Goal: Task Accomplishment & Management: Use online tool/utility

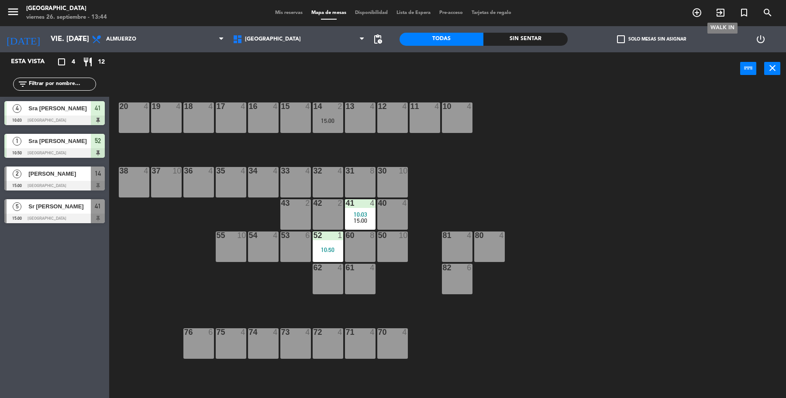
click at [716, 14] on icon "exit_to_app" at bounding box center [720, 12] width 10 height 10
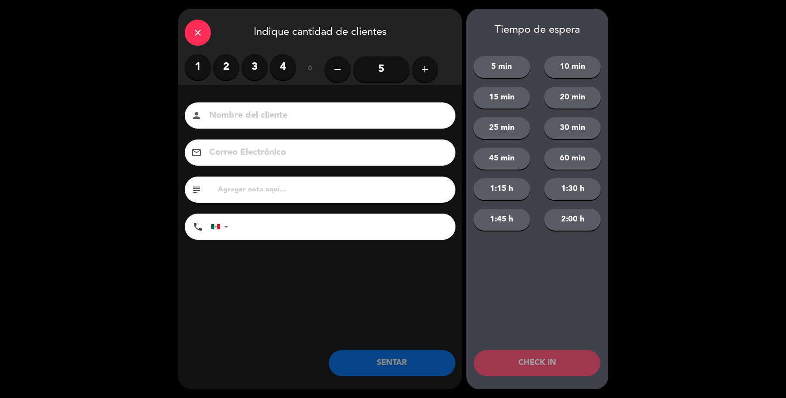
drag, startPoint x: 204, startPoint y: 72, endPoint x: 240, endPoint y: 110, distance: 52.8
click at [203, 72] on label "1" at bounding box center [198, 67] width 26 height 26
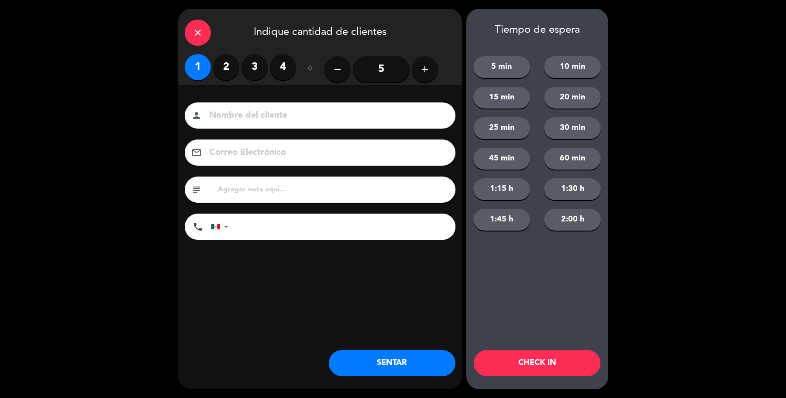
click at [238, 111] on input at bounding box center [326, 115] width 236 height 15
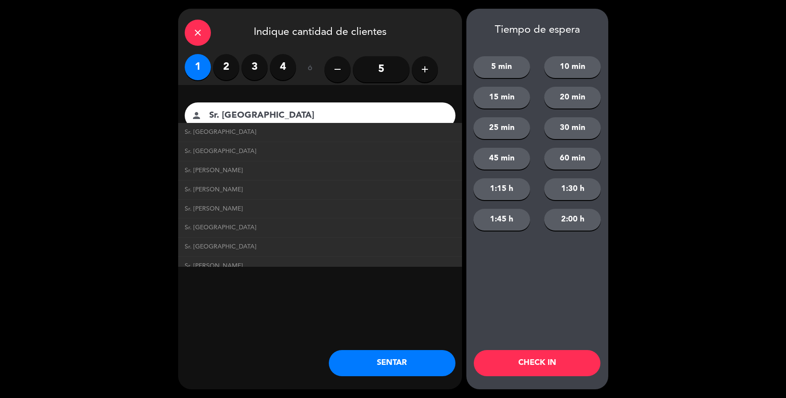
type input "Sr. [GEOGRAPHIC_DATA]"
click at [407, 367] on button "SENTAR" at bounding box center [392, 363] width 127 height 26
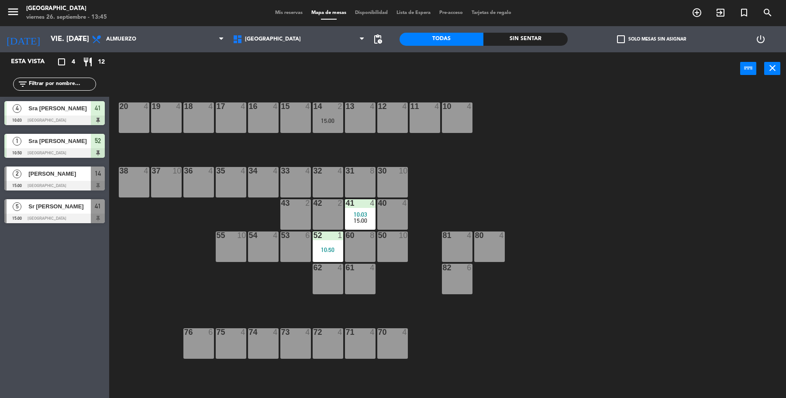
click at [363, 119] on div "13 4" at bounding box center [360, 118] width 31 height 31
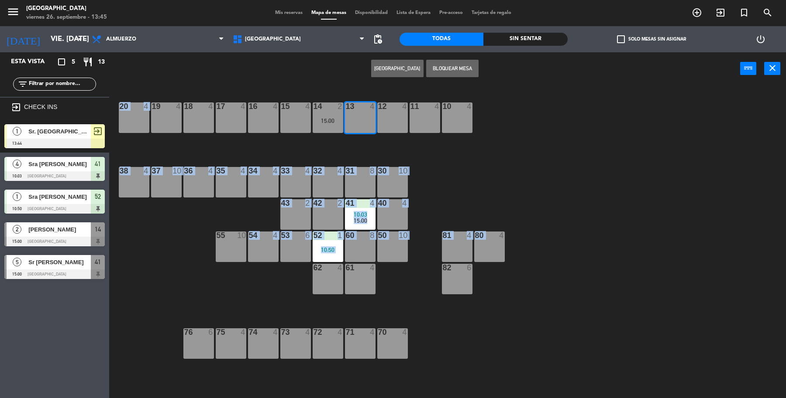
drag, startPoint x: 492, startPoint y: 174, endPoint x: 497, endPoint y: 182, distance: 10.0
click at [497, 182] on div "19 4 18 4 17 4 16 4 15 4 14 2 15:00 13 4 12 4 11 4 10 4 20 4 37 10 36 4 35 4 34…" at bounding box center [451, 243] width 669 height 313
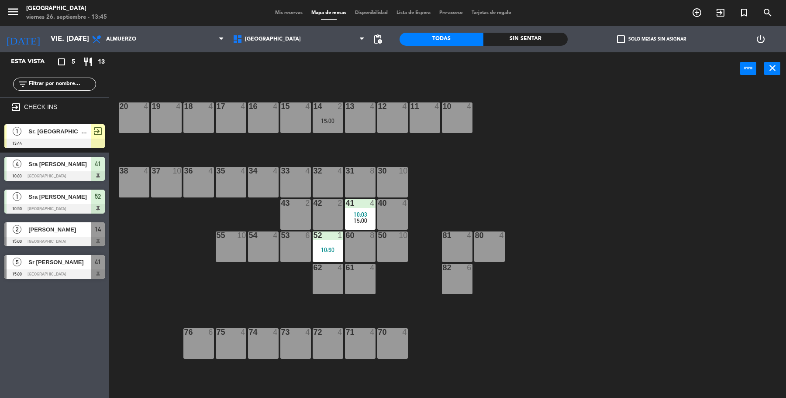
click at [88, 132] on span "Sr. [GEOGRAPHIC_DATA]" at bounding box center [59, 131] width 62 height 9
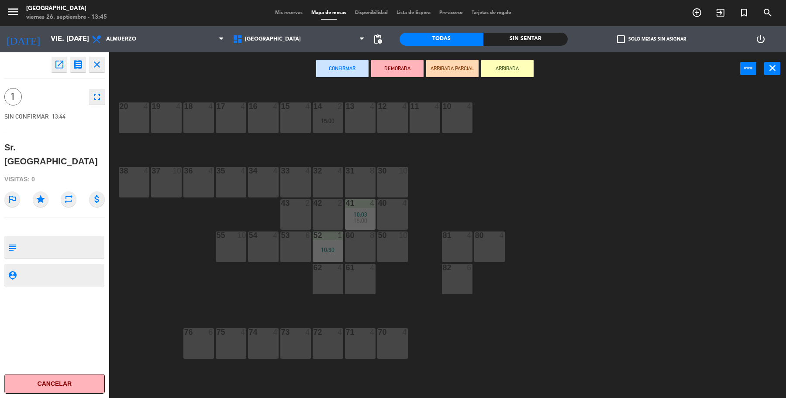
click at [389, 121] on div "12 4" at bounding box center [392, 118] width 31 height 31
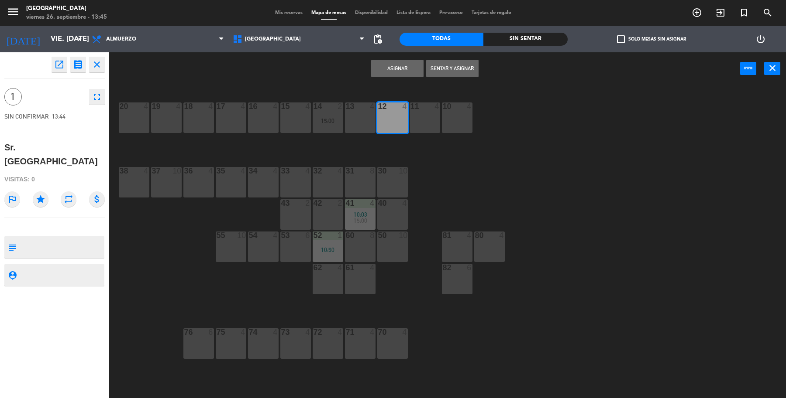
click at [464, 72] on button "Sentar y Asignar" at bounding box center [452, 68] width 52 height 17
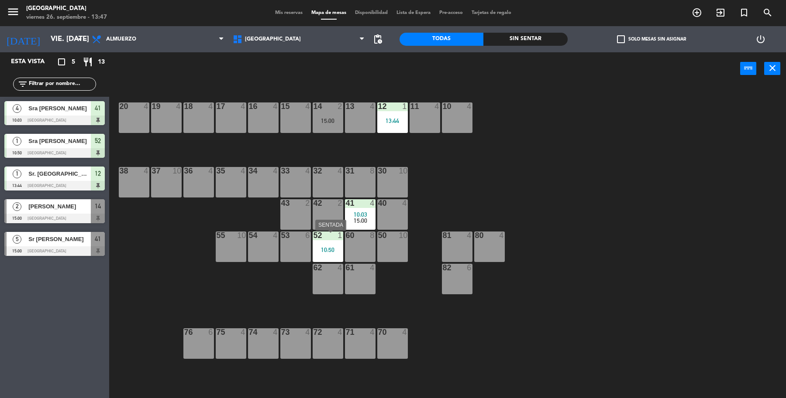
click at [327, 245] on div "52 1 10:50" at bounding box center [328, 247] width 31 height 31
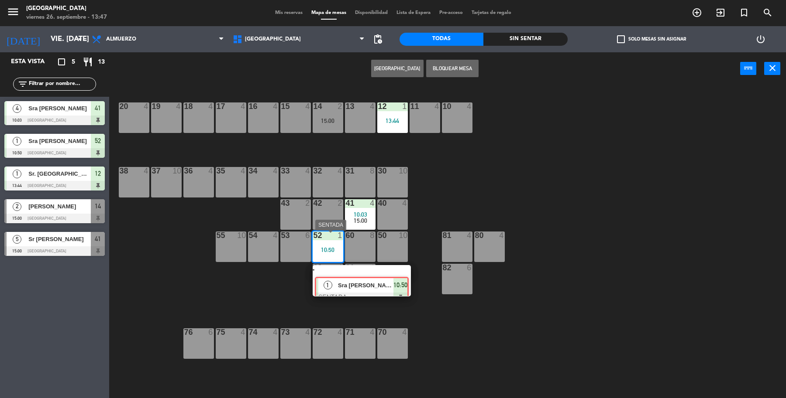
click at [381, 275] on div "19 4 18 4 17 4 16 4 15 4 14 2 15:00 13 4 12 1 13:44 11 4 10 4 20 4 37 10 36 4 3…" at bounding box center [451, 243] width 669 height 313
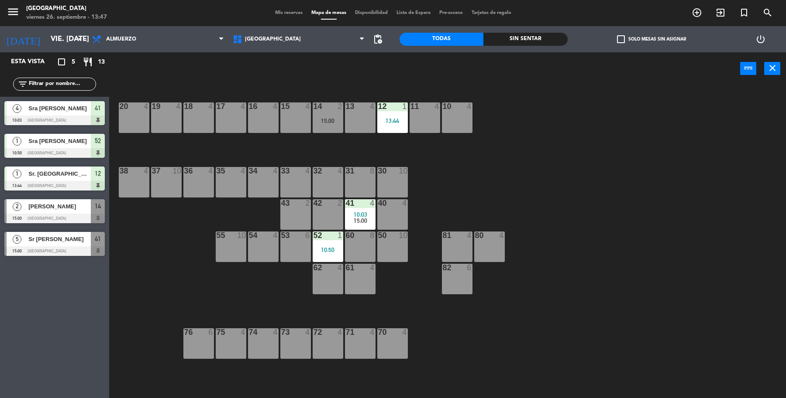
click at [333, 250] on div "10:50" at bounding box center [328, 250] width 31 height 6
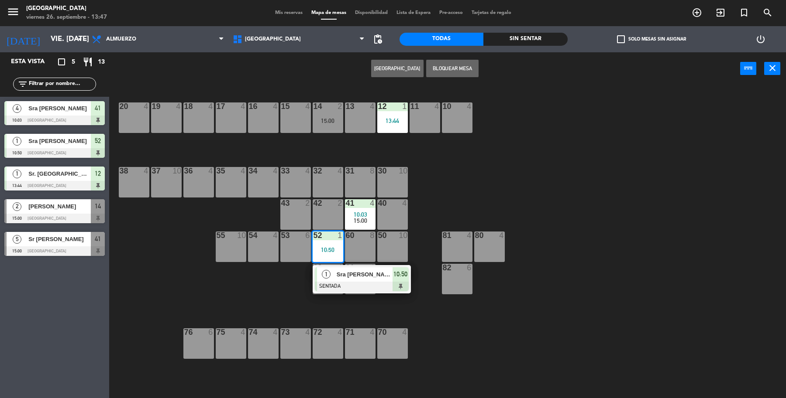
click at [382, 273] on span "Sra [PERSON_NAME]" at bounding box center [365, 274] width 56 height 9
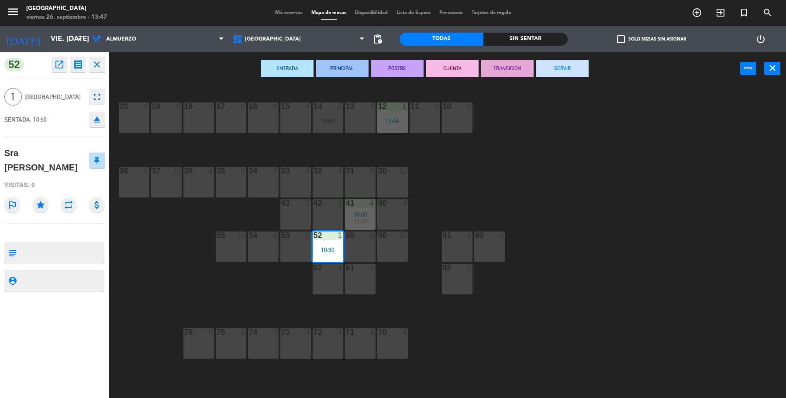
click at [544, 77] on div "ENTRADA PRINCIPAL POSTRE CUENTA TRANSICIÓN SERVIR power_input close" at bounding box center [424, 68] width 631 height 33
click at [544, 73] on button "SERVIR" at bounding box center [562, 68] width 52 height 17
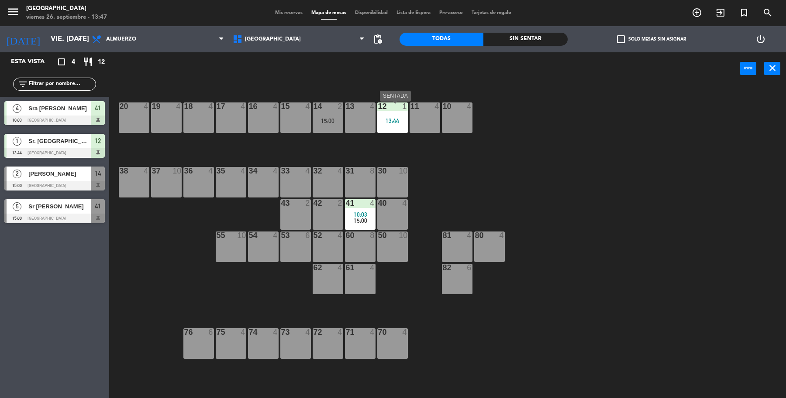
click at [387, 125] on div "12 1 13:44" at bounding box center [392, 118] width 31 height 31
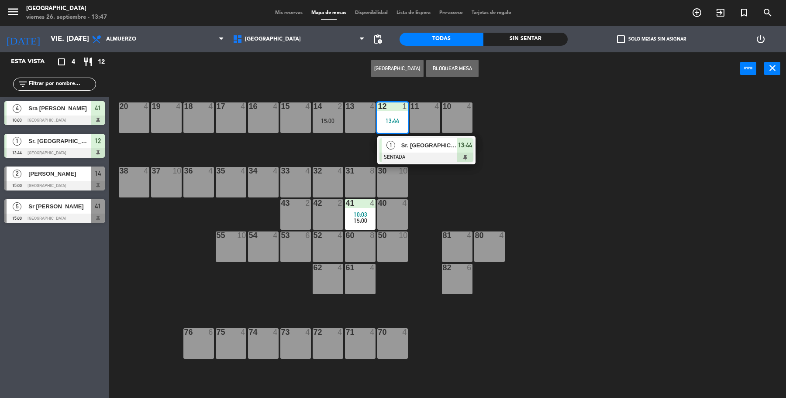
click at [324, 173] on div at bounding box center [327, 171] width 14 height 8
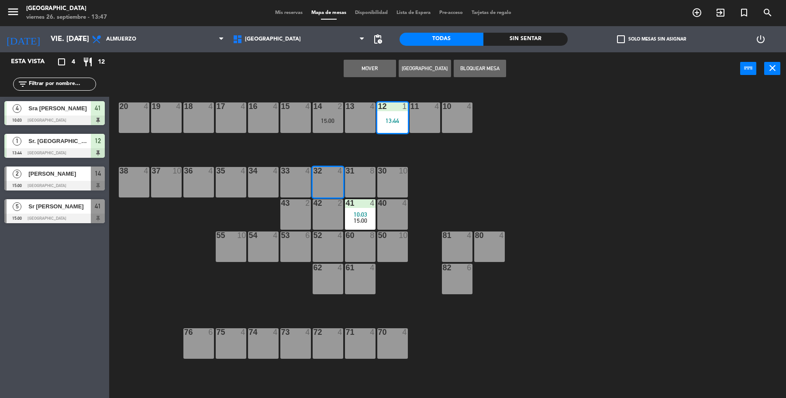
click at [369, 71] on button "Mover" at bounding box center [369, 68] width 52 height 17
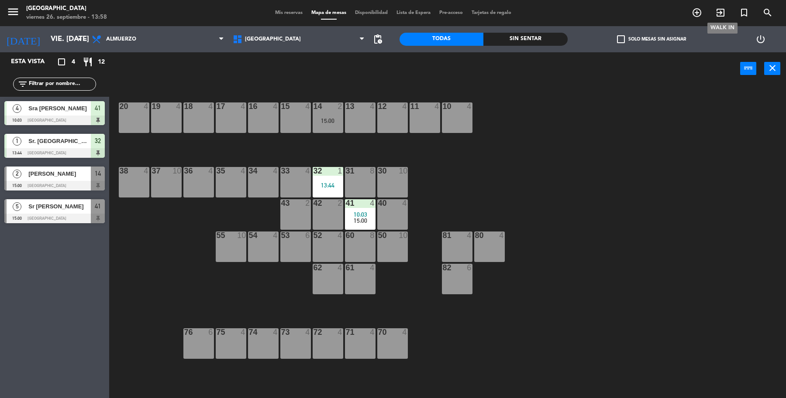
click at [717, 10] on icon "exit_to_app" at bounding box center [720, 12] width 10 height 10
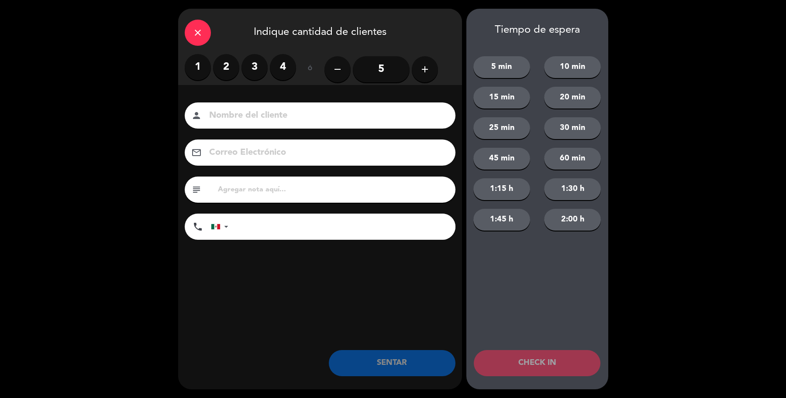
drag, startPoint x: 234, startPoint y: 70, endPoint x: 245, endPoint y: 74, distance: 11.2
click at [236, 71] on label "2" at bounding box center [226, 67] width 26 height 26
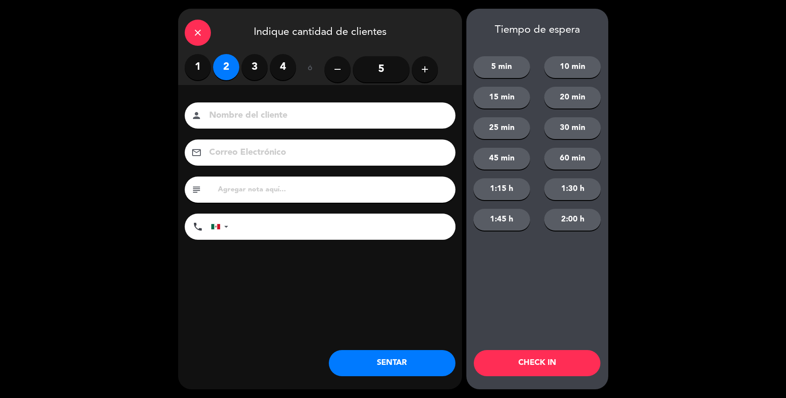
click at [227, 116] on input at bounding box center [326, 115] width 236 height 15
type input "Sr [PERSON_NAME]"
click at [424, 365] on button "SENTAR" at bounding box center [392, 363] width 127 height 26
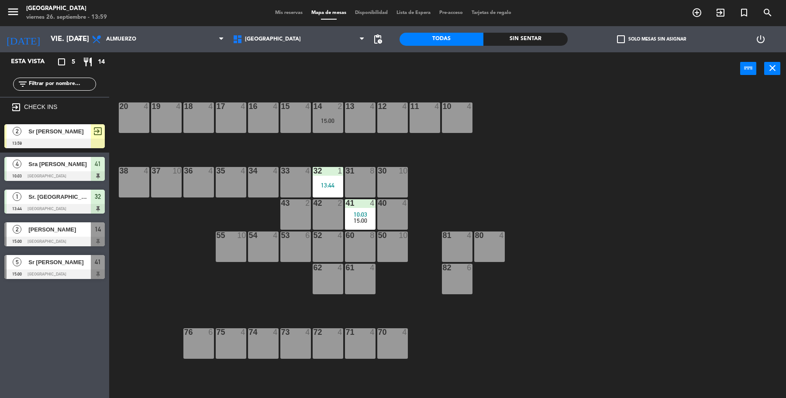
click at [91, 139] on div at bounding box center [54, 144] width 100 height 10
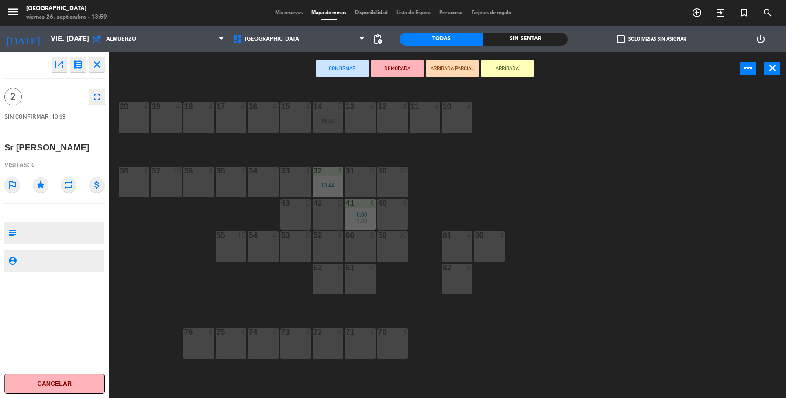
click at [366, 117] on div "13 4" at bounding box center [360, 118] width 31 height 31
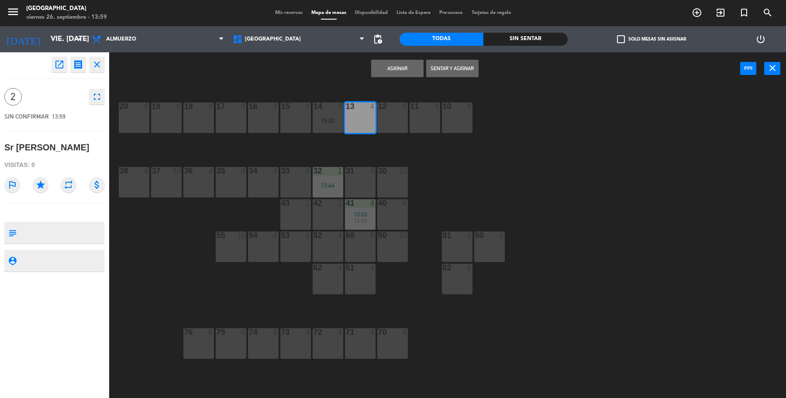
click at [440, 62] on button "Sentar y Asignar" at bounding box center [452, 68] width 52 height 17
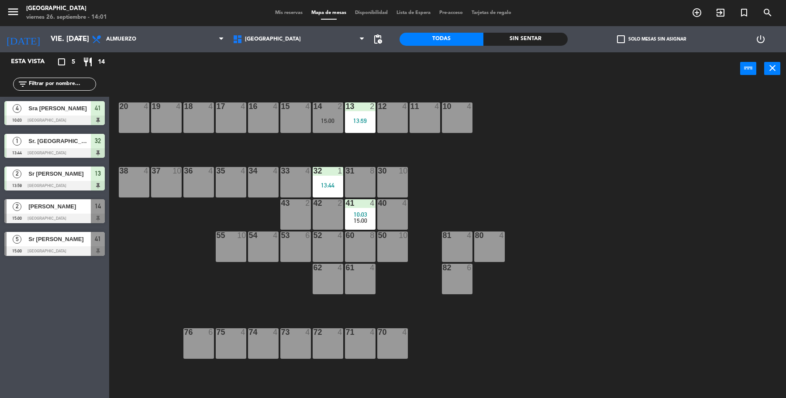
click at [231, 112] on div "17 4" at bounding box center [231, 118] width 31 height 31
click at [412, 66] on button "[GEOGRAPHIC_DATA]" at bounding box center [397, 68] width 52 height 17
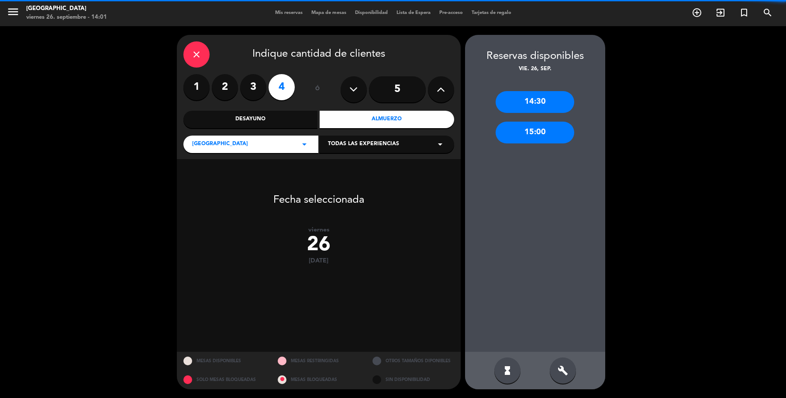
click at [184, 55] on div "close" at bounding box center [196, 54] width 26 height 26
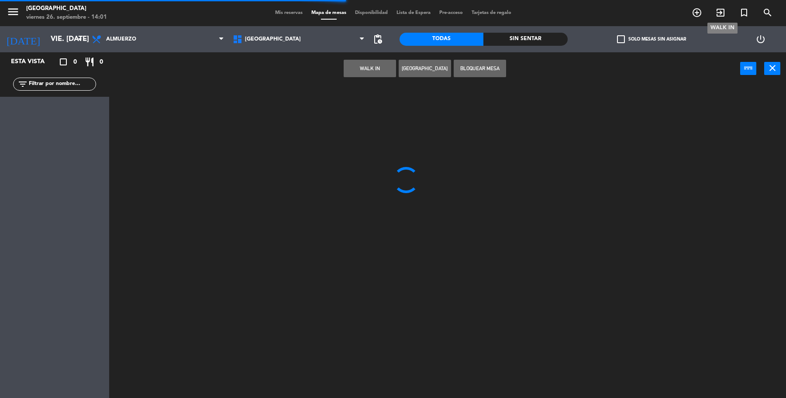
click at [716, 8] on icon "exit_to_app" at bounding box center [720, 12] width 10 height 10
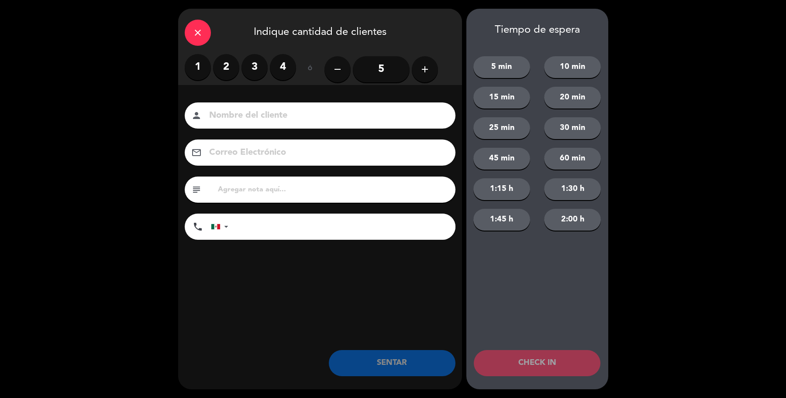
click at [230, 73] on label "2" at bounding box center [226, 67] width 26 height 26
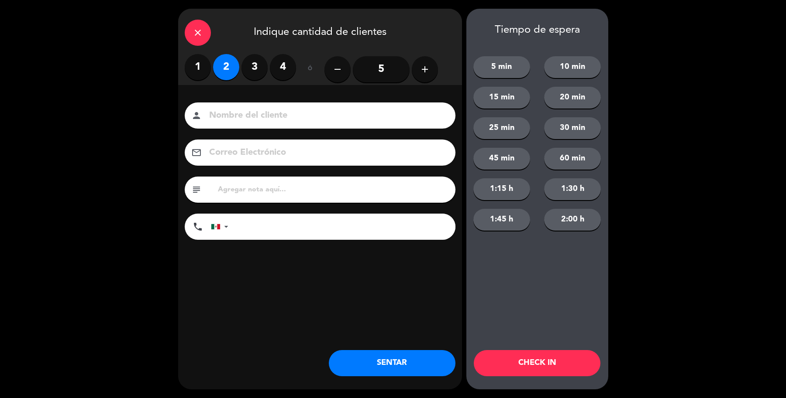
click at [247, 111] on input at bounding box center [326, 115] width 236 height 15
type input "Sr [PERSON_NAME]"
click at [387, 365] on button "SENTAR" at bounding box center [392, 363] width 127 height 26
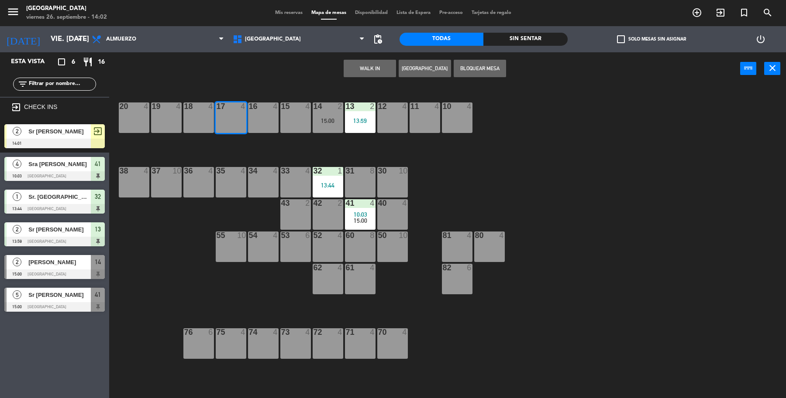
click at [62, 134] on div "Sr [PERSON_NAME]" at bounding box center [58, 131] width 63 height 14
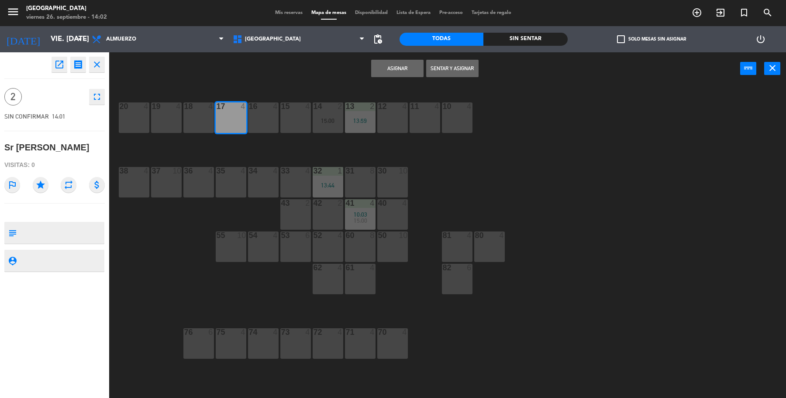
click at [466, 70] on button "Sentar y Asignar" at bounding box center [452, 68] width 52 height 17
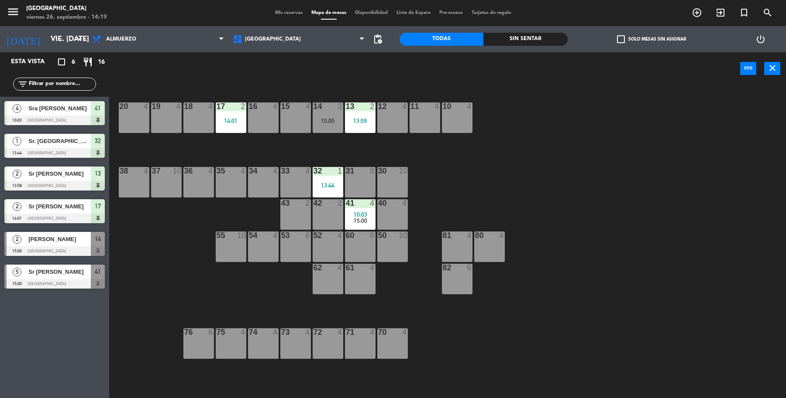
drag, startPoint x: 215, startPoint y: 409, endPoint x: 261, endPoint y: 404, distance: 46.1
drag, startPoint x: 261, startPoint y: 404, endPoint x: 544, endPoint y: 220, distance: 338.2
click at [544, 220] on div "19 4 18 4 17 2 14:01 16 4 15 4 14 2 15:00 13 2 13:59 12 4 11 4 10 4 20 4 37 10 …" at bounding box center [451, 243] width 669 height 313
click at [351, 213] on div "10:03" at bounding box center [360, 215] width 31 height 6
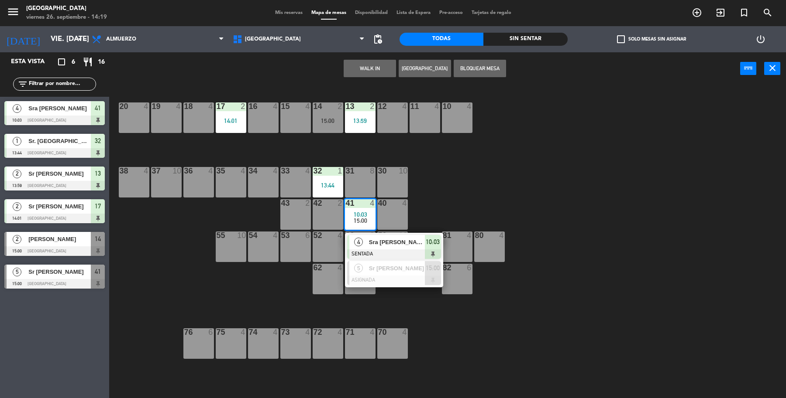
click at [376, 237] on div "Sra [PERSON_NAME]" at bounding box center [396, 242] width 57 height 14
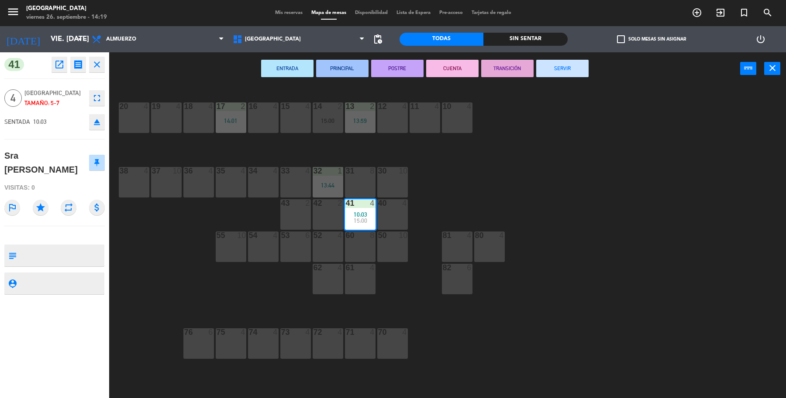
click at [558, 73] on button "SERVIR" at bounding box center [562, 68] width 52 height 17
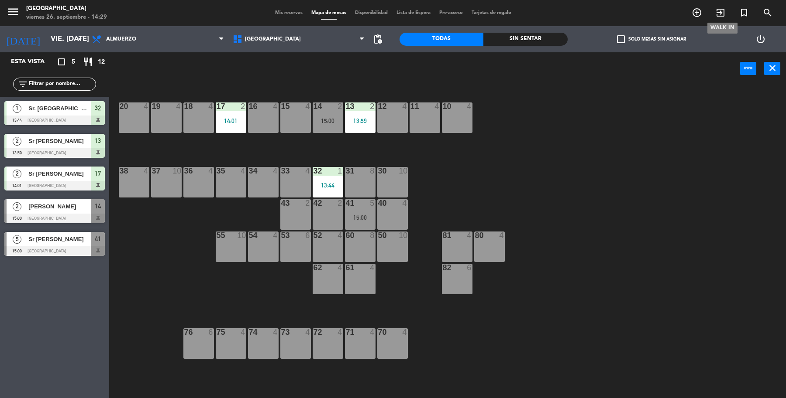
click at [724, 13] on icon "exit_to_app" at bounding box center [720, 12] width 10 height 10
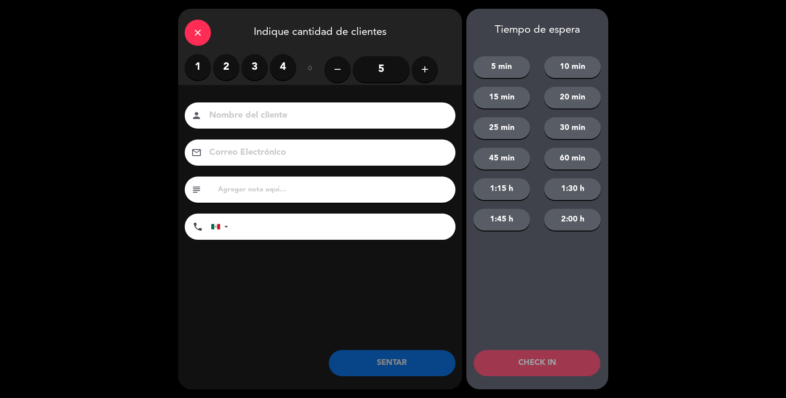
click at [382, 65] on input "5" at bounding box center [381, 69] width 57 height 26
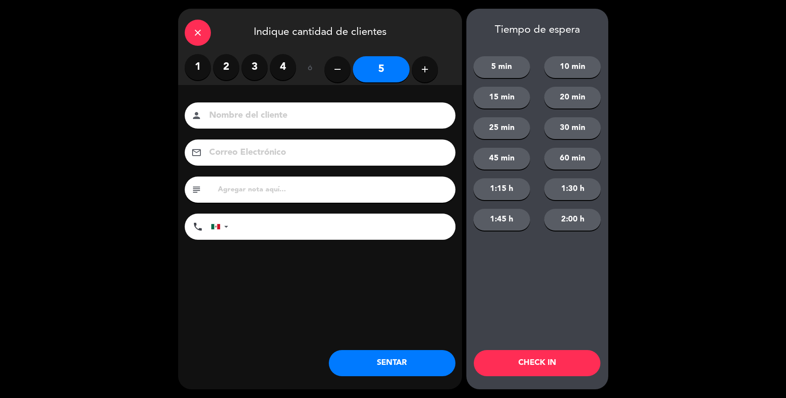
click at [365, 115] on input at bounding box center [326, 115] width 236 height 15
type input "r"
type input "Sr [PERSON_NAME]"
drag, startPoint x: 394, startPoint y: 402, endPoint x: 392, endPoint y: 390, distance: 12.5
click at [394, 398] on html "close × Parque Asturias × chrome_reader_mode Listado de Reservas account_box Cl…" at bounding box center [393, 199] width 786 height 398
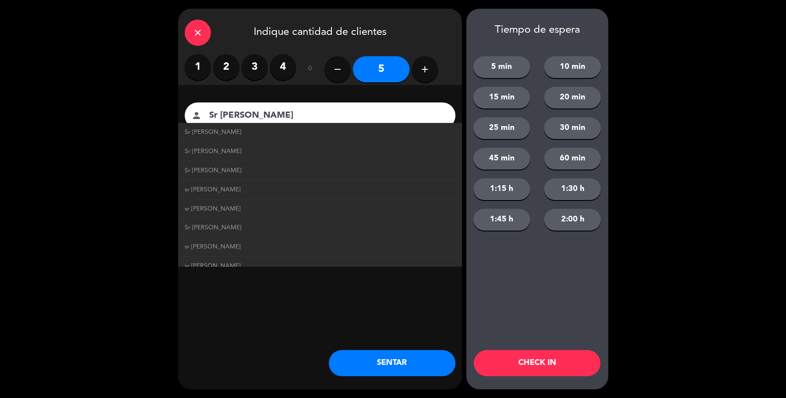
click at [385, 373] on button "SENTAR" at bounding box center [392, 363] width 127 height 26
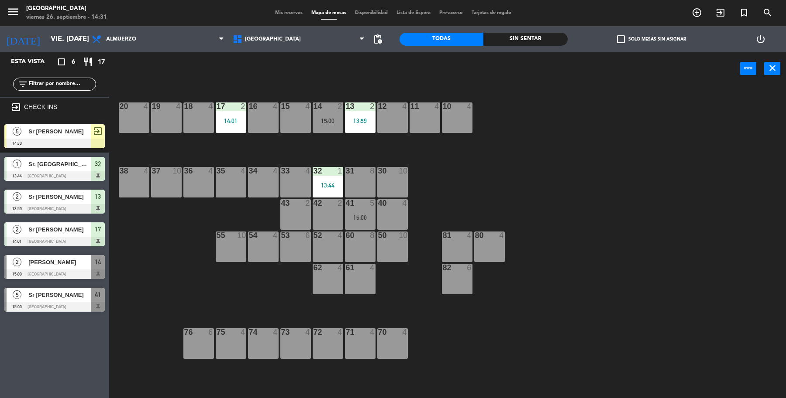
click at [71, 127] on span "Sr [PERSON_NAME]" at bounding box center [59, 131] width 62 height 9
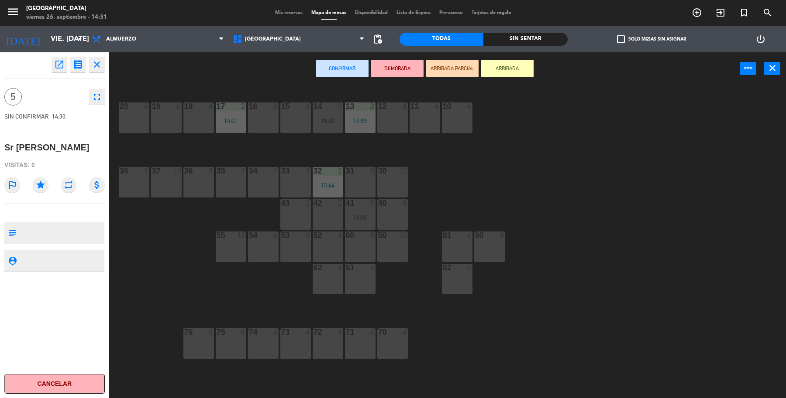
click at [378, 175] on div "30 10" at bounding box center [392, 182] width 31 height 31
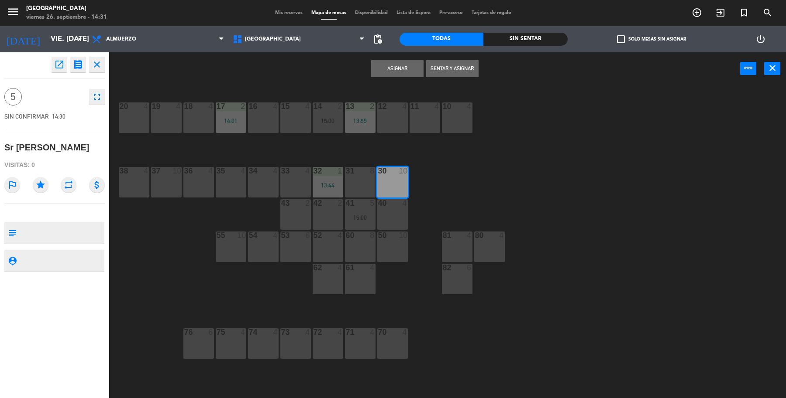
click at [433, 69] on button "Sentar y Asignar" at bounding box center [452, 68] width 52 height 17
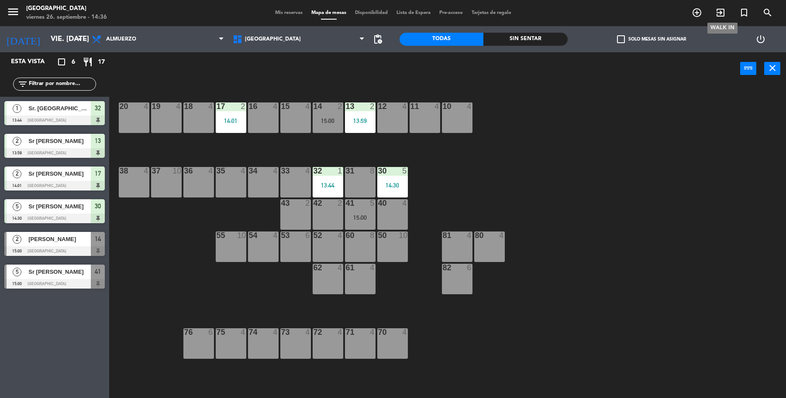
click at [725, 14] on icon "exit_to_app" at bounding box center [720, 12] width 10 height 10
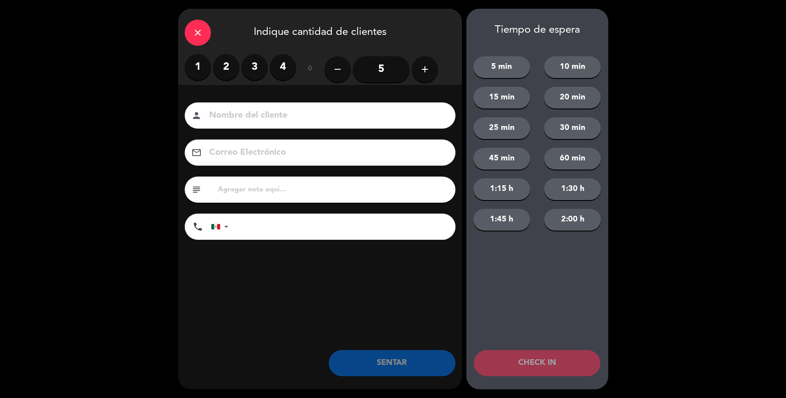
click at [227, 69] on label "2" at bounding box center [226, 67] width 26 height 26
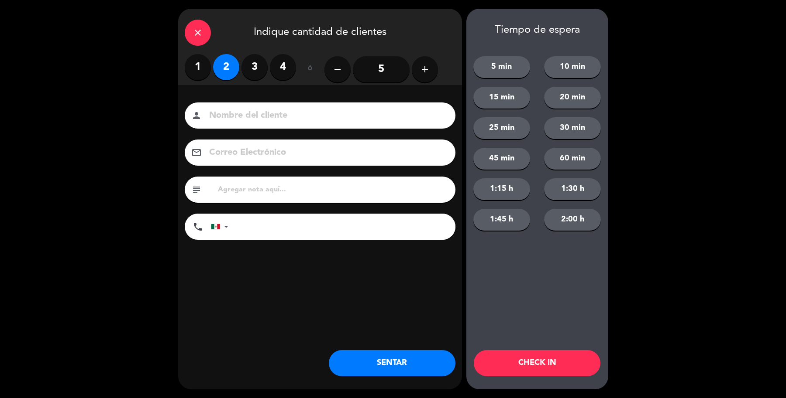
click at [238, 118] on input at bounding box center [326, 115] width 236 height 15
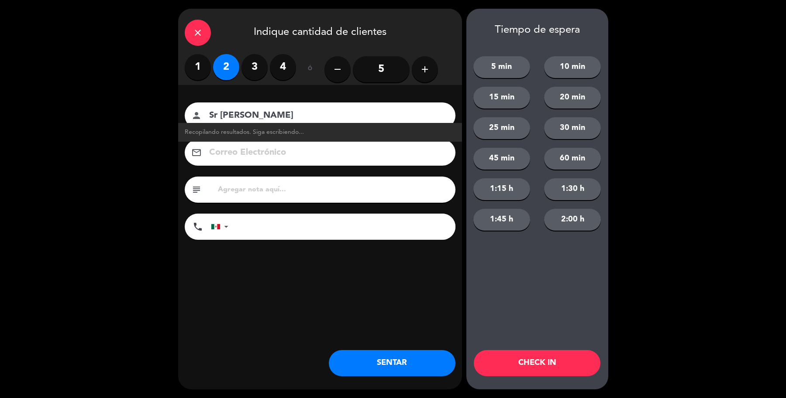
type input "Sr [PERSON_NAME]"
click at [364, 358] on button "SENTAR" at bounding box center [392, 363] width 127 height 26
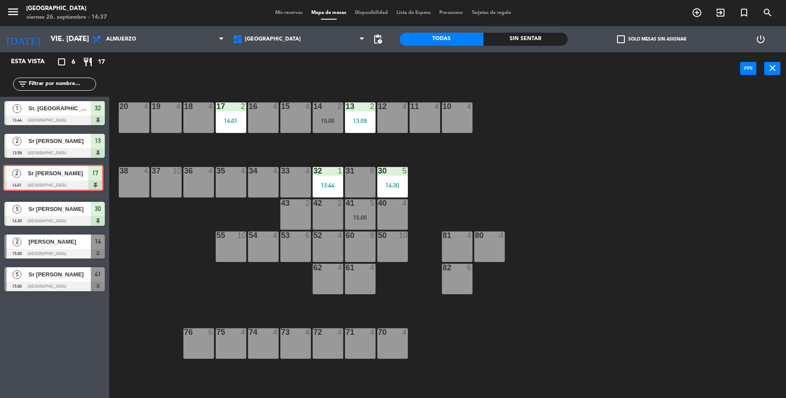
drag, startPoint x: 45, startPoint y: 182, endPoint x: 36, endPoint y: 186, distance: 9.0
click at [40, 184] on div "2 [GEOGRAPHIC_DATA] 14:01 [GEOGRAPHIC_DATA] 17 2 [GEOGRAPHIC_DATA] 14:01 [GEOGR…" at bounding box center [54, 179] width 109 height 35
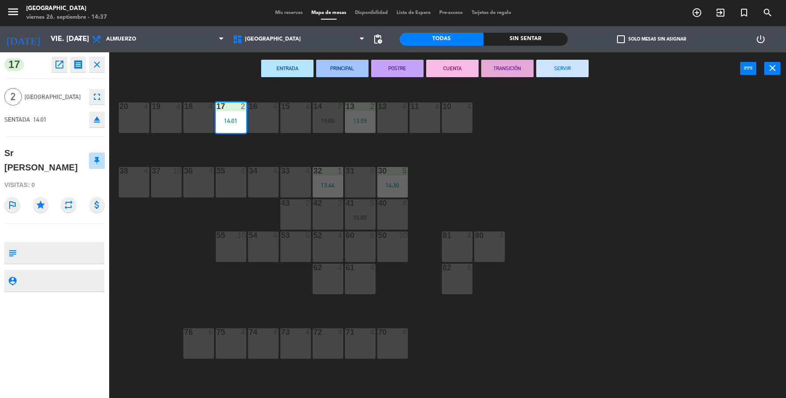
click at [113, 230] on div "17 open_in_new receipt 2:01 PM vie., [DATE] 2 personas [GEOGRAPHIC_DATA][PERSON…" at bounding box center [54, 225] width 122 height 346
drag, startPoint x: 113, startPoint y: 230, endPoint x: 141, endPoint y: 224, distance: 28.3
click at [126, 228] on div "17 open_in_new receipt 2:01 PM vie., [DATE] 2 personas [GEOGRAPHIC_DATA][PERSON…" at bounding box center [393, 226] width 786 height 348
click at [155, 225] on div "19 4 18 4 17 2 14:01 16 4 15 4 14 2 15:00 13 2 13:59 12 4 11 4 10 4 20 4 37 10 …" at bounding box center [451, 243] width 669 height 313
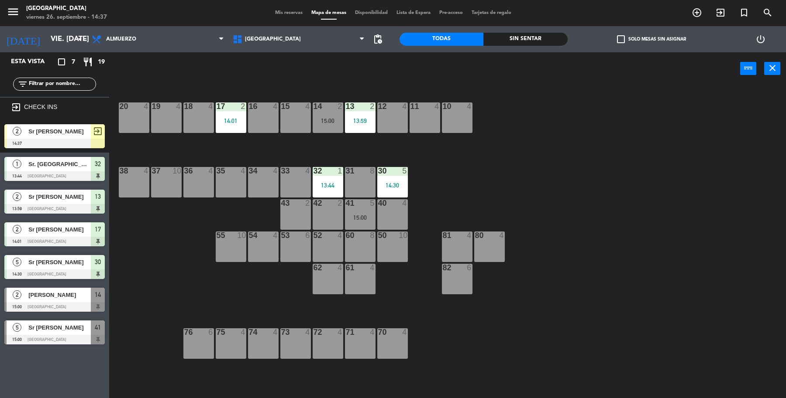
drag, startPoint x: 57, startPoint y: 130, endPoint x: 108, endPoint y: 123, distance: 51.2
click at [57, 130] on div "2 Sr [PERSON_NAME] 14:37 exit_to_app" at bounding box center [54, 136] width 109 height 33
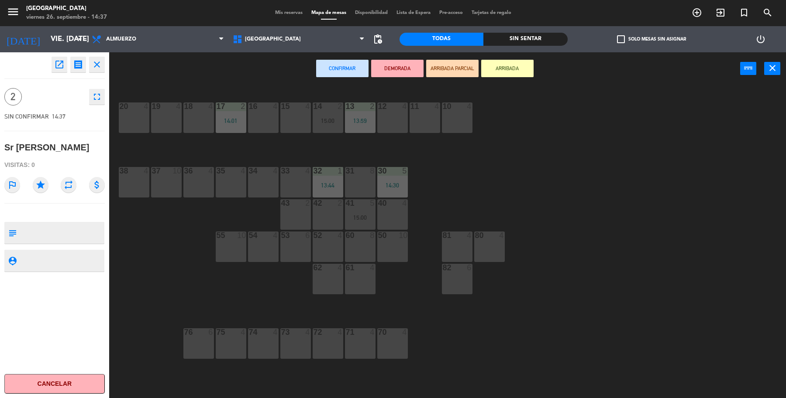
click at [457, 124] on div "10 4" at bounding box center [457, 118] width 31 height 31
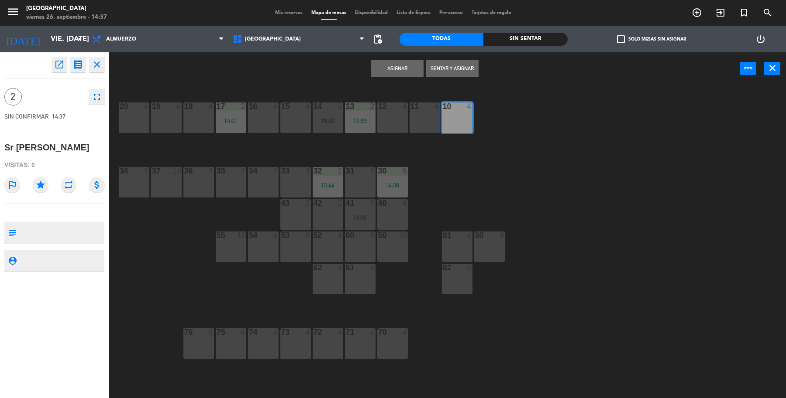
click at [396, 73] on button "Asignar" at bounding box center [397, 68] width 52 height 17
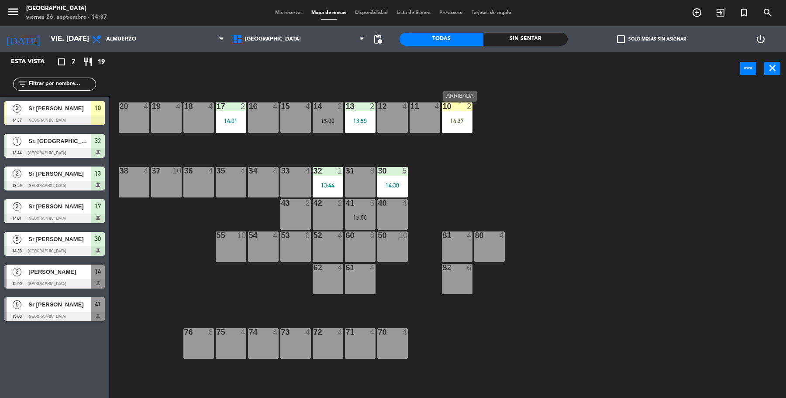
click at [455, 121] on div "14:37" at bounding box center [457, 121] width 31 height 6
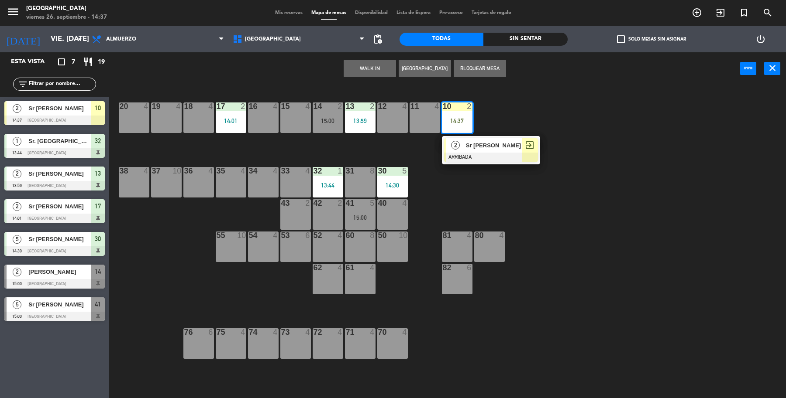
click at [471, 141] on span "Sr [PERSON_NAME]" at bounding box center [494, 145] width 56 height 9
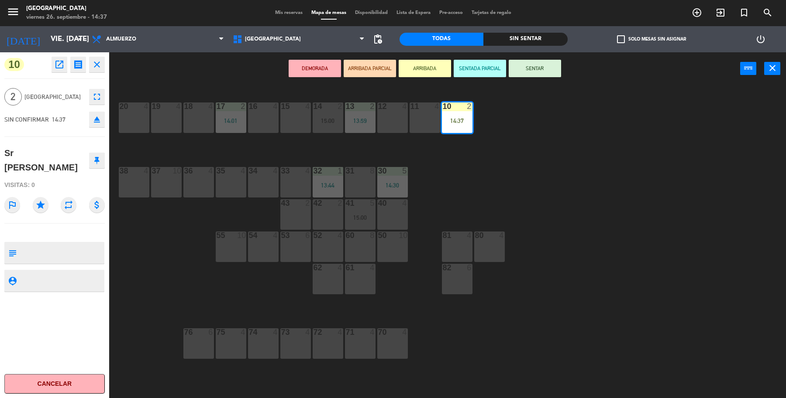
click at [510, 74] on button "SENTAR" at bounding box center [534, 68] width 52 height 17
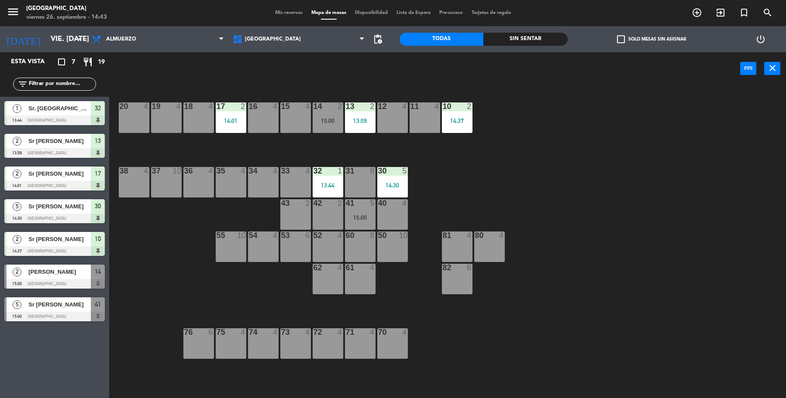
click at [133, 132] on div "20 4" at bounding box center [134, 118] width 31 height 31
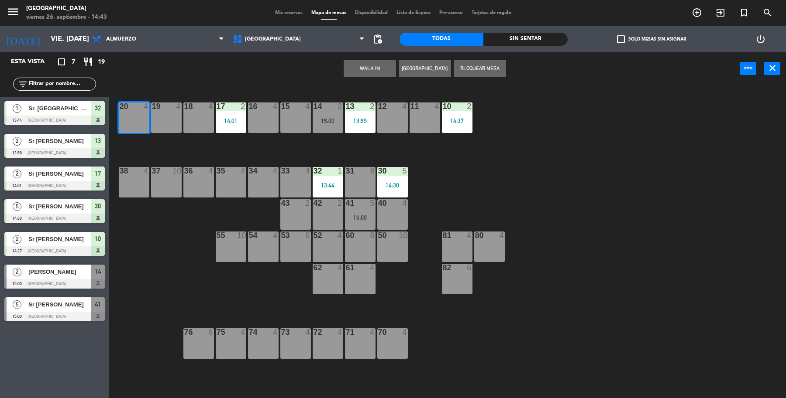
click at [376, 60] on button "WALK IN" at bounding box center [369, 68] width 52 height 17
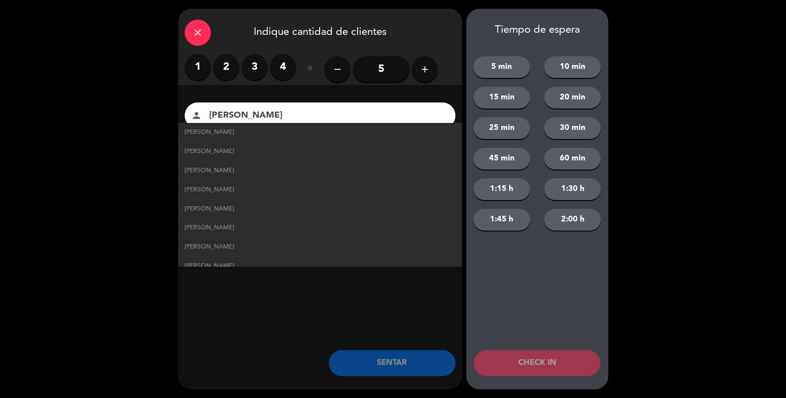
type input "[PERSON_NAME]"
click at [217, 64] on label "2" at bounding box center [226, 67] width 26 height 26
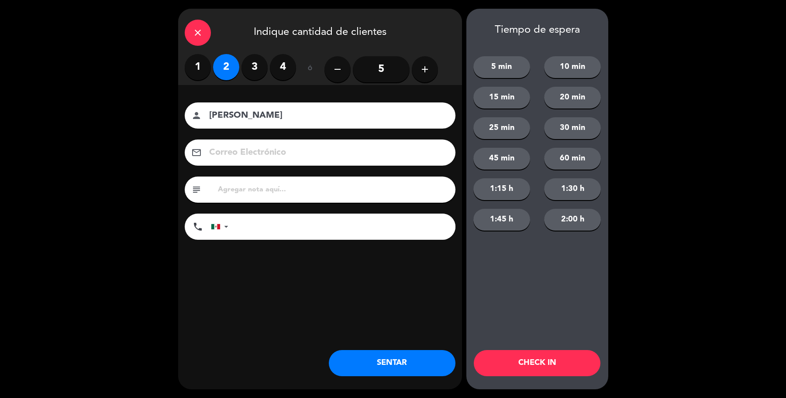
click at [392, 372] on button "SENTAR" at bounding box center [392, 363] width 127 height 26
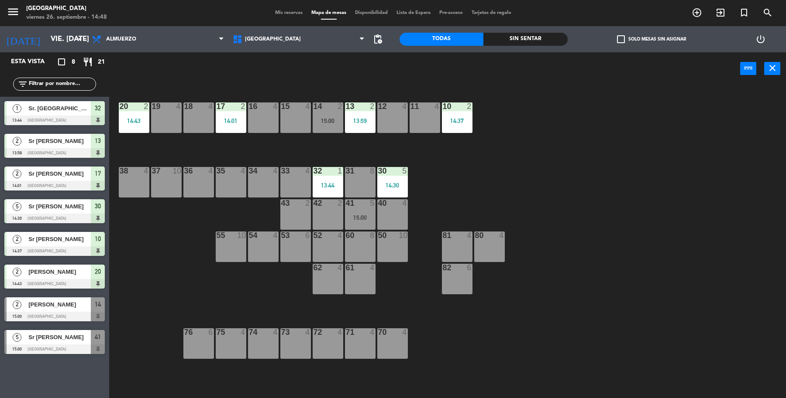
click at [77, 340] on span "Sr [PERSON_NAME]" at bounding box center [59, 337] width 62 height 9
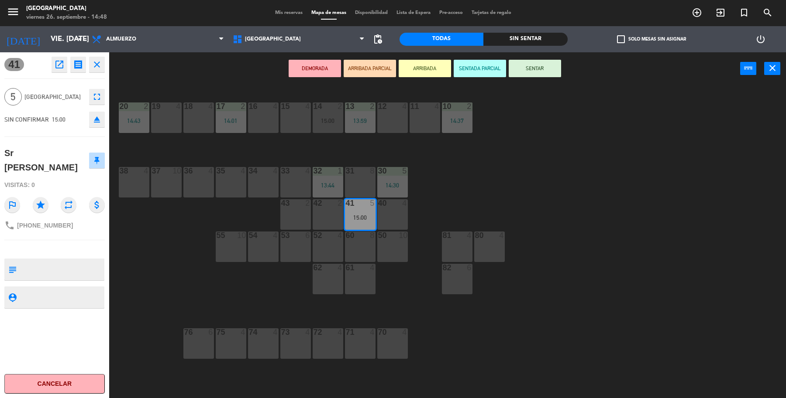
click at [529, 69] on button "SENTAR" at bounding box center [534, 68] width 52 height 17
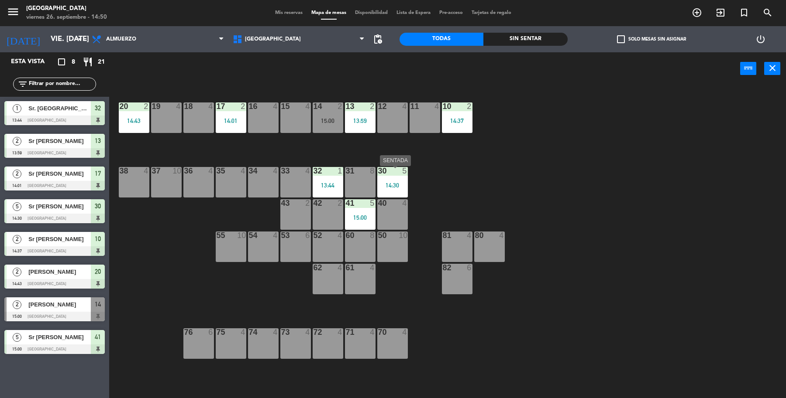
click at [389, 174] on div at bounding box center [392, 171] width 14 height 8
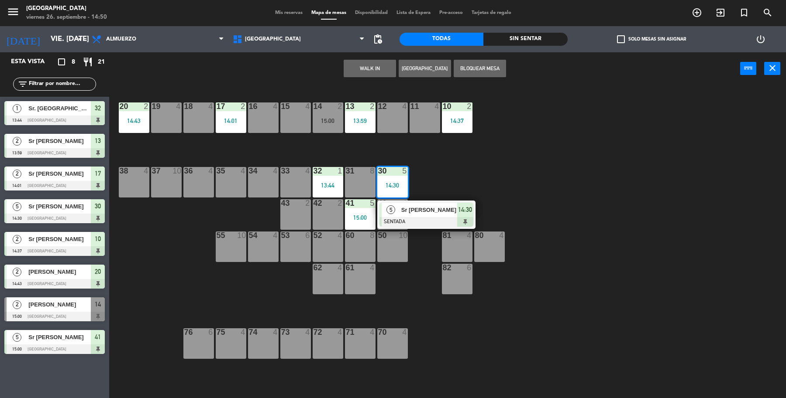
click at [437, 224] on div at bounding box center [426, 222] width 94 height 10
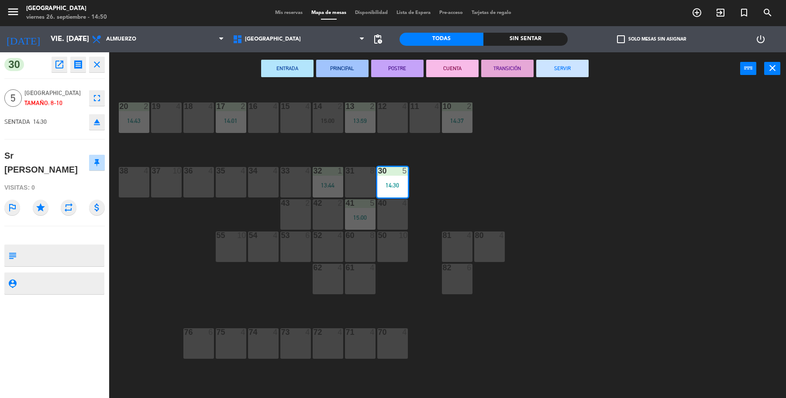
click at [459, 170] on div "19 4 18 4 17 2 14:01 16 4 15 4 14 2 15:00 13 2 13:59 12 4 11 4 10 2 14:37 20 2 …" at bounding box center [451, 243] width 669 height 313
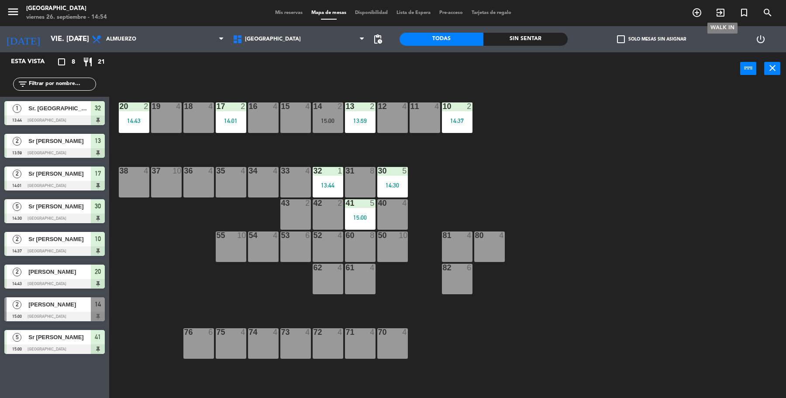
click at [719, 11] on icon "exit_to_app" at bounding box center [720, 12] width 10 height 10
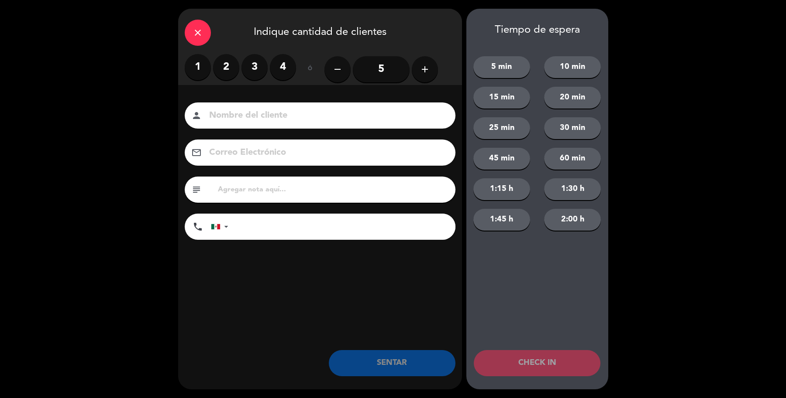
click at [197, 72] on label "1" at bounding box center [198, 67] width 26 height 26
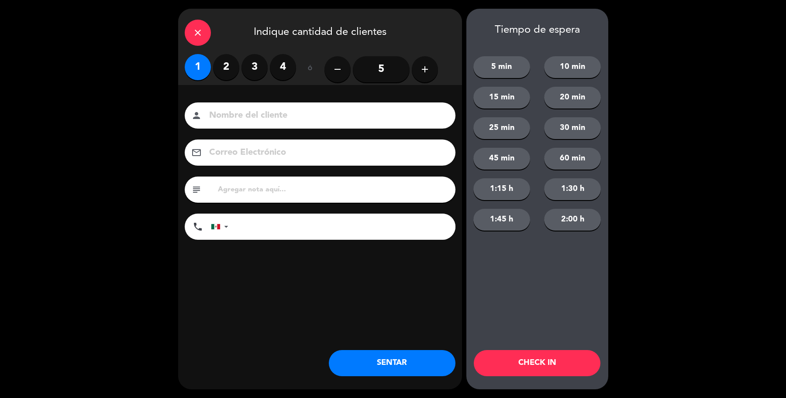
click at [239, 112] on input at bounding box center [326, 115] width 236 height 15
type input "Sr [PERSON_NAME]"
click at [417, 370] on button "SENTAR" at bounding box center [392, 363] width 127 height 26
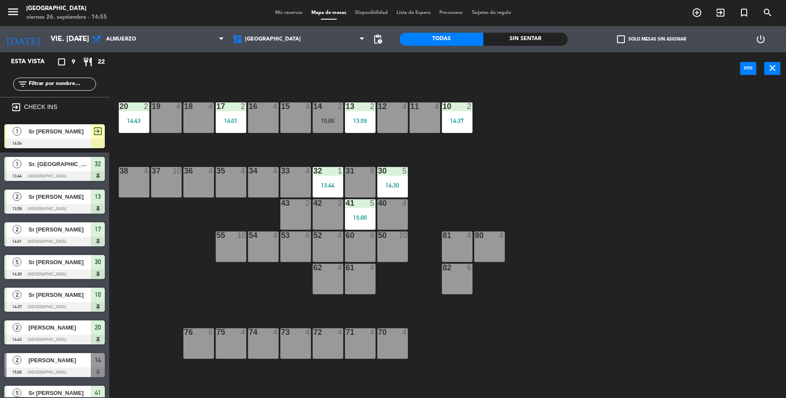
click at [91, 139] on div at bounding box center [54, 144] width 100 height 10
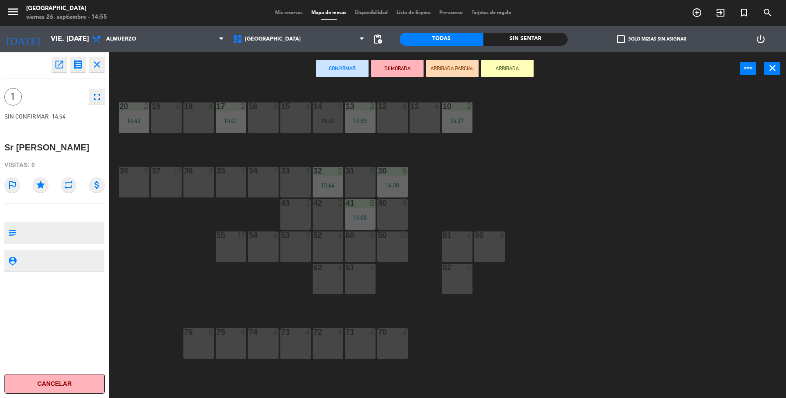
click at [299, 241] on div "53 6" at bounding box center [295, 247] width 31 height 31
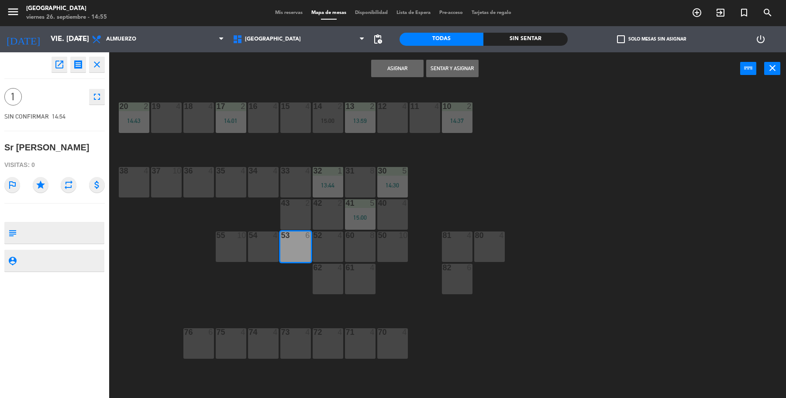
click at [339, 245] on div "52 4" at bounding box center [328, 247] width 31 height 31
click at [306, 241] on div "53 6" at bounding box center [295, 247] width 31 height 31
drag, startPoint x: 461, startPoint y: 64, endPoint x: 461, endPoint y: 82, distance: 17.5
click at [461, 65] on button "Sentar y Asignar" at bounding box center [452, 68] width 52 height 17
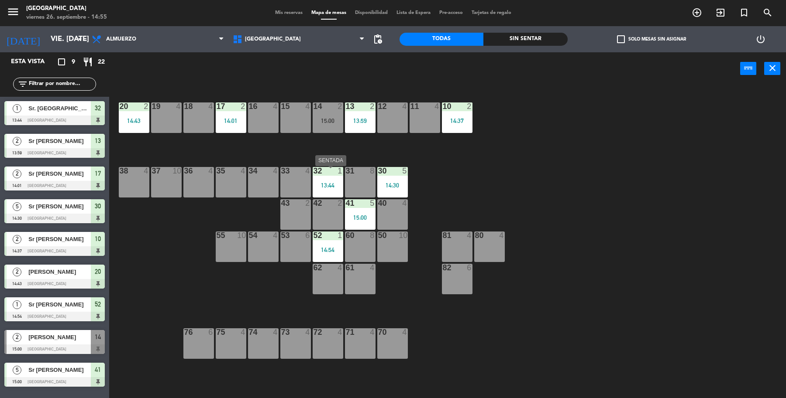
click at [326, 182] on div "13:44" at bounding box center [328, 185] width 31 height 6
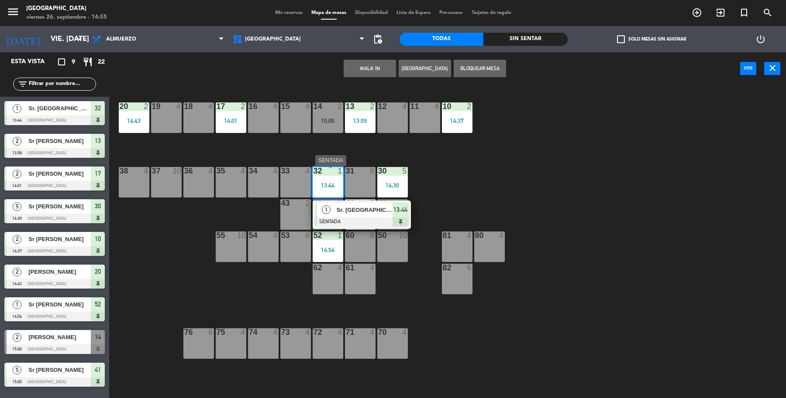
click at [353, 214] on span "Sr. [GEOGRAPHIC_DATA]" at bounding box center [365, 210] width 56 height 9
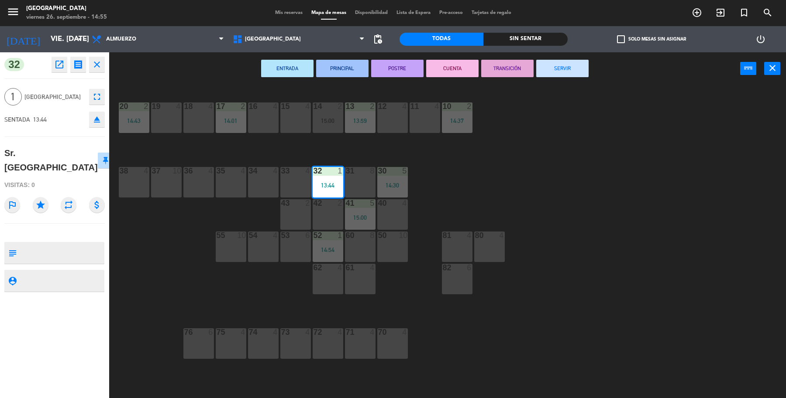
click at [547, 72] on button "SERVIR" at bounding box center [562, 68] width 52 height 17
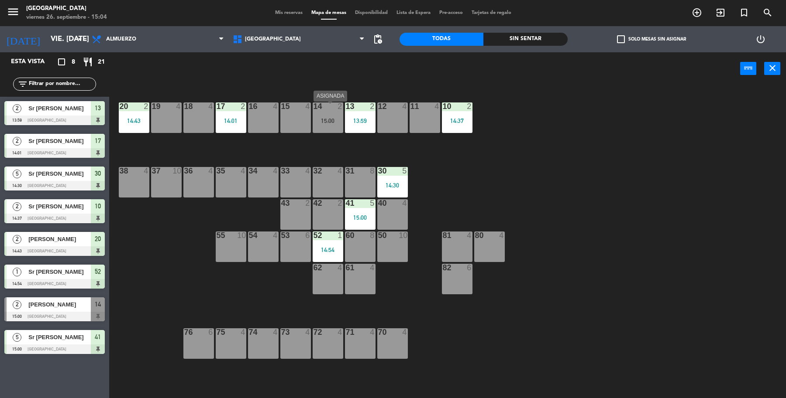
click at [320, 127] on div "14 2 15:00" at bounding box center [328, 118] width 31 height 31
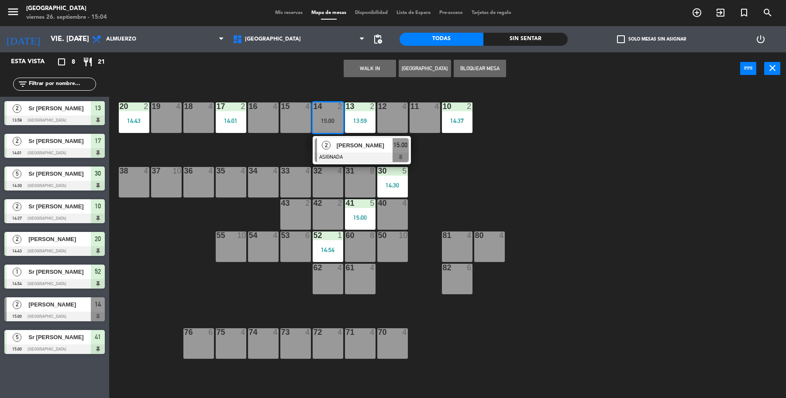
click at [361, 163] on div "2 [PERSON_NAME] ASIGNADA 15:00" at bounding box center [362, 150] width 98 height 28
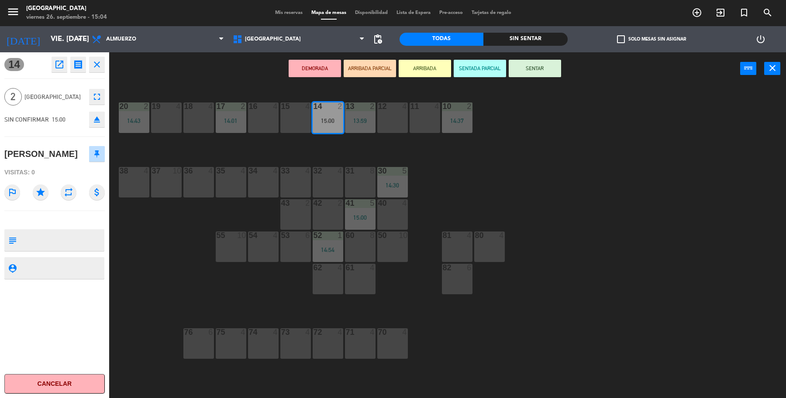
click at [539, 70] on button "SENTAR" at bounding box center [534, 68] width 52 height 17
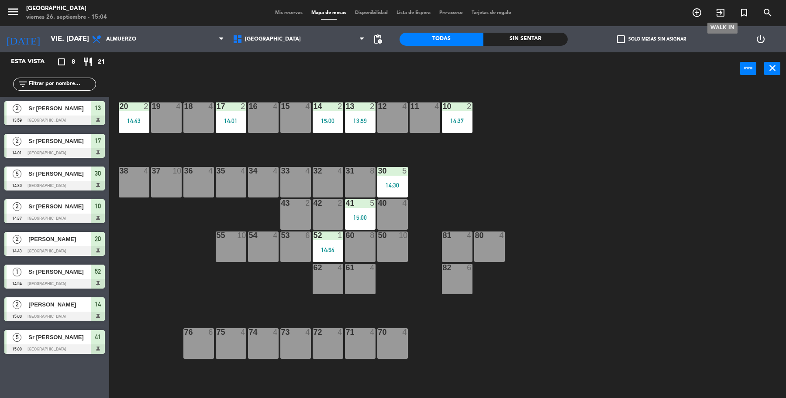
click at [715, 13] on icon "exit_to_app" at bounding box center [720, 12] width 10 height 10
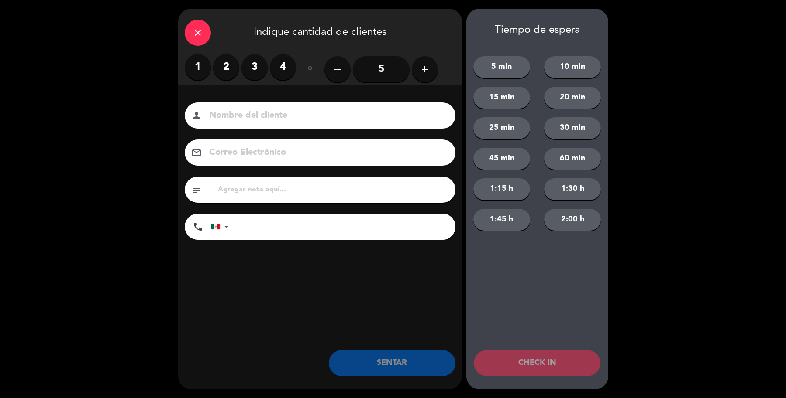
click at [285, 65] on label "4" at bounding box center [283, 67] width 26 height 26
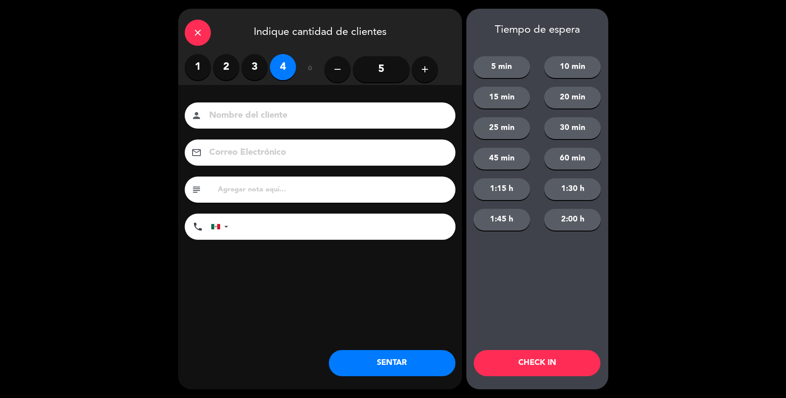
click at [302, 116] on input at bounding box center [326, 115] width 236 height 15
type input "Sr [PERSON_NAME]"
click at [337, 357] on button "SENTAR" at bounding box center [392, 363] width 127 height 26
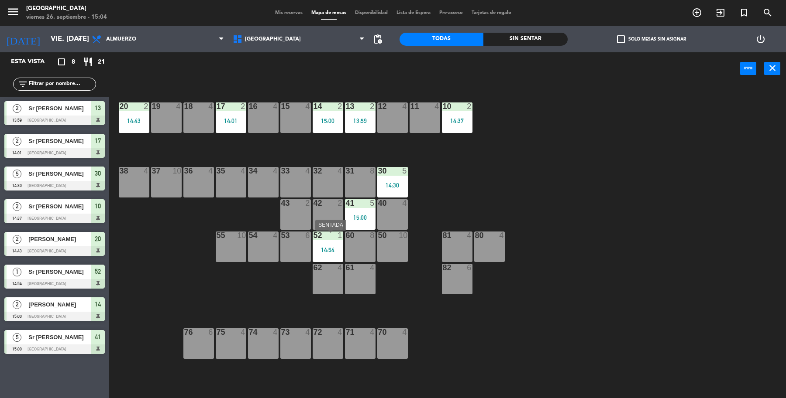
click at [328, 241] on div "52 1 14:54" at bounding box center [328, 247] width 31 height 31
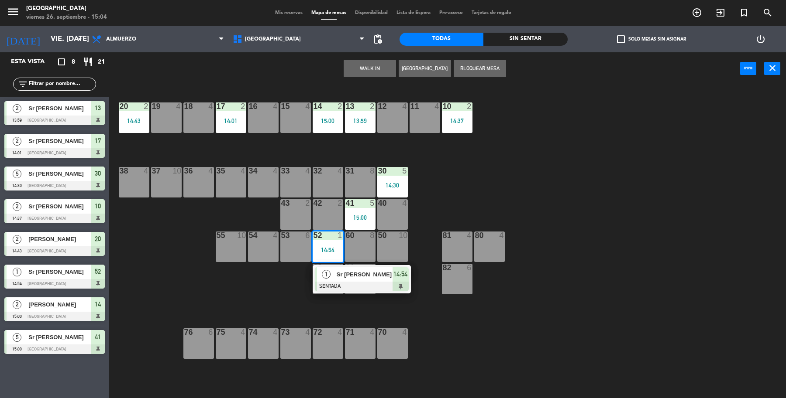
drag, startPoint x: 577, startPoint y: 205, endPoint x: 438, endPoint y: 194, distance: 139.7
click at [577, 204] on div "19 4 18 4 17 2 14:01 16 4 15 4 14 2 15:00 13 2 13:59 12 4 11 4 10 2 14:37 20 2 …" at bounding box center [451, 243] width 669 height 313
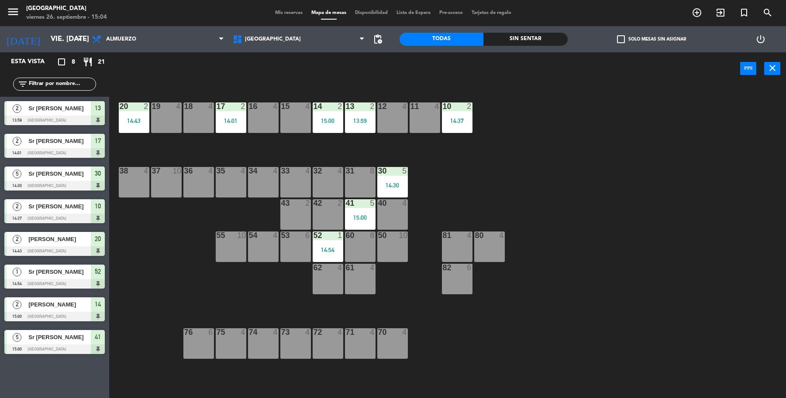
click at [362, 215] on div "15:00" at bounding box center [360, 218] width 31 height 6
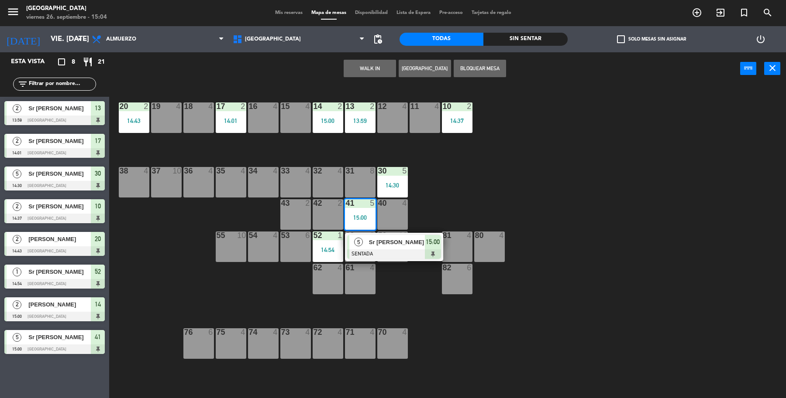
click at [254, 122] on div "16 4" at bounding box center [263, 118] width 31 height 31
click at [343, 71] on button "Mover" at bounding box center [342, 68] width 52 height 17
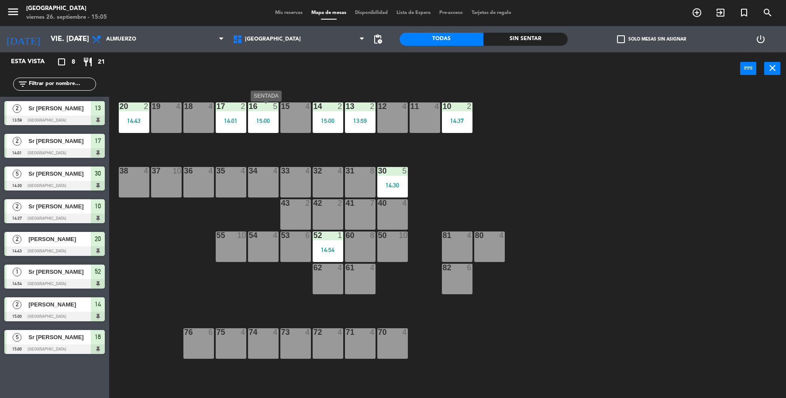
click at [261, 127] on div "16 5 15:00" at bounding box center [263, 118] width 31 height 31
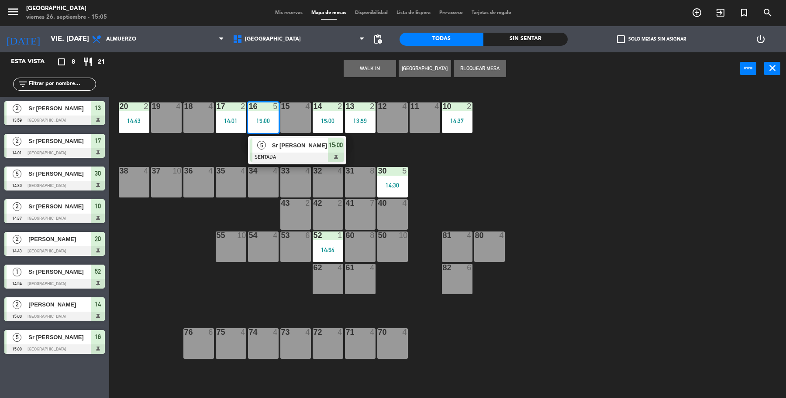
click at [287, 155] on div at bounding box center [297, 158] width 94 height 10
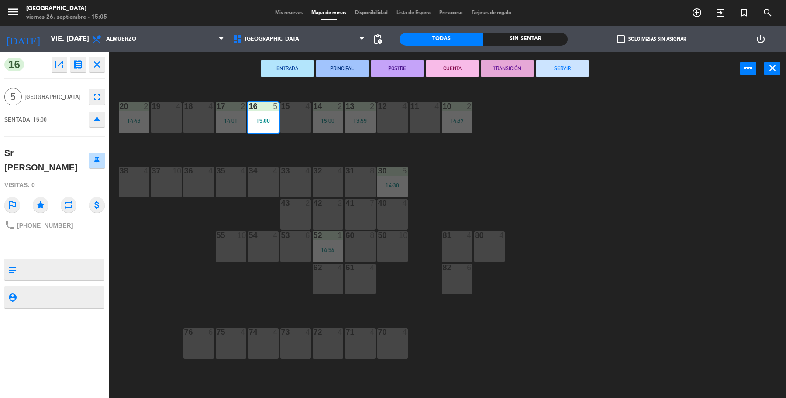
click at [95, 100] on icon "fullscreen" at bounding box center [97, 97] width 10 height 10
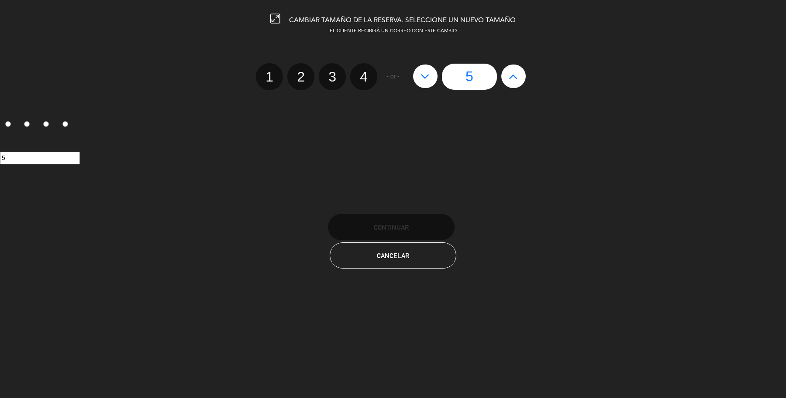
click at [426, 72] on icon at bounding box center [424, 76] width 9 height 14
click at [425, 76] on icon at bounding box center [424, 76] width 9 height 14
click at [424, 70] on icon at bounding box center [424, 76] width 9 height 14
drag, startPoint x: 367, startPoint y: 68, endPoint x: 374, endPoint y: 112, distance: 44.7
click at [367, 68] on label "4" at bounding box center [363, 76] width 27 height 27
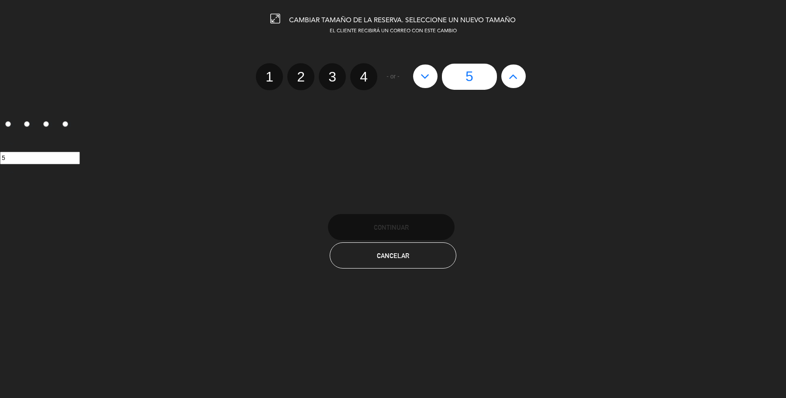
click at [365, 68] on input "4" at bounding box center [363, 69] width 6 height 6
radio input "true"
radio input "false"
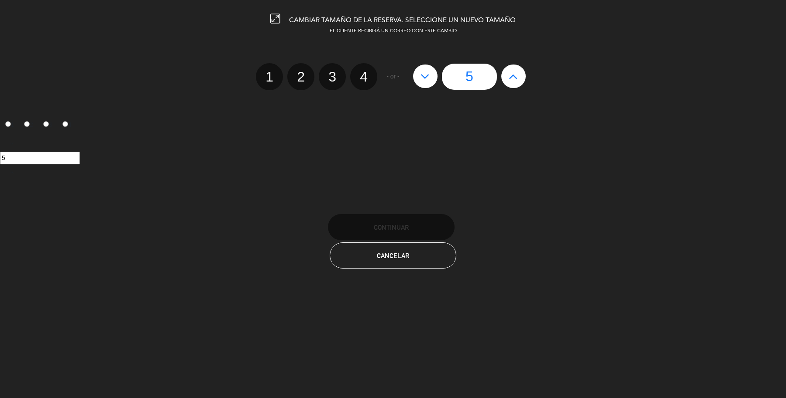
radio input "false"
radio input "true"
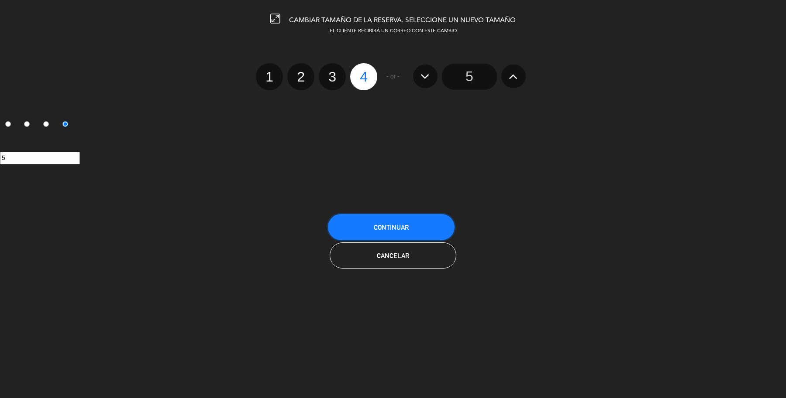
click at [407, 214] on button "Continuar" at bounding box center [391, 227] width 127 height 26
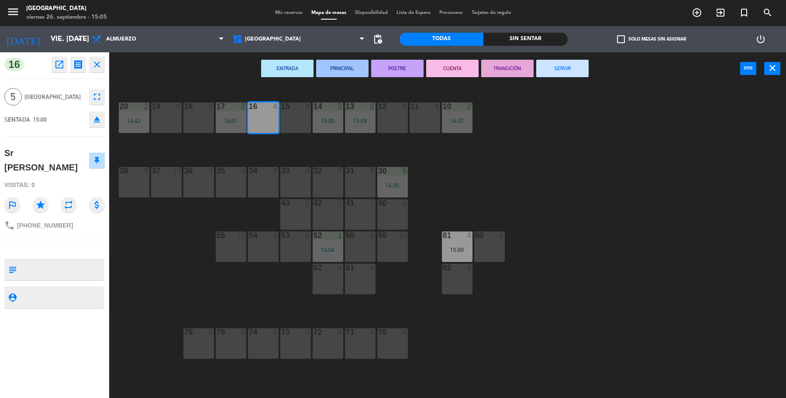
click at [482, 208] on div "19 4 18 4 17 2 14:01 16 4 15 4 14 2 15:00 13 2 13:59 12 4 11 4 10 2 14:37 20 2 …" at bounding box center [451, 243] width 669 height 313
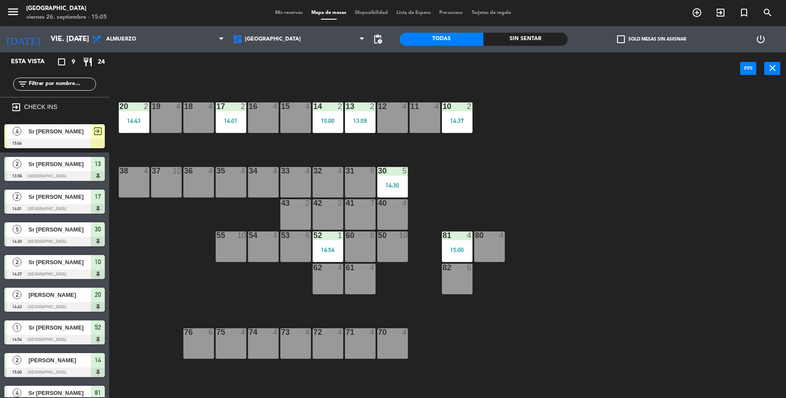
scroll to position [16, 0]
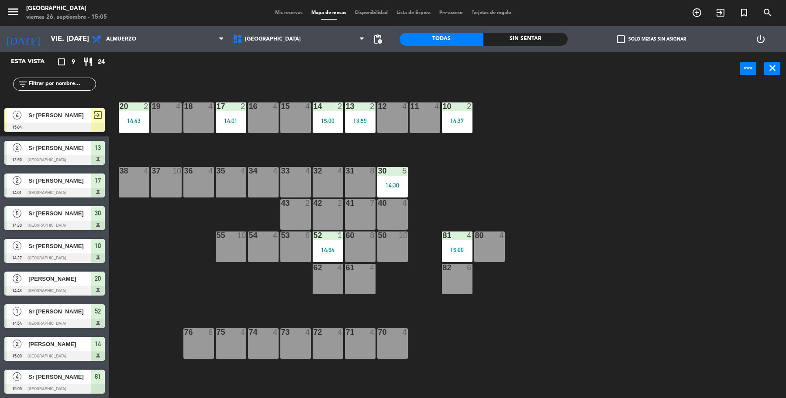
click at [446, 247] on div "15:00" at bounding box center [457, 250] width 31 height 6
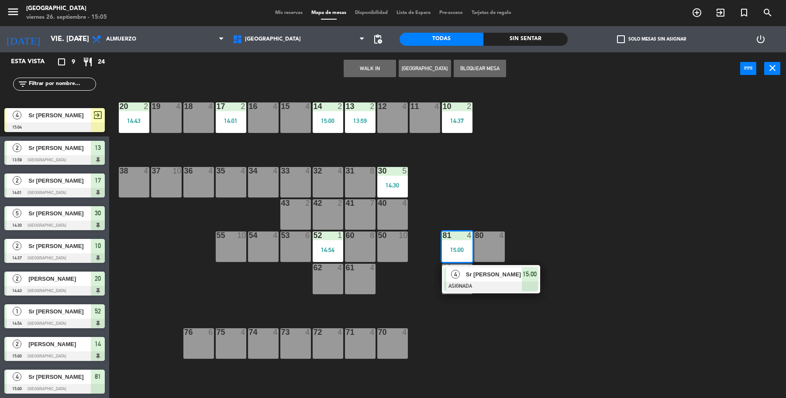
click at [254, 121] on div "16 4" at bounding box center [263, 118] width 31 height 31
drag, startPoint x: 339, startPoint y: 70, endPoint x: 200, endPoint y: 94, distance: 140.8
click at [339, 70] on button "Mover" at bounding box center [342, 68] width 52 height 17
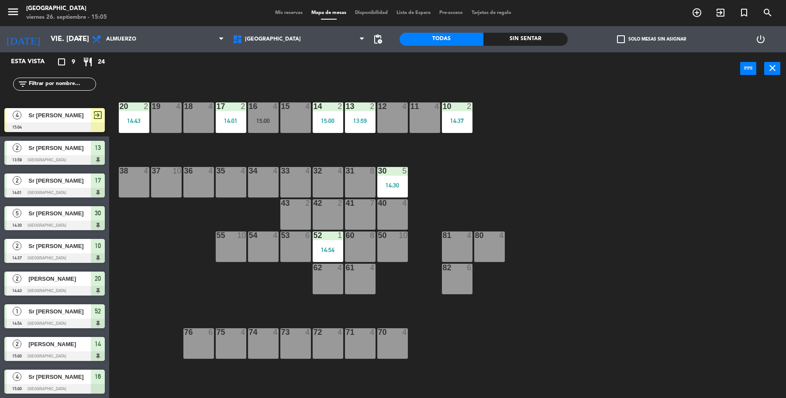
click at [66, 123] on div at bounding box center [54, 128] width 100 height 10
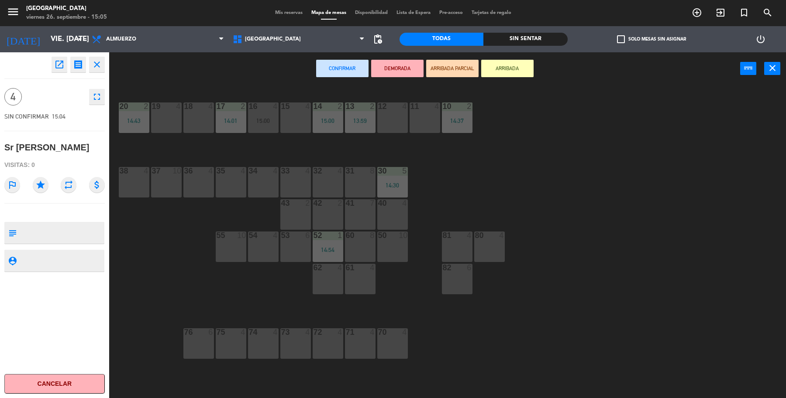
click at [479, 162] on div "19 4 18 4 17 2 14:01 16 4 15:00 15 4 14 2 15:00 13 2 13:59 12 4 11 4 10 2 14:37…" at bounding box center [451, 243] width 669 height 313
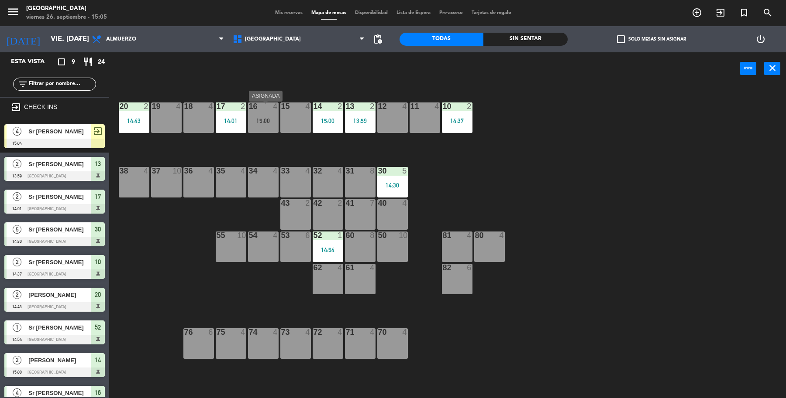
click at [252, 127] on div "16 4 15:00" at bounding box center [263, 118] width 31 height 31
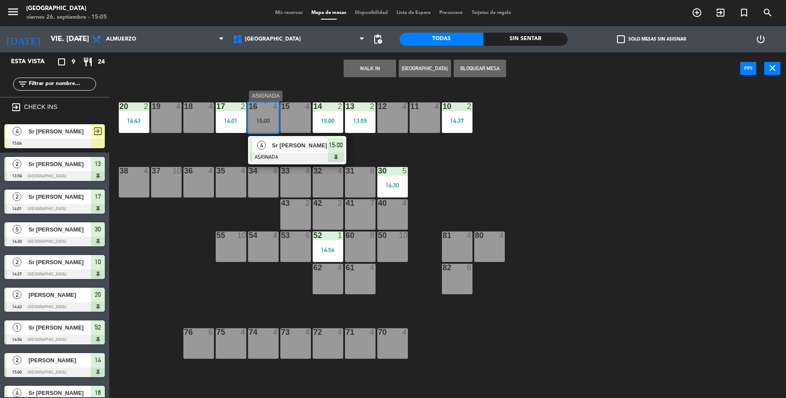
click at [302, 144] on span "Sr [PERSON_NAME]" at bounding box center [300, 145] width 56 height 9
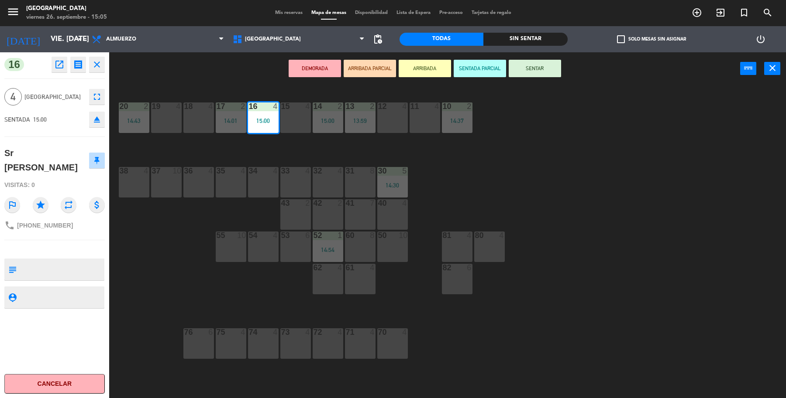
click at [542, 69] on button "SENTAR" at bounding box center [534, 68] width 52 height 17
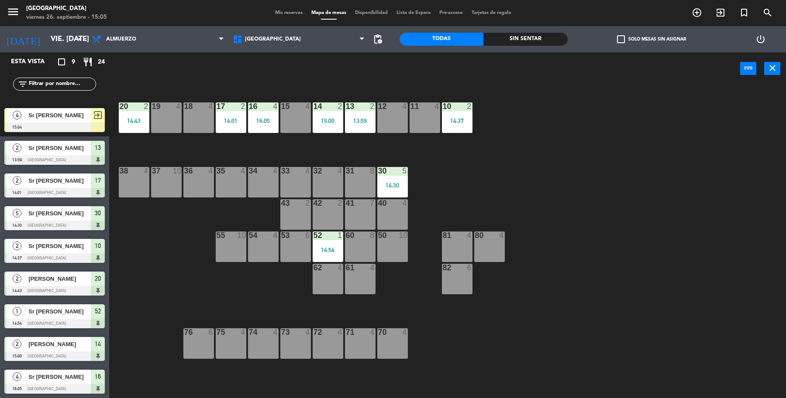
click at [372, 114] on div "13 2 13:59" at bounding box center [360, 118] width 31 height 31
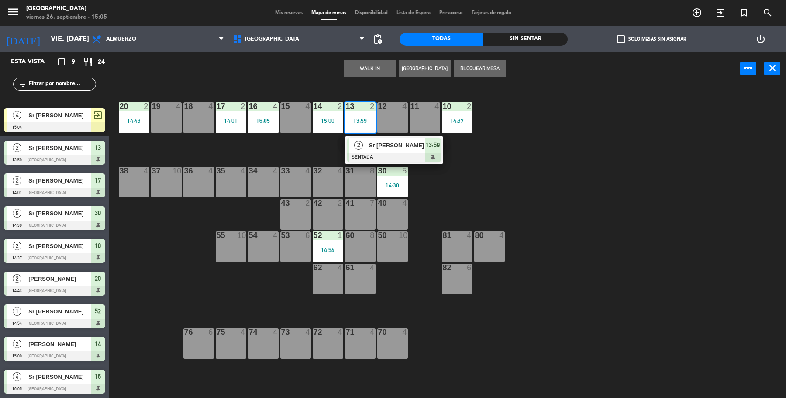
click at [398, 158] on div at bounding box center [394, 158] width 94 height 10
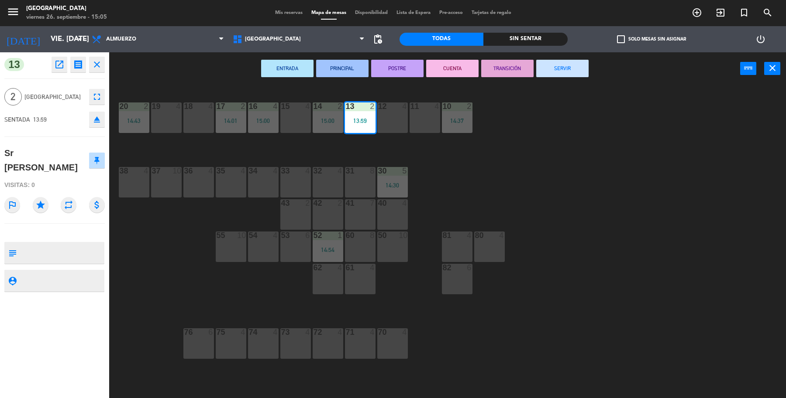
click at [552, 173] on div "19 4 18 4 17 2 14:01 16 4 15:00 15 4 14 2 15:00 13 2 13:59 12 4 11 4 10 2 14:37…" at bounding box center [451, 243] width 669 height 313
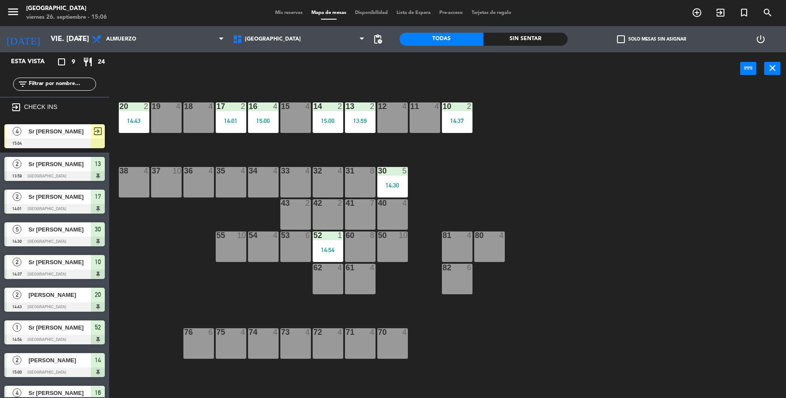
click at [331, 249] on div "14:54" at bounding box center [328, 250] width 31 height 6
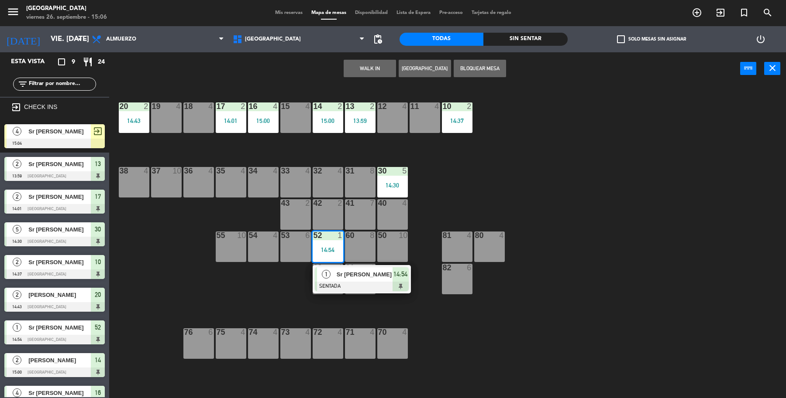
click at [355, 283] on div at bounding box center [362, 287] width 94 height 10
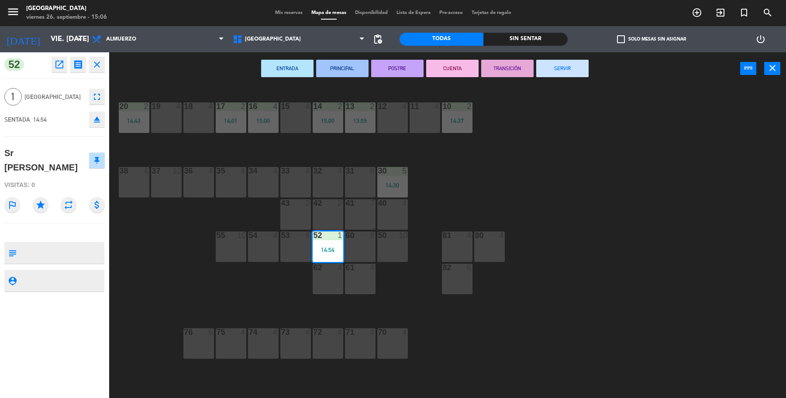
click at [104, 94] on button "fullscreen" at bounding box center [97, 97] width 16 height 16
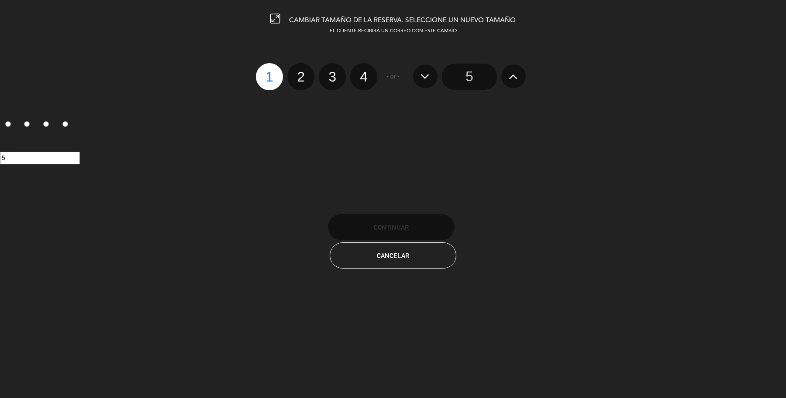
click at [327, 76] on label "3" at bounding box center [332, 76] width 27 height 27
click at [328, 72] on input "3" at bounding box center [331, 69] width 6 height 6
radio input "true"
radio input "false"
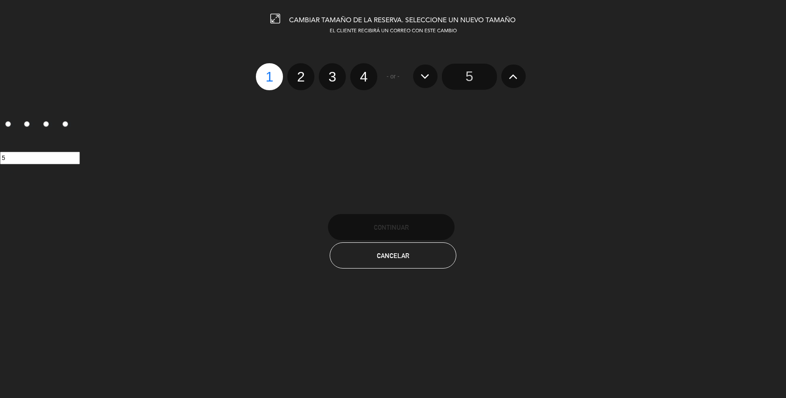
radio input "false"
radio input "true"
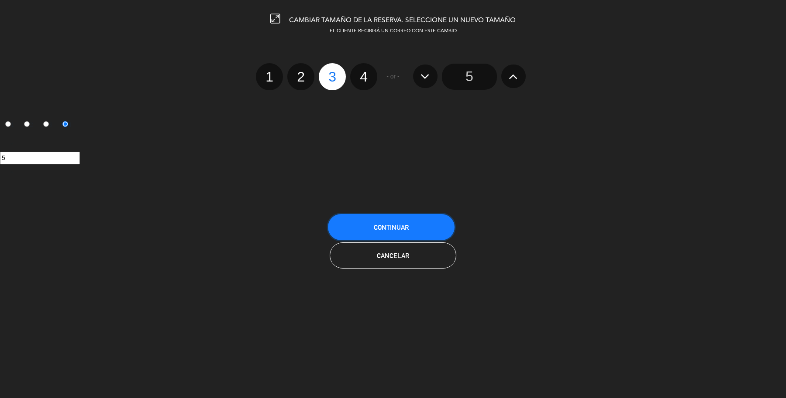
click at [400, 224] on span "Continuar" at bounding box center [391, 227] width 35 height 7
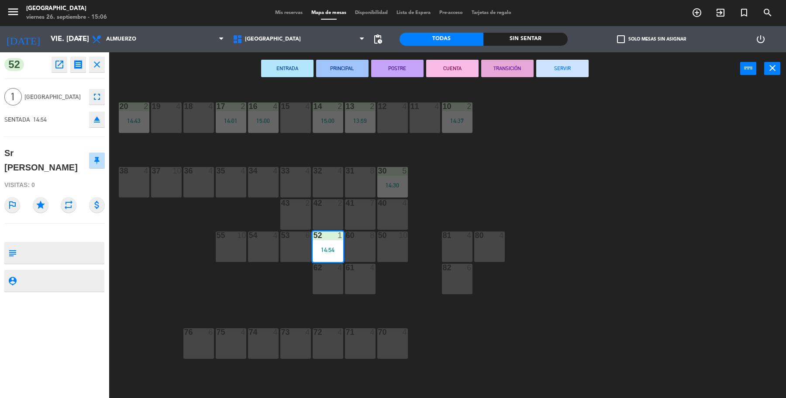
click at [553, 189] on div "19 4 18 4 17 2 14:01 16 4 15:00 15 4 14 2 15:00 13 2 13:59 12 4 11 4 10 2 14:37…" at bounding box center [451, 243] width 669 height 313
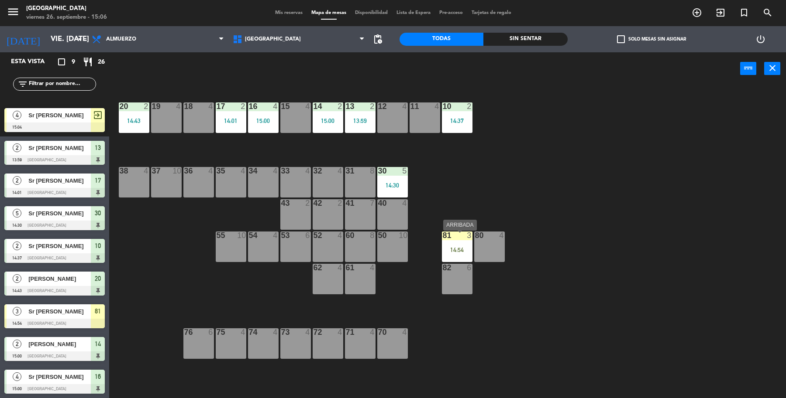
click at [453, 249] on div "14:54" at bounding box center [457, 250] width 31 height 6
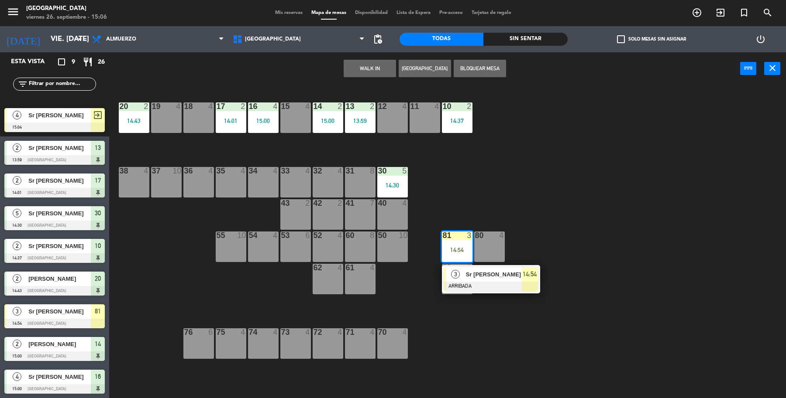
click at [323, 243] on div "52 4" at bounding box center [328, 247] width 31 height 31
click at [346, 68] on button "Mover" at bounding box center [342, 68] width 52 height 17
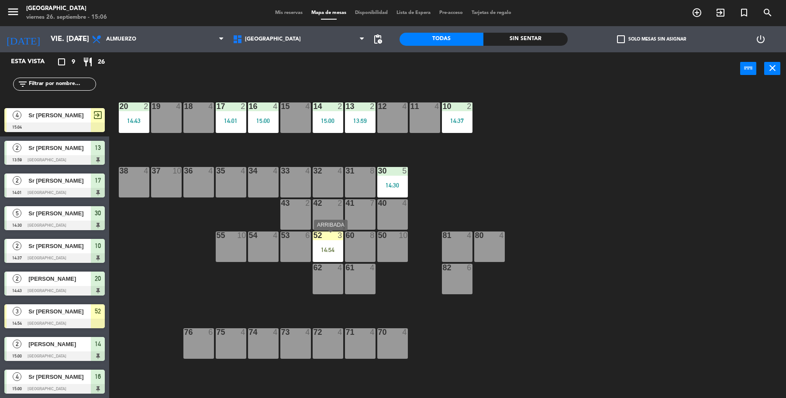
click at [321, 259] on div "52 3 14:54" at bounding box center [328, 247] width 31 height 31
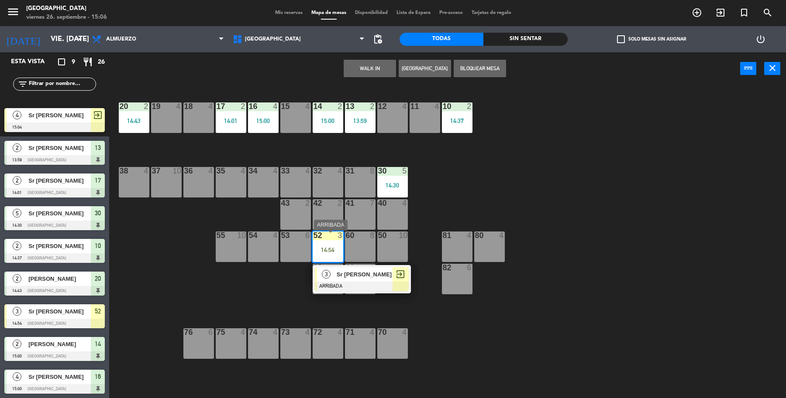
click at [405, 281] on div "exit_to_app" at bounding box center [400, 275] width 16 height 14
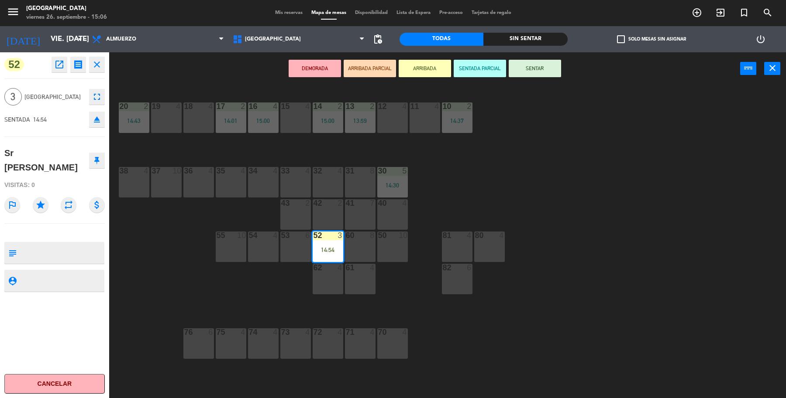
click at [519, 75] on button "SENTAR" at bounding box center [534, 68] width 52 height 17
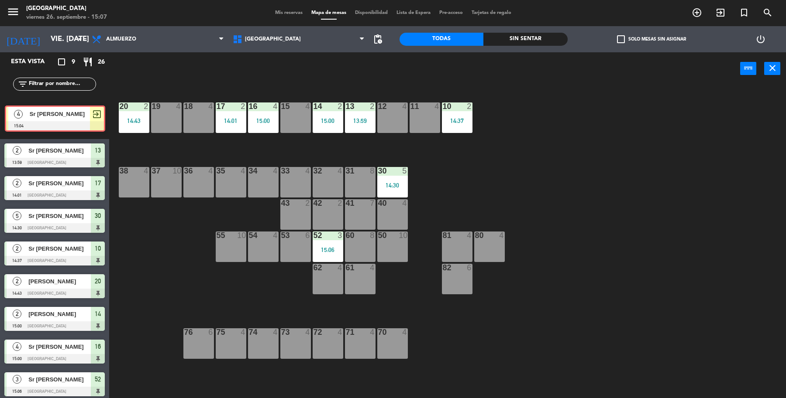
click at [41, 124] on div "4 Sr [PERSON_NAME] 15:04 exit_to_app 4 Sr [PERSON_NAME] 15:04 exit_to_app" at bounding box center [54, 121] width 109 height 35
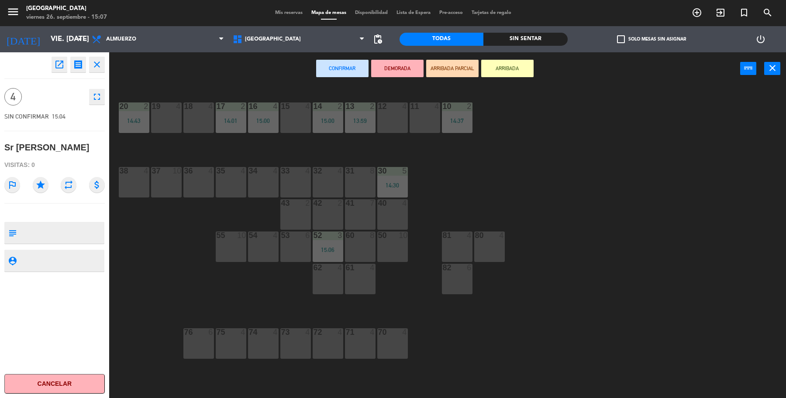
click at [300, 127] on div "15 4" at bounding box center [295, 118] width 31 height 31
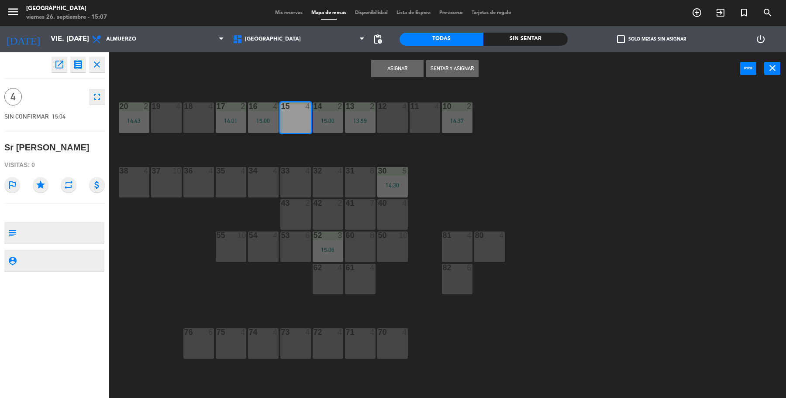
click at [441, 70] on button "Sentar y Asignar" at bounding box center [452, 68] width 52 height 17
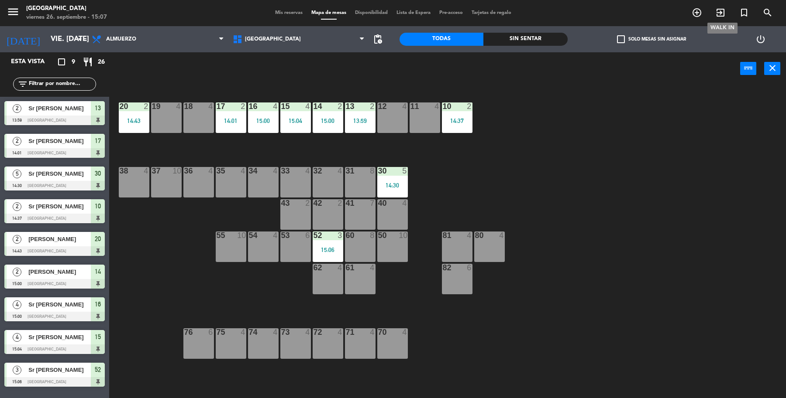
click at [715, 16] on icon "exit_to_app" at bounding box center [720, 12] width 10 height 10
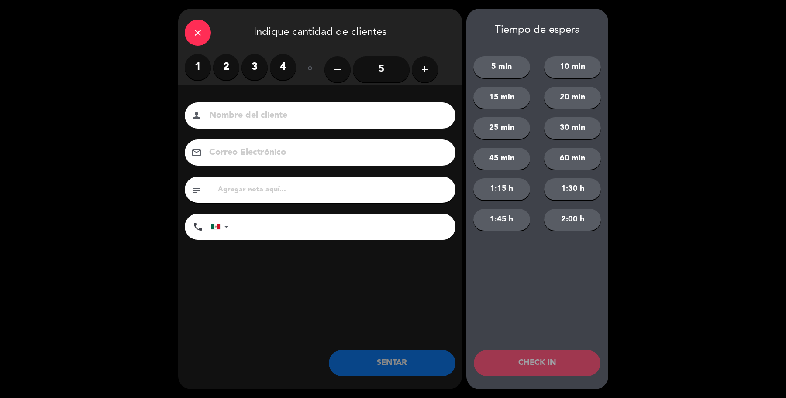
click at [205, 72] on label "1" at bounding box center [198, 67] width 26 height 26
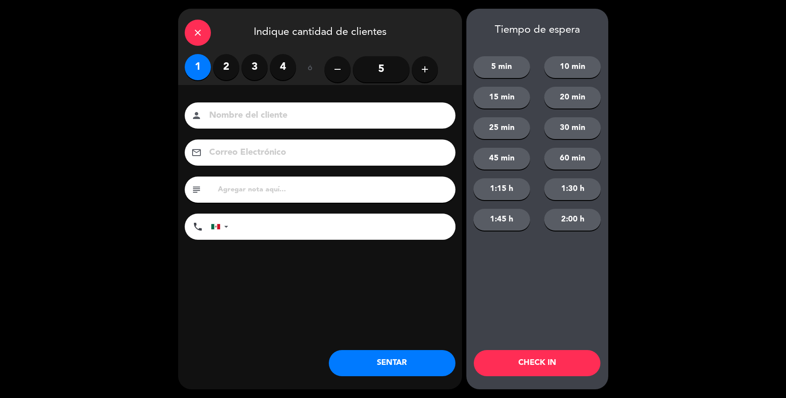
click at [235, 121] on input at bounding box center [326, 115] width 236 height 15
type input "Sr [PERSON_NAME]"
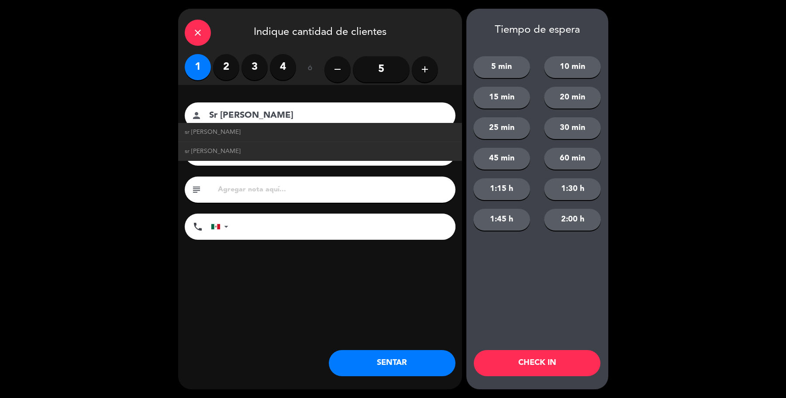
click at [384, 361] on button "SENTAR" at bounding box center [392, 363] width 127 height 26
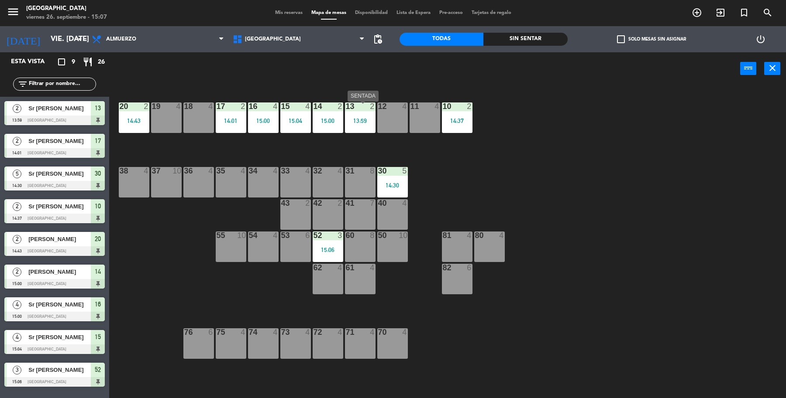
click at [354, 124] on div "13 2 13:59" at bounding box center [360, 118] width 31 height 31
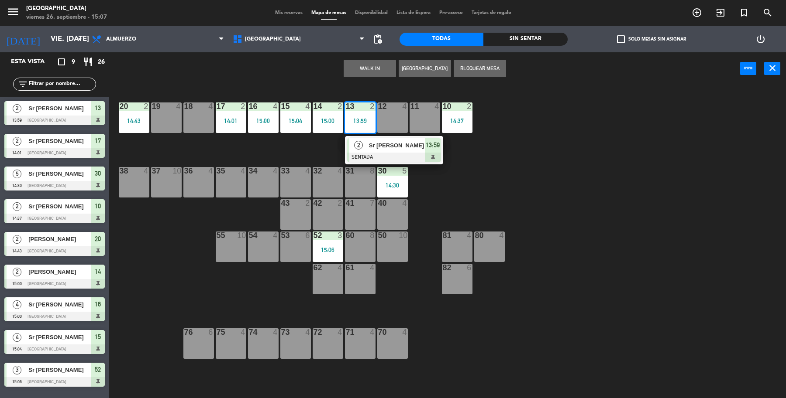
drag, startPoint x: 396, startPoint y: 156, endPoint x: 428, endPoint y: 141, distance: 35.5
click at [396, 156] on div "2 Sr [PERSON_NAME] SENTADA 13:59" at bounding box center [393, 150] width 111 height 28
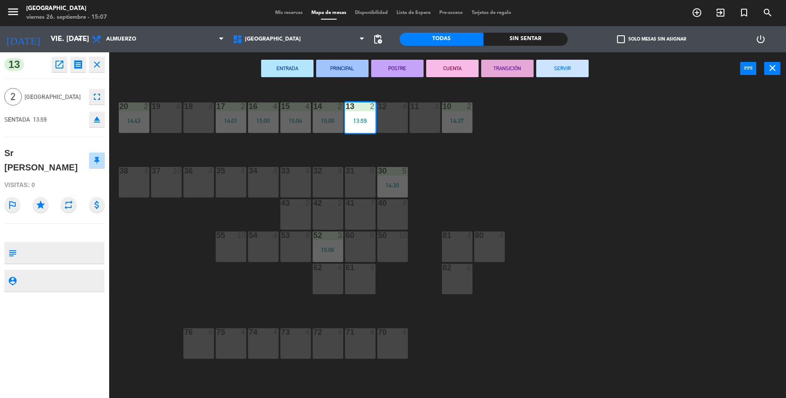
click at [547, 73] on button "SERVIR" at bounding box center [562, 68] width 52 height 17
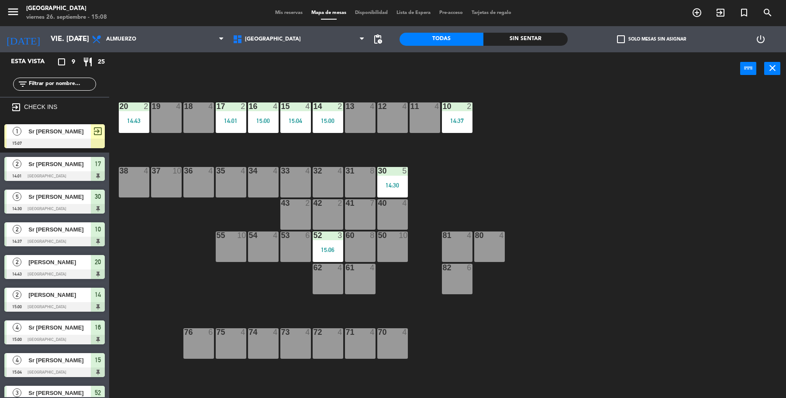
click at [68, 139] on div at bounding box center [54, 144] width 100 height 10
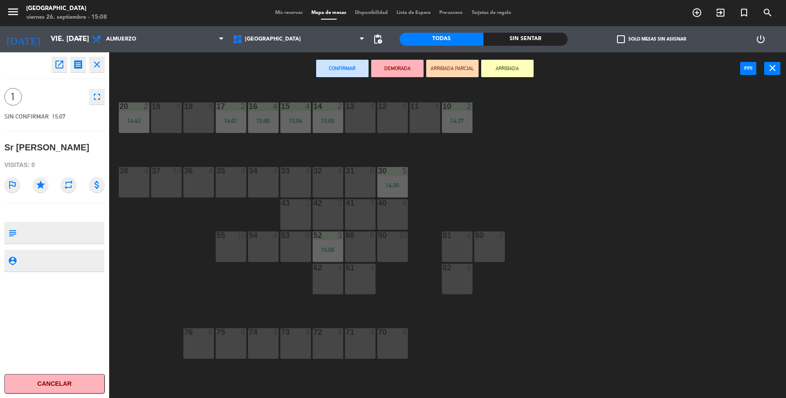
click at [386, 125] on div "12 4" at bounding box center [392, 118] width 31 height 31
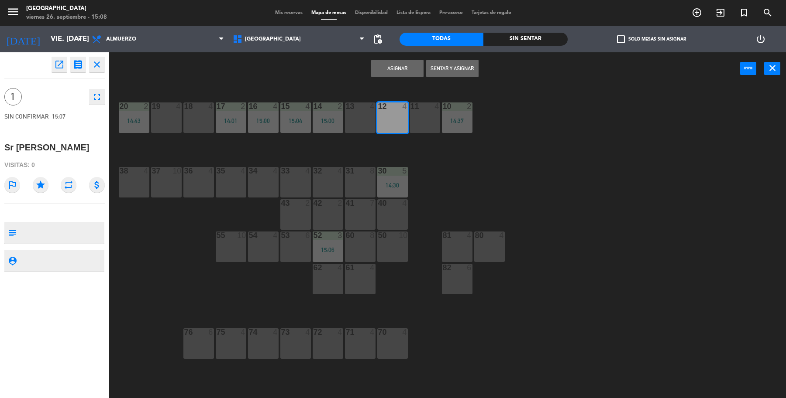
click at [446, 68] on button "Sentar y Asignar" at bounding box center [452, 68] width 52 height 17
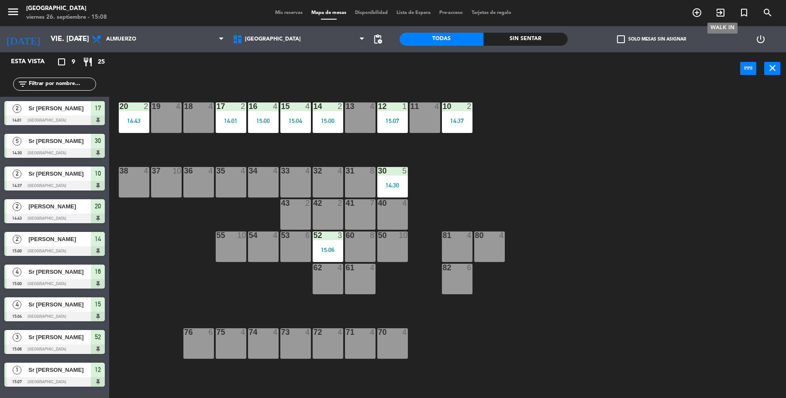
click at [719, 12] on icon "exit_to_app" at bounding box center [720, 12] width 10 height 10
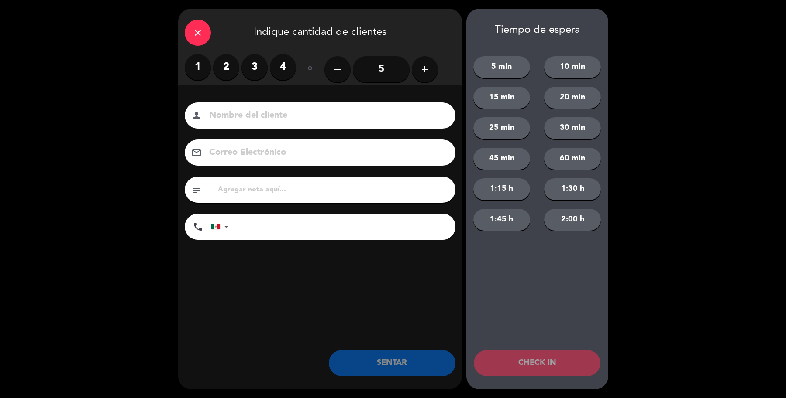
click at [195, 76] on label "1" at bounding box center [198, 67] width 26 height 26
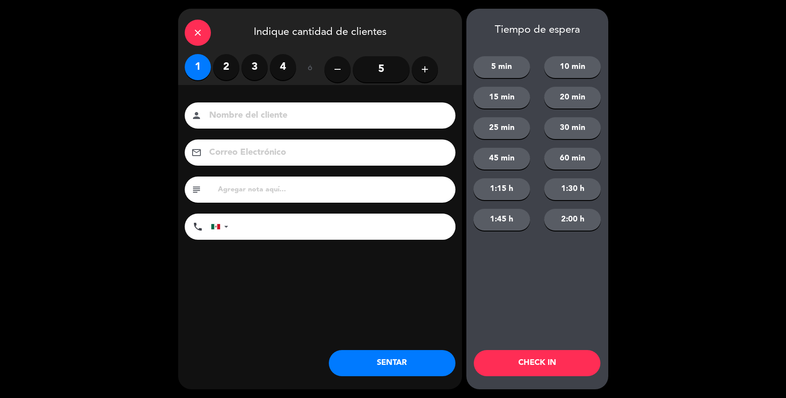
click at [249, 121] on input at bounding box center [326, 115] width 236 height 15
type input "Sra [PERSON_NAME]"
drag, startPoint x: 357, startPoint y: 378, endPoint x: 357, endPoint y: 368, distance: 9.6
click at [357, 369] on div "close Indique cantidad de clientes 1 2 3 4 ó remove 5 add Nombre del cliente pe…" at bounding box center [320, 199] width 284 height 381
click at [357, 367] on button "SENTAR" at bounding box center [392, 363] width 127 height 26
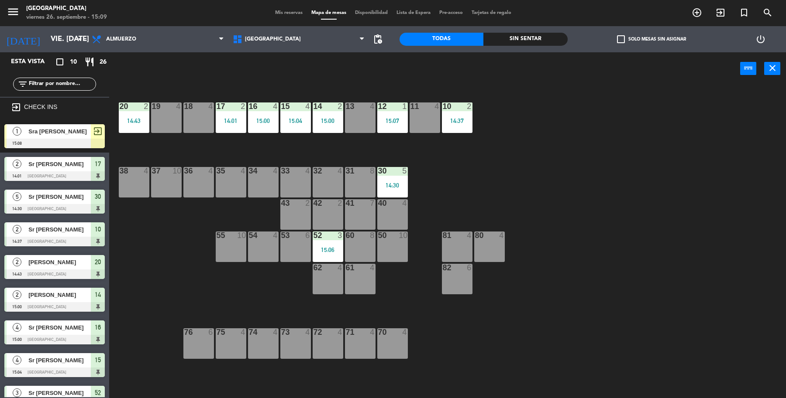
click at [38, 145] on div at bounding box center [54, 144] width 100 height 10
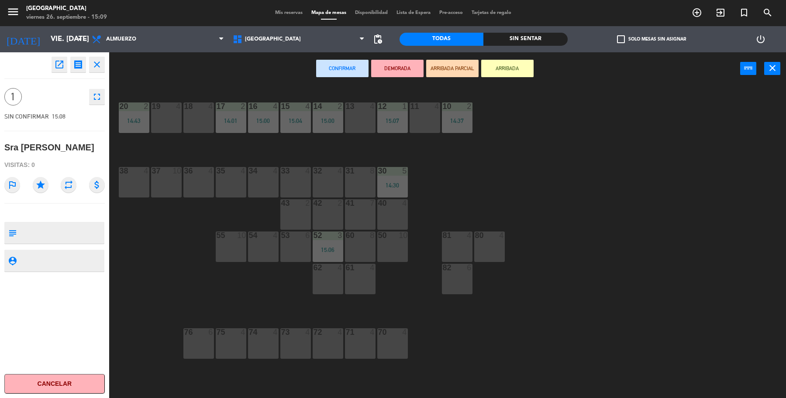
click at [417, 124] on div "11 4" at bounding box center [424, 118] width 31 height 31
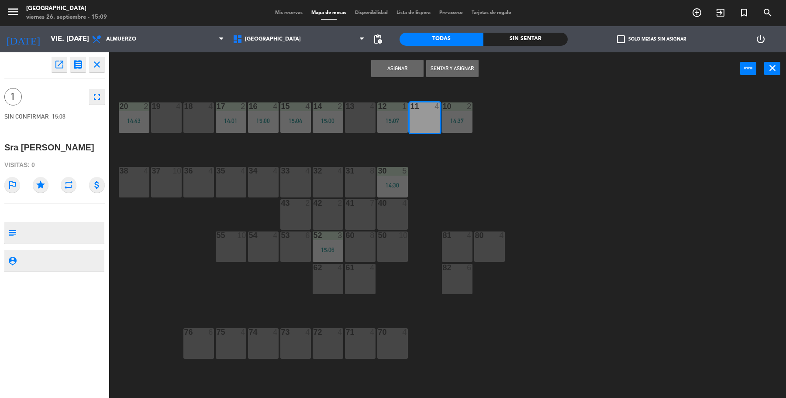
click at [437, 72] on button "Sentar y Asignar" at bounding box center [452, 68] width 52 height 17
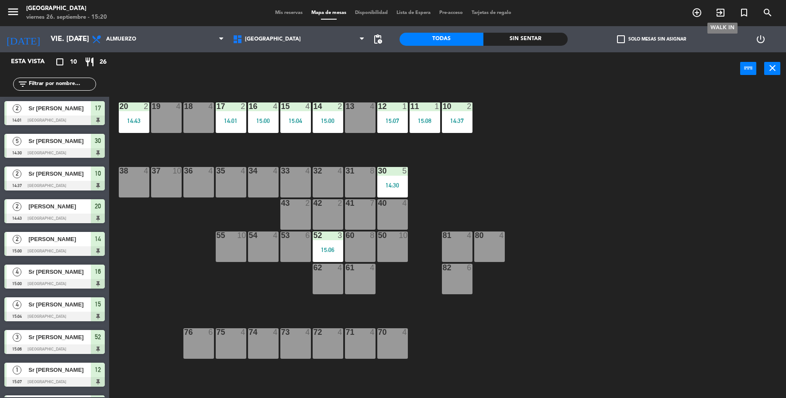
click at [719, 14] on icon "exit_to_app" at bounding box center [720, 12] width 10 height 10
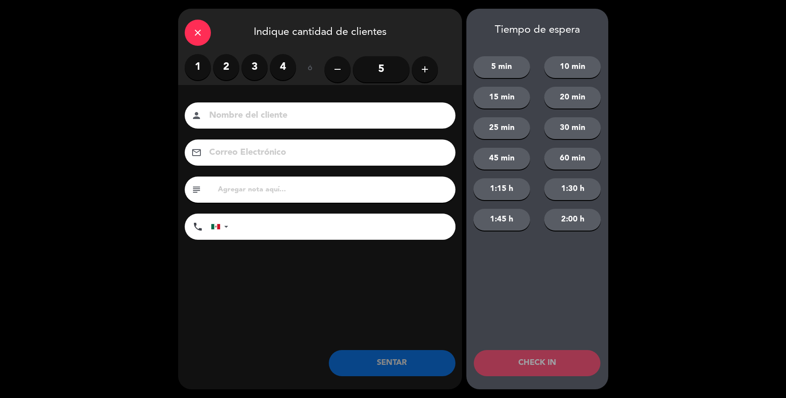
click at [283, 71] on label "4" at bounding box center [283, 67] width 26 height 26
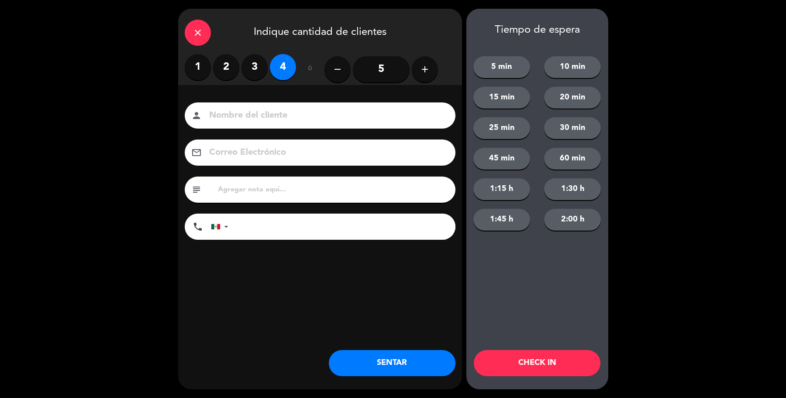
click at [284, 108] on input at bounding box center [326, 115] width 236 height 15
type input "Sra [PERSON_NAME]"
click at [443, 365] on button "SENTAR" at bounding box center [392, 363] width 127 height 26
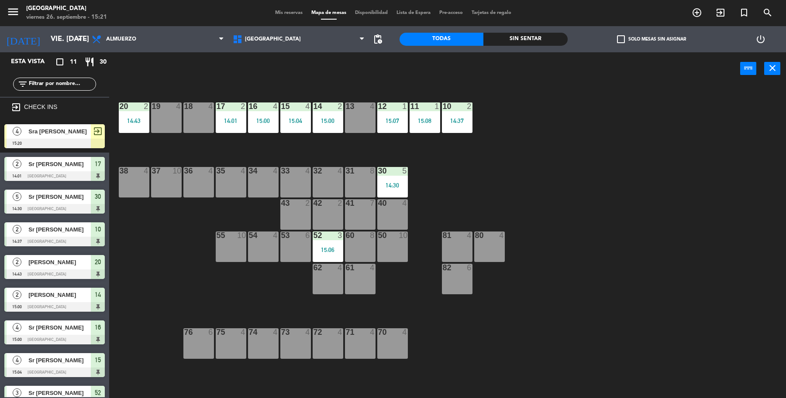
click at [89, 141] on div at bounding box center [54, 144] width 100 height 10
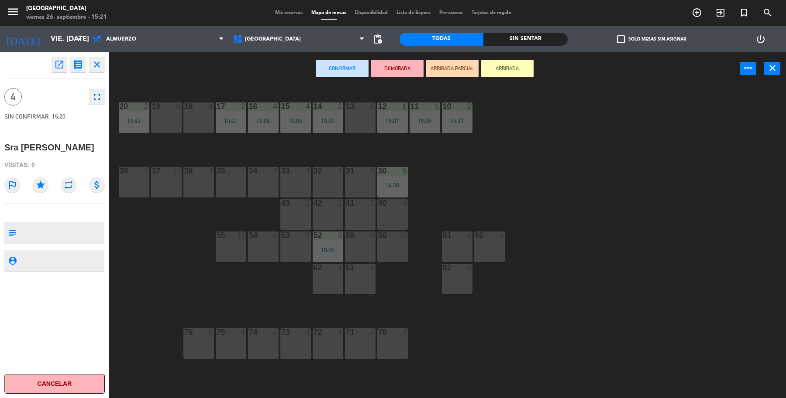
click at [492, 246] on div "80 4" at bounding box center [489, 247] width 31 height 31
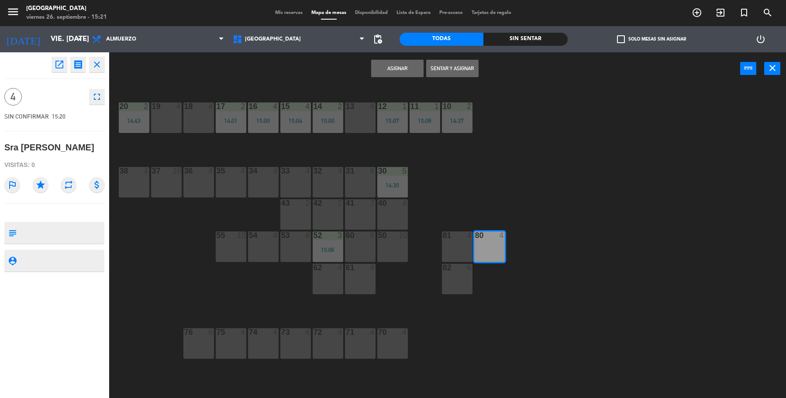
click at [451, 66] on button "Sentar y Asignar" at bounding box center [452, 68] width 52 height 17
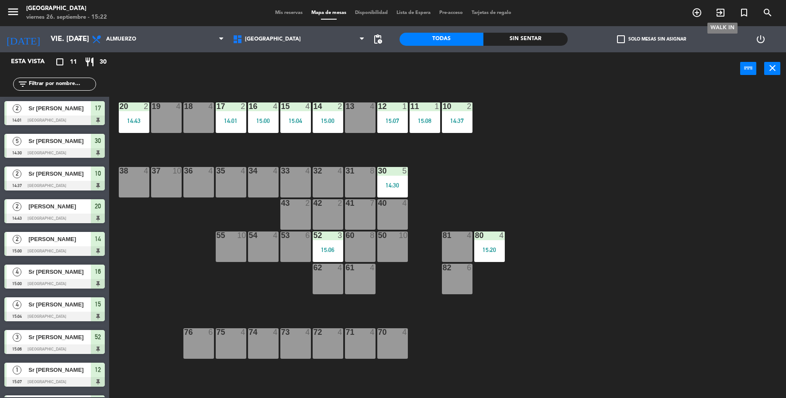
click at [716, 18] on span "exit_to_app" at bounding box center [720, 12] width 24 height 15
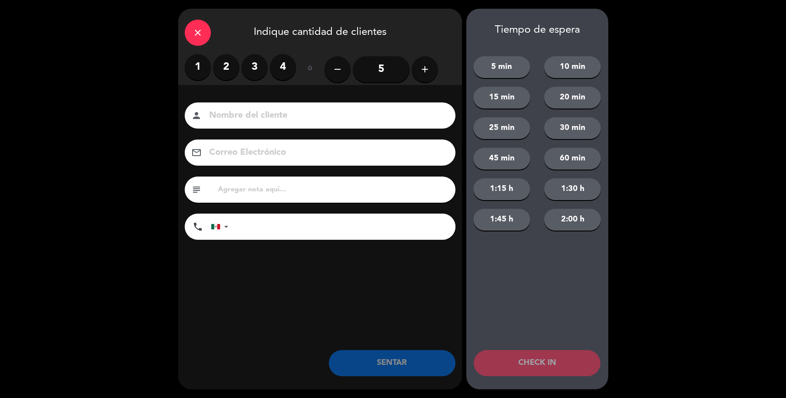
click at [230, 62] on label "2" at bounding box center [226, 67] width 26 height 26
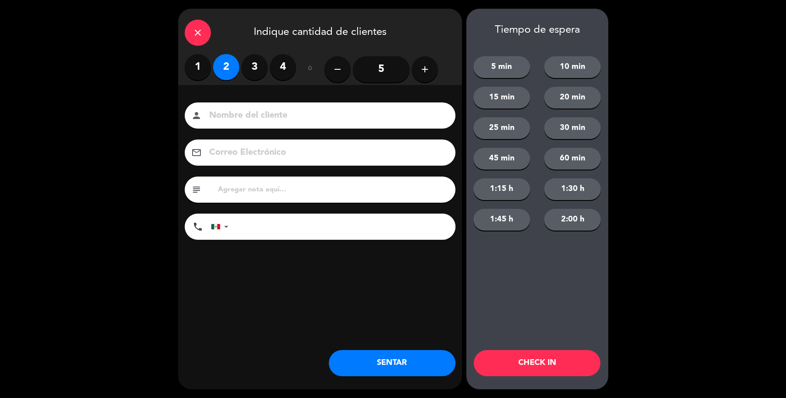
click at [248, 110] on input at bounding box center [326, 115] width 236 height 15
type input "Sr [PERSON_NAME]"
click at [382, 359] on button "SENTAR" at bounding box center [392, 363] width 127 height 26
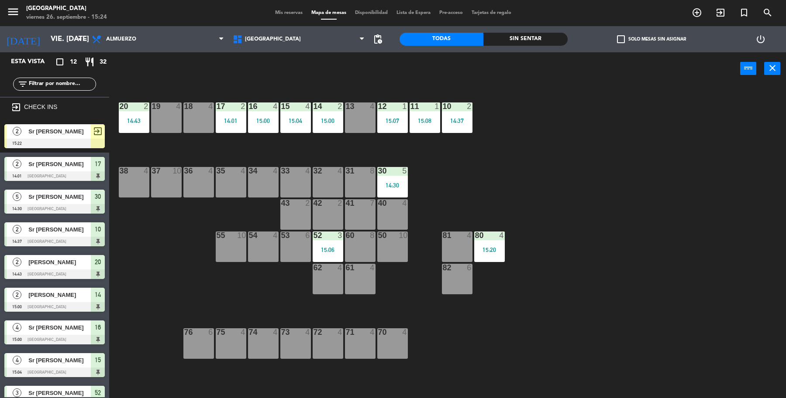
click at [64, 134] on span "Sr [PERSON_NAME]" at bounding box center [59, 131] width 62 height 9
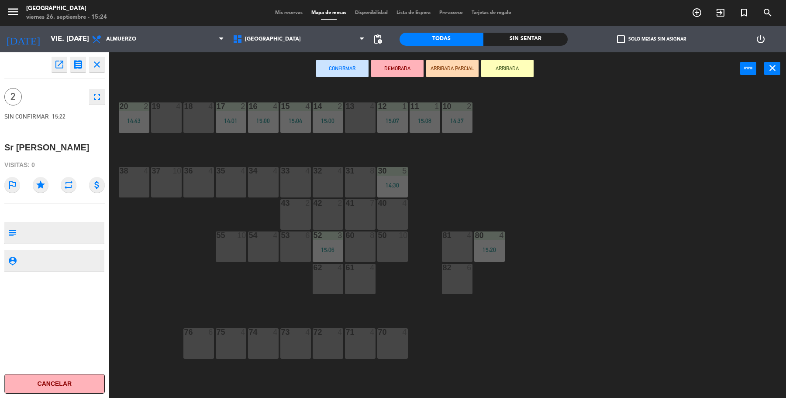
drag, startPoint x: 163, startPoint y: 123, endPoint x: 177, endPoint y: 118, distance: 15.2
click at [163, 122] on div "19 4" at bounding box center [166, 118] width 31 height 31
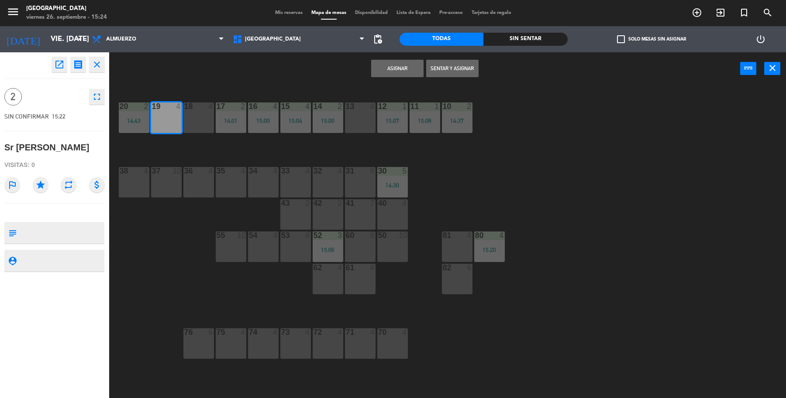
drag, startPoint x: 463, startPoint y: 66, endPoint x: 433, endPoint y: 238, distance: 174.6
click at [457, 68] on button "Sentar y Asignar" at bounding box center [452, 68] width 52 height 17
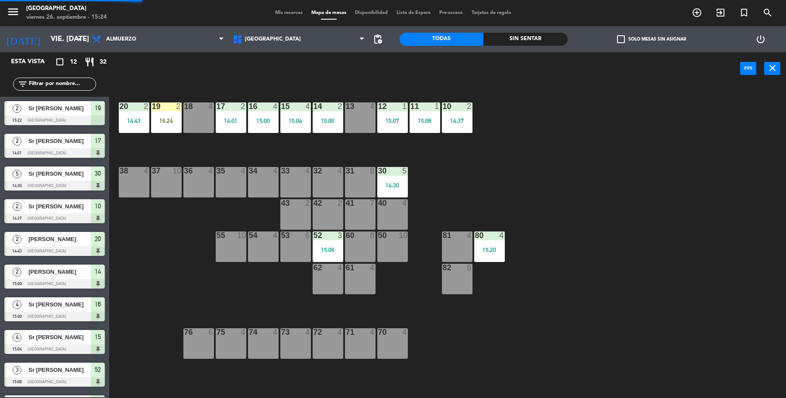
click at [406, 354] on div "70 4" at bounding box center [392, 344] width 31 height 31
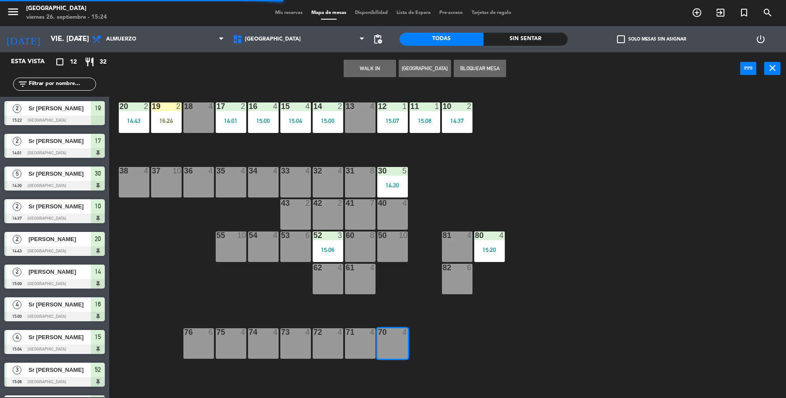
click at [372, 65] on button "WALK IN" at bounding box center [369, 68] width 52 height 17
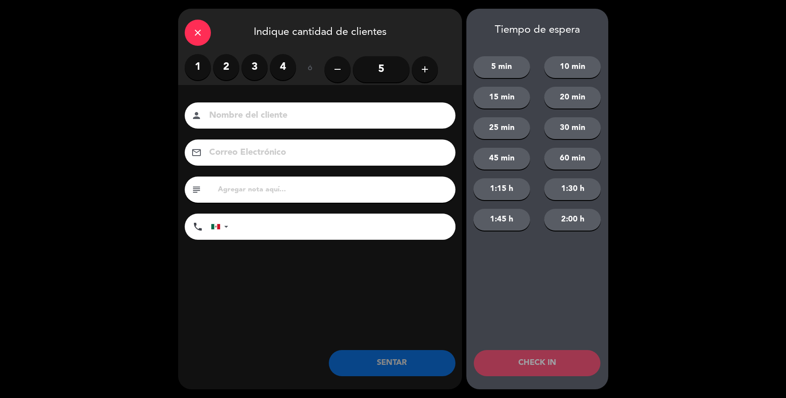
click at [235, 66] on label "2" at bounding box center [226, 67] width 26 height 26
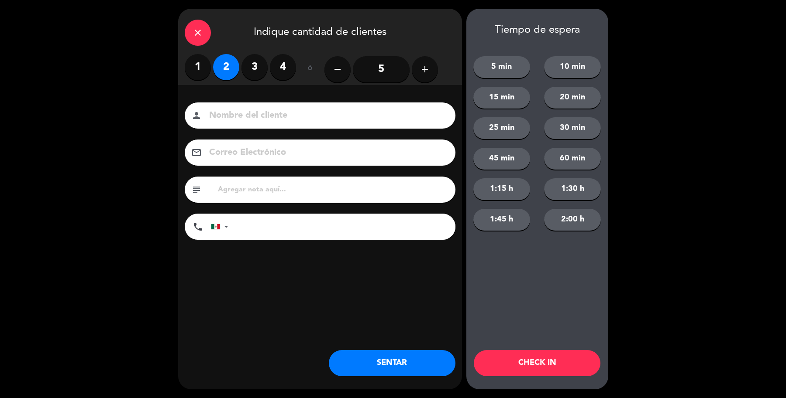
drag, startPoint x: 236, startPoint y: 112, endPoint x: 236, endPoint y: 99, distance: 13.1
click at [236, 104] on div "person" at bounding box center [320, 116] width 271 height 26
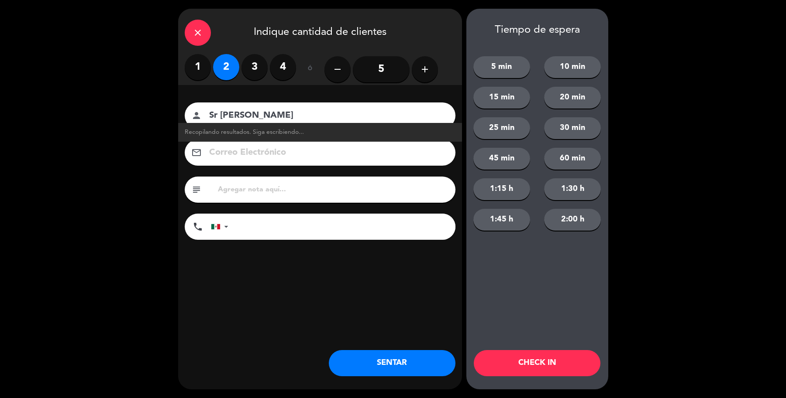
type input "Sr [PERSON_NAME]"
click at [415, 358] on button "SENTAR" at bounding box center [392, 363] width 127 height 26
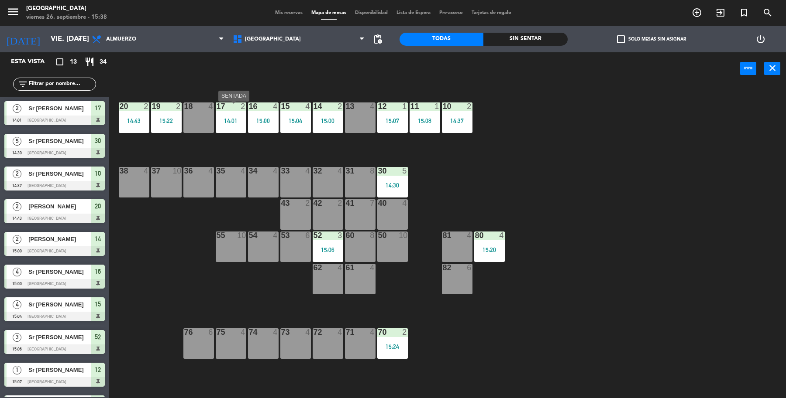
click at [242, 124] on div "17 2 14:01" at bounding box center [231, 118] width 31 height 31
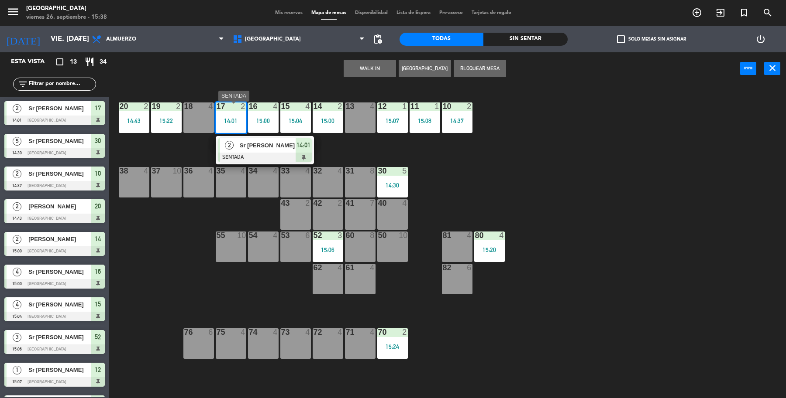
click at [254, 154] on div at bounding box center [265, 158] width 94 height 10
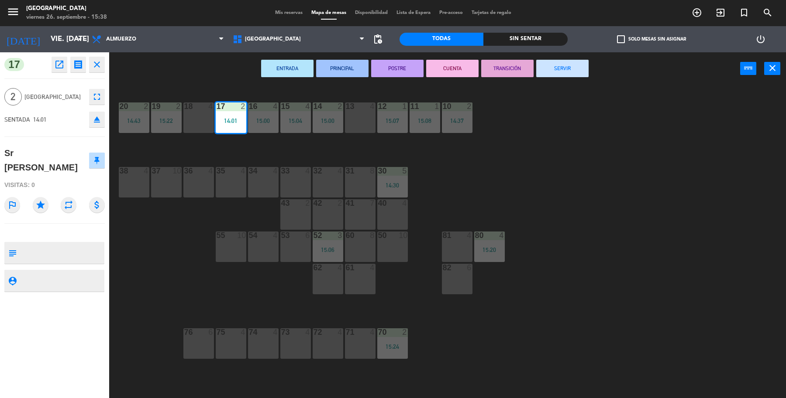
click at [559, 68] on button "SERVIR" at bounding box center [562, 68] width 52 height 17
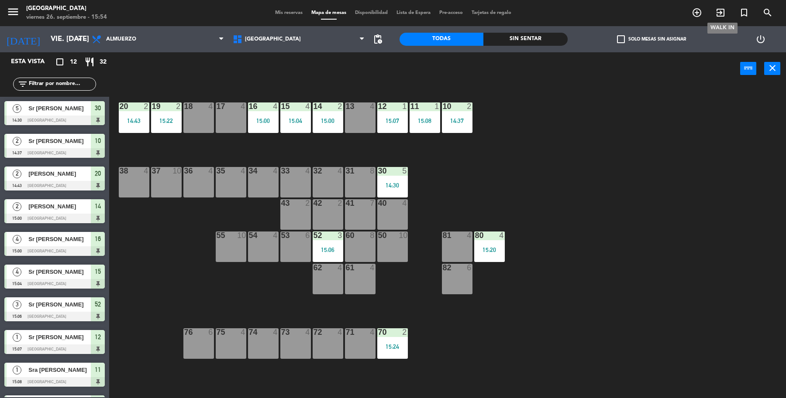
click at [721, 15] on icon "exit_to_app" at bounding box center [720, 12] width 10 height 10
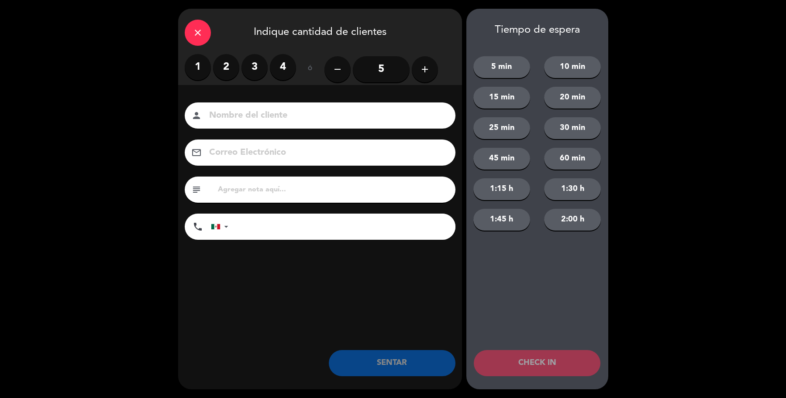
drag, startPoint x: 221, startPoint y: 61, endPoint x: 223, endPoint y: 88, distance: 26.7
click at [221, 64] on label "2" at bounding box center [226, 67] width 26 height 26
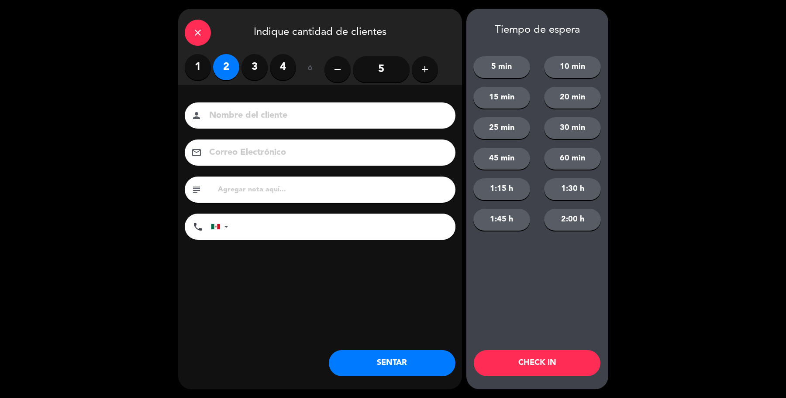
click at [233, 118] on input at bounding box center [326, 115] width 236 height 15
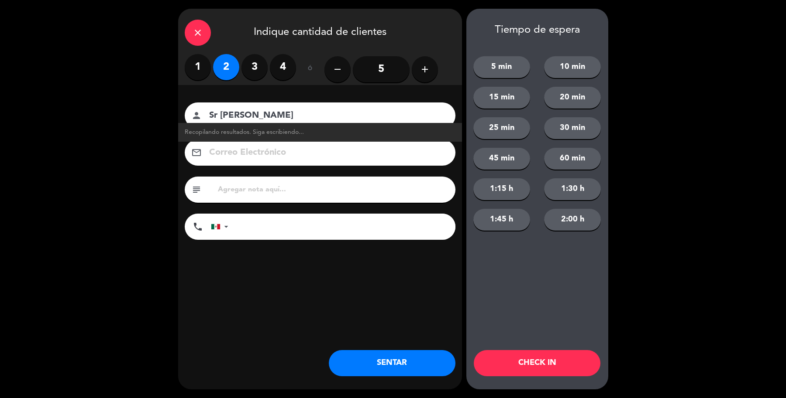
type input "Sr [PERSON_NAME]"
click at [403, 361] on button "SENTAR" at bounding box center [392, 363] width 127 height 26
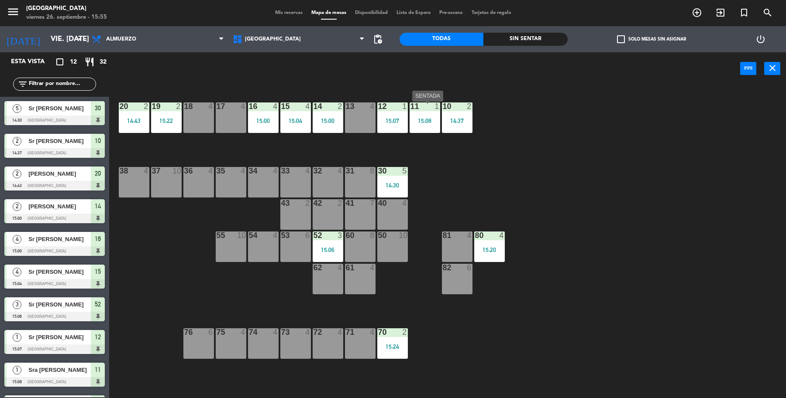
click at [427, 123] on div "15:08" at bounding box center [424, 121] width 31 height 6
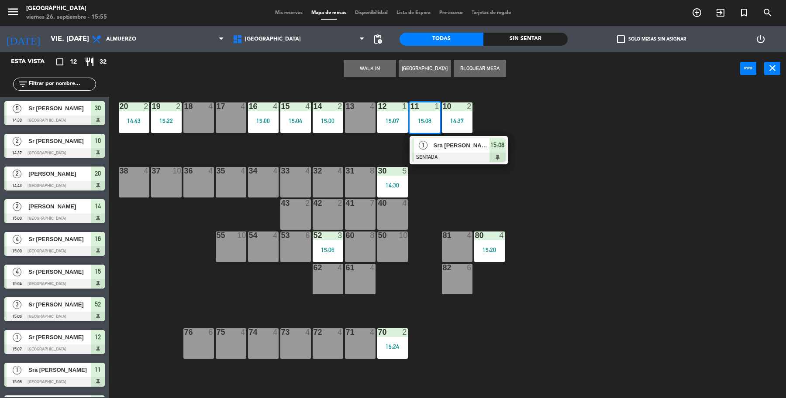
click at [427, 149] on div "1" at bounding box center [423, 145] width 19 height 14
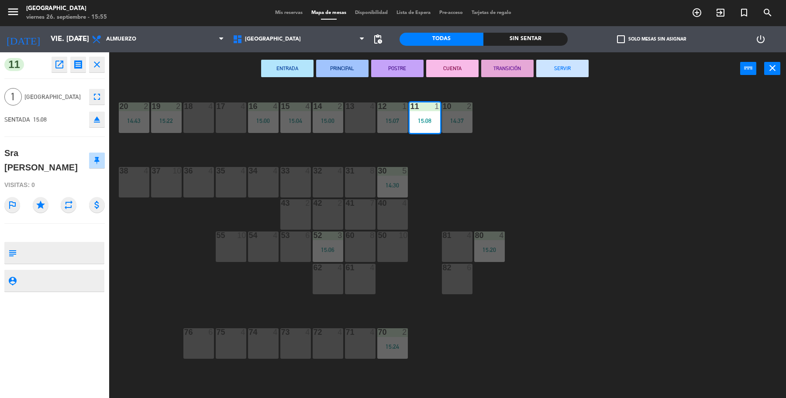
click at [566, 62] on button "SERVIR" at bounding box center [562, 68] width 52 height 17
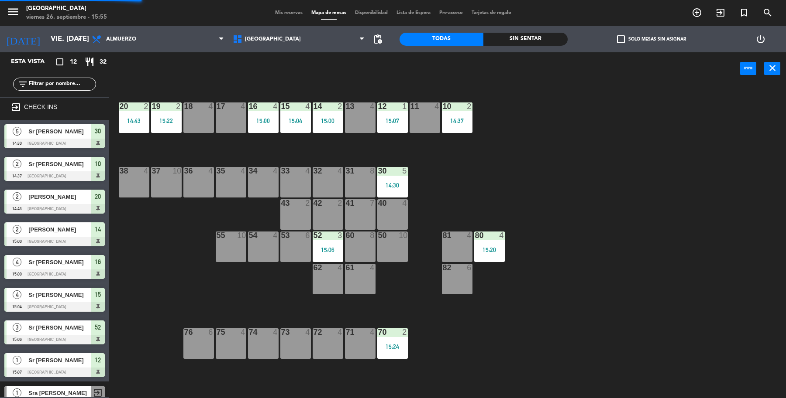
scroll to position [19, 0]
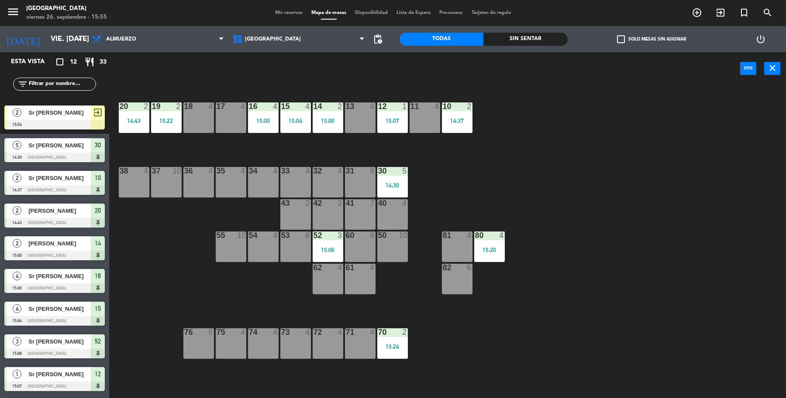
click at [64, 125] on div at bounding box center [54, 125] width 100 height 10
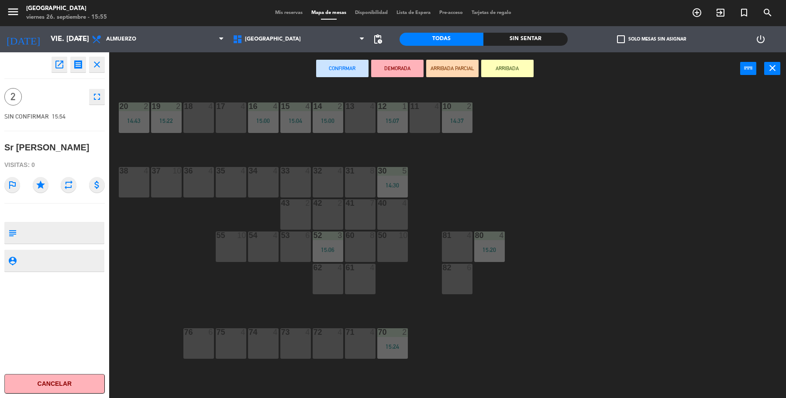
click at [432, 111] on div "11 4" at bounding box center [424, 118] width 31 height 31
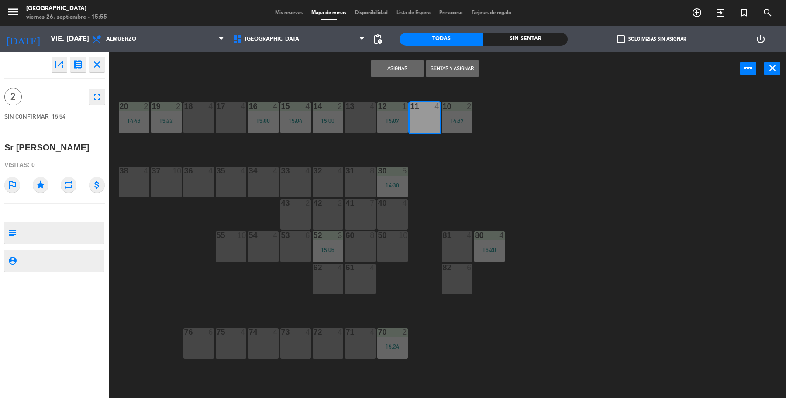
click at [457, 70] on button "Sentar y Asignar" at bounding box center [452, 68] width 52 height 17
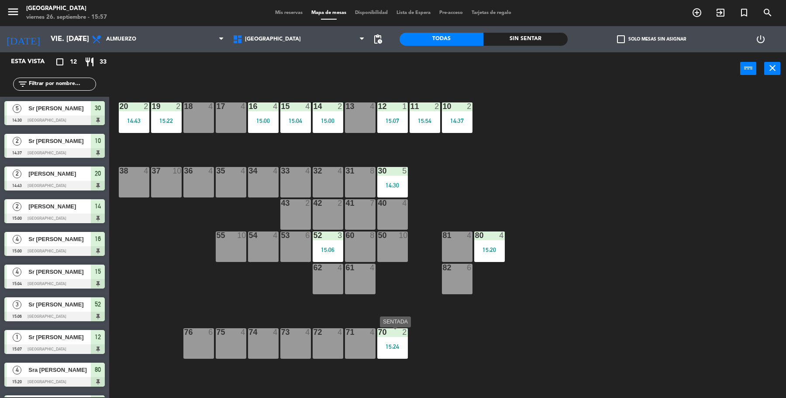
click at [404, 344] on div "15:24" at bounding box center [392, 347] width 31 height 6
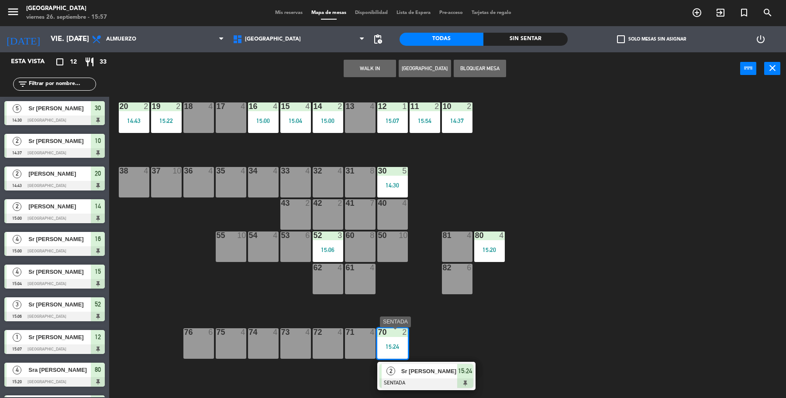
click at [434, 371] on div "2 Sr [PERSON_NAME] 15:24" at bounding box center [426, 376] width 111 height 28
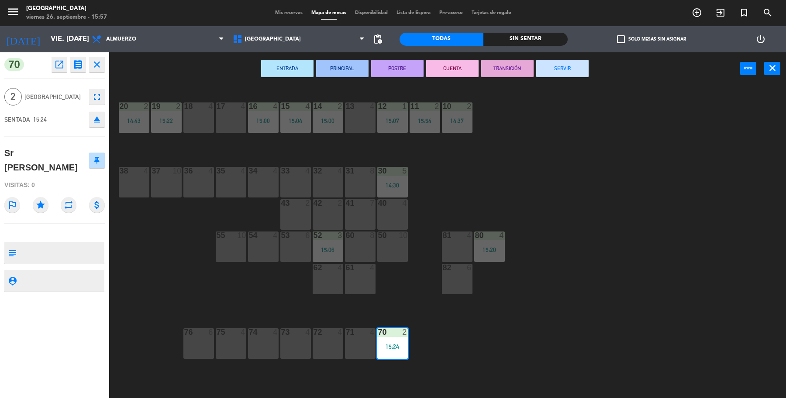
click at [560, 64] on button "SERVIR" at bounding box center [562, 68] width 52 height 17
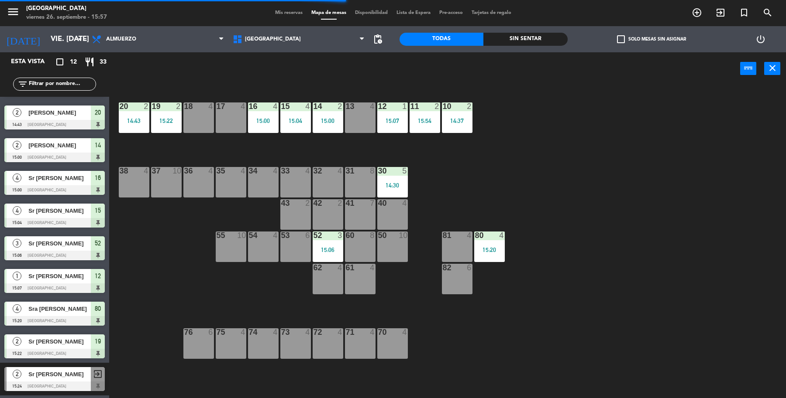
scroll to position [59, 0]
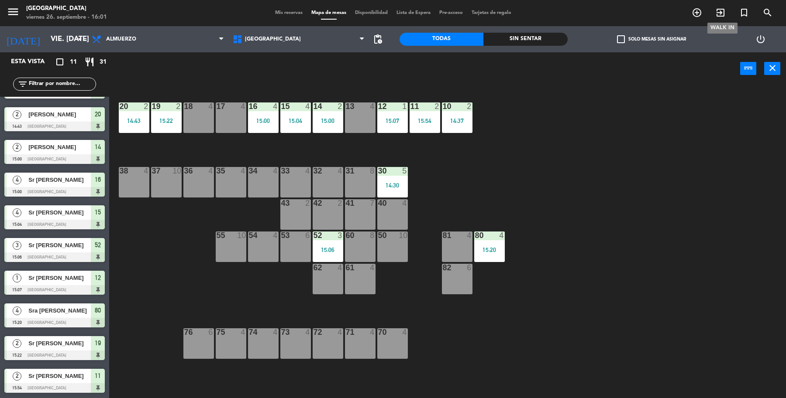
drag, startPoint x: 721, startPoint y: 10, endPoint x: 714, endPoint y: 10, distance: 6.1
click at [715, 10] on icon "exit_to_app" at bounding box center [720, 12] width 10 height 10
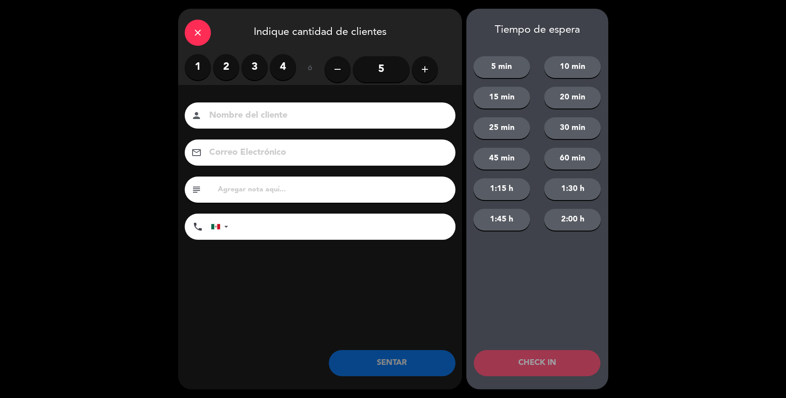
click at [285, 66] on label "4" at bounding box center [283, 67] width 26 height 26
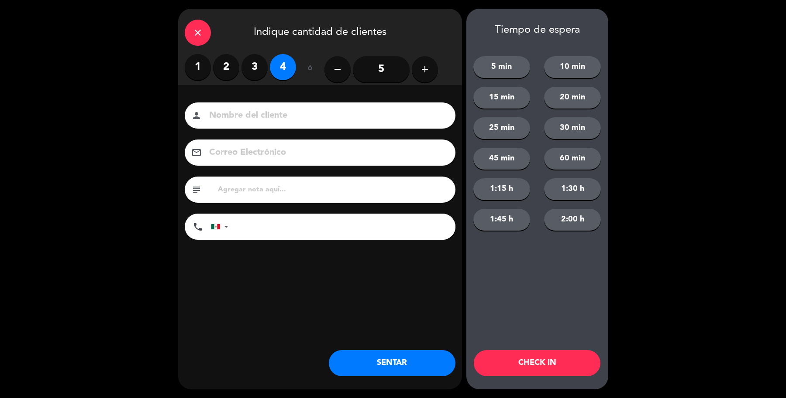
click at [267, 113] on input at bounding box center [326, 115] width 236 height 15
type input "Sr [PERSON_NAME]"
click at [394, 361] on button "SENTAR" at bounding box center [392, 363] width 127 height 26
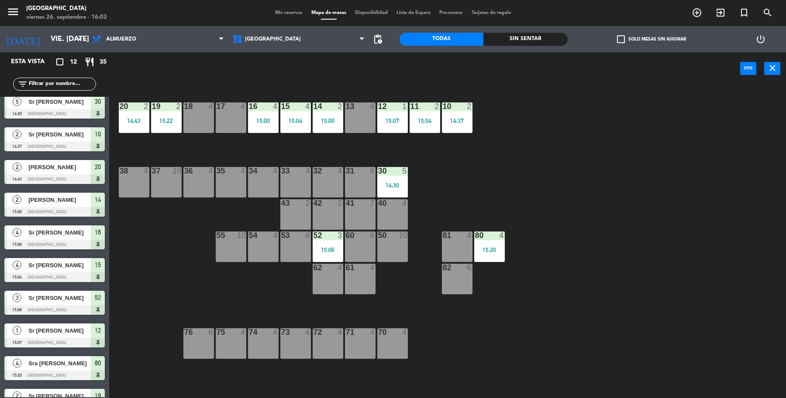
scroll to position [0, 0]
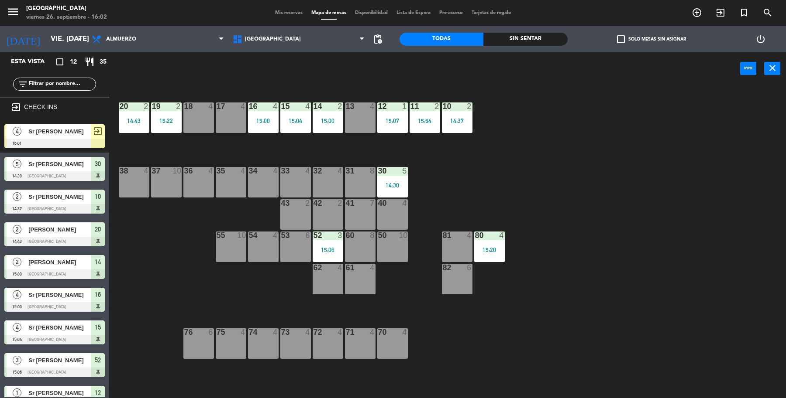
drag, startPoint x: 23, startPoint y: 213, endPoint x: 50, endPoint y: 121, distance: 95.7
click at [53, 120] on div "4 Sr [PERSON_NAME] 16:01 exit_to_app" at bounding box center [54, 136] width 109 height 33
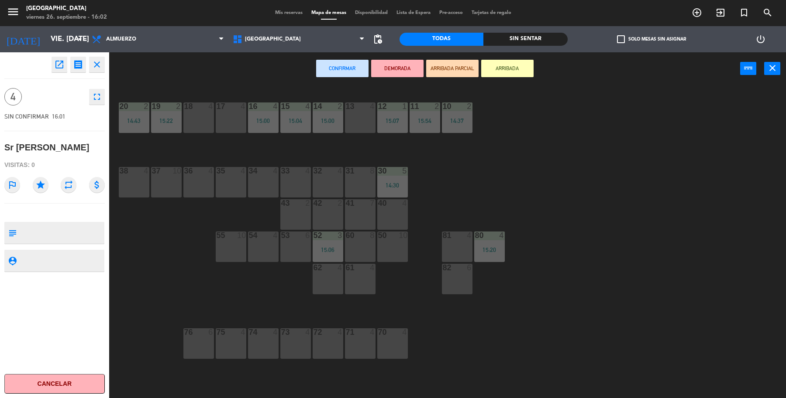
click at [55, 130] on div "open_in_new receipt 4:01 PM vie., [DATE] 4 personas Sr [PERSON_NAME] close 4 fu…" at bounding box center [54, 225] width 109 height 346
click at [232, 120] on div "17 4" at bounding box center [231, 118] width 31 height 31
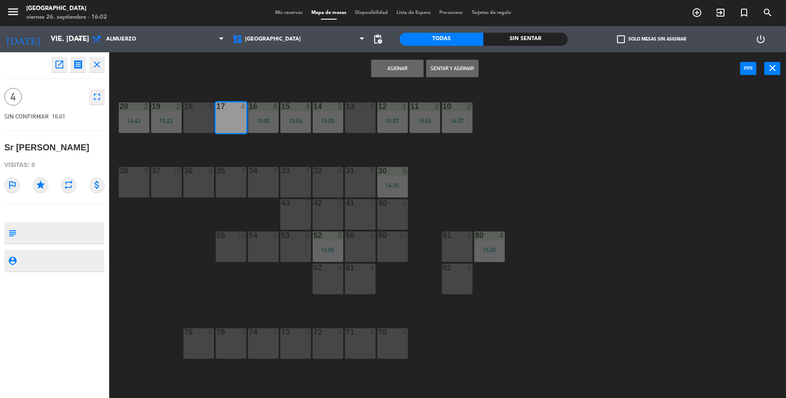
click at [448, 70] on button "Sentar y Asignar" at bounding box center [452, 68] width 52 height 17
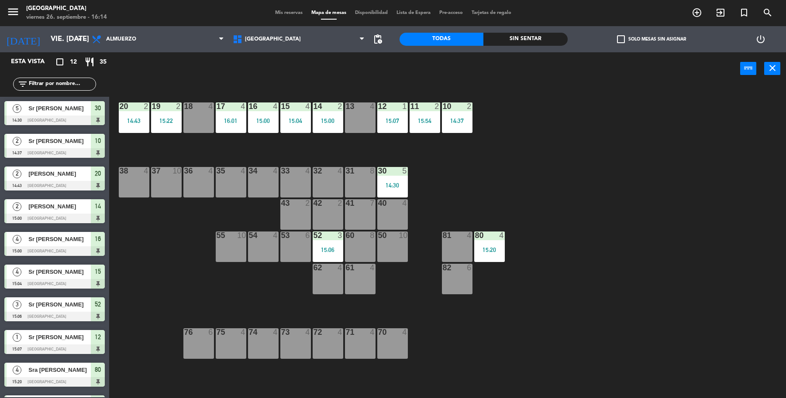
drag, startPoint x: 358, startPoint y: 118, endPoint x: 401, endPoint y: 81, distance: 56.3
click at [358, 118] on div "13 4" at bounding box center [360, 118] width 31 height 31
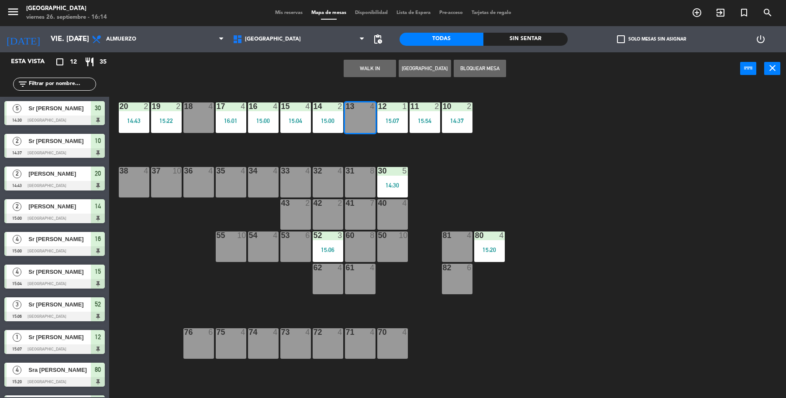
click at [381, 71] on button "WALK IN" at bounding box center [369, 68] width 52 height 17
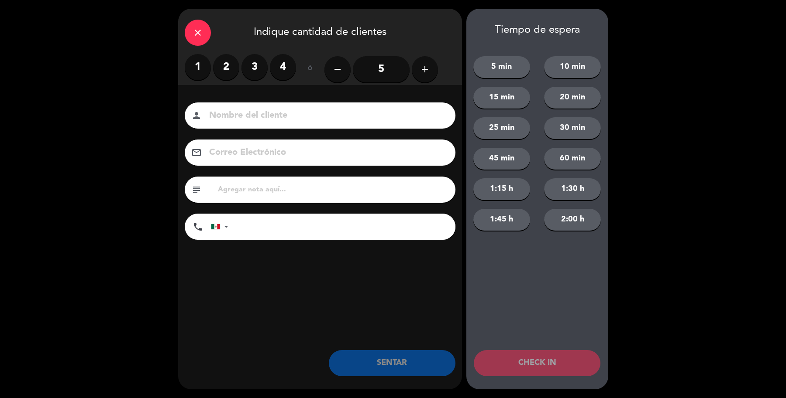
click at [221, 68] on label "2" at bounding box center [226, 67] width 26 height 26
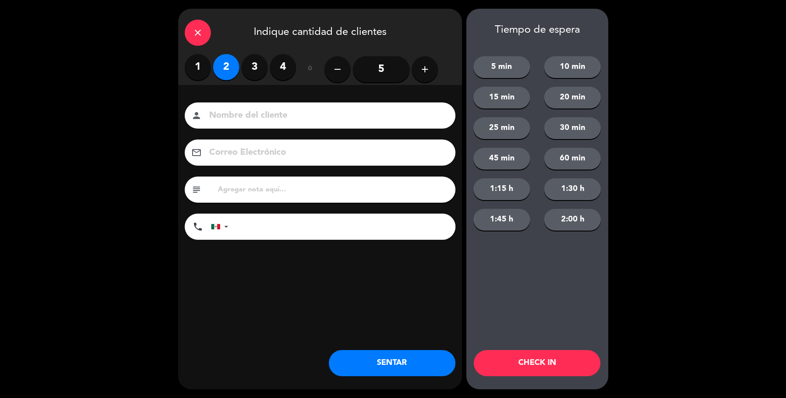
drag, startPoint x: 276, startPoint y: 62, endPoint x: 278, endPoint y: 107, distance: 45.4
click at [278, 64] on label "4" at bounding box center [283, 67] width 26 height 26
click at [278, 105] on div "person" at bounding box center [320, 116] width 271 height 26
click at [273, 116] on input at bounding box center [326, 115] width 236 height 15
type input "Sr [PERSON_NAME]"
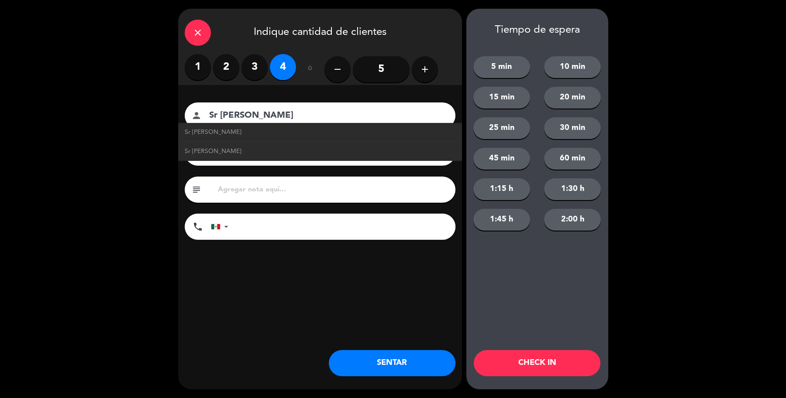
click at [396, 360] on button "SENTAR" at bounding box center [392, 363] width 127 height 26
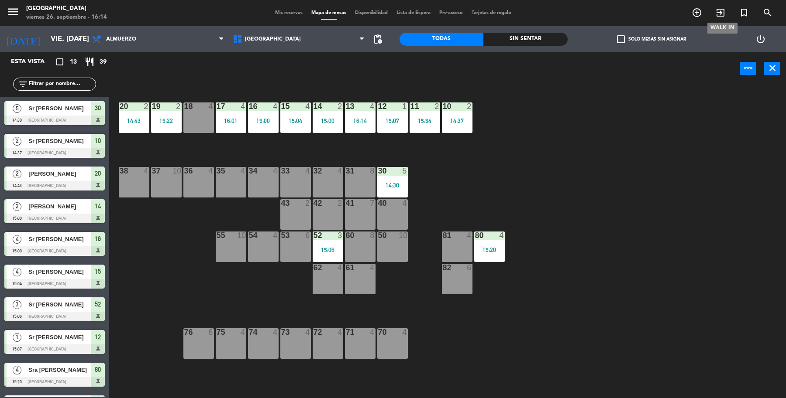
click at [717, 14] on icon "exit_to_app" at bounding box center [720, 12] width 10 height 10
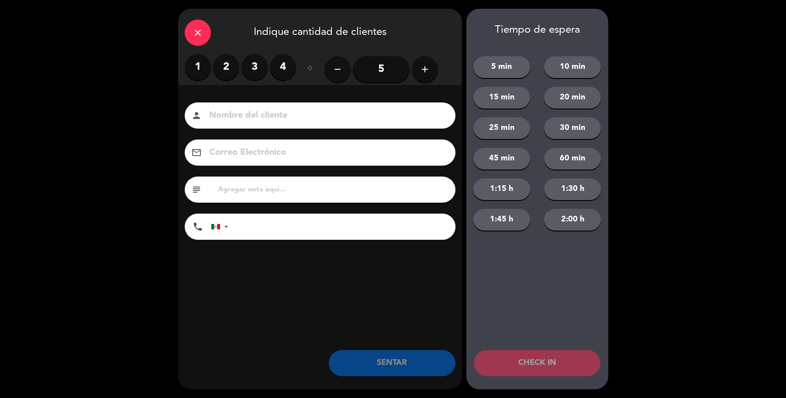
click at [229, 64] on label "2" at bounding box center [226, 67] width 26 height 26
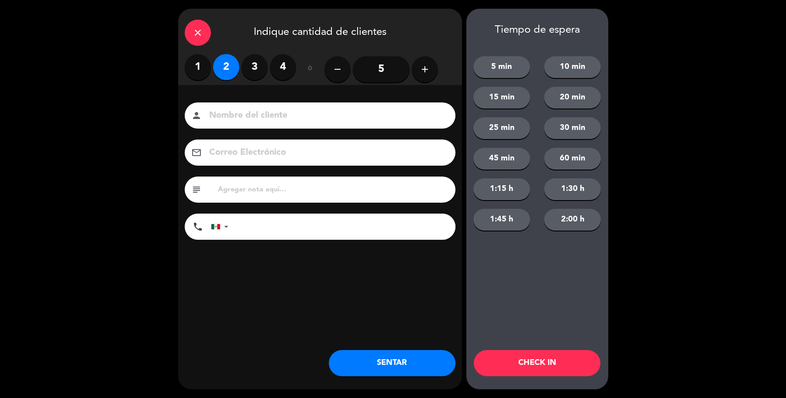
click at [226, 113] on input at bounding box center [326, 115] width 236 height 15
type input "Sr [PERSON_NAME]"
click at [422, 367] on button "SENTAR" at bounding box center [392, 363] width 127 height 26
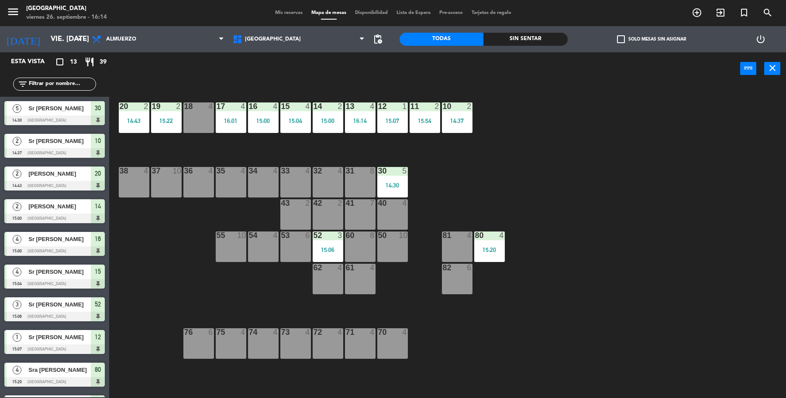
click at [651, 207] on div "19 2 15:22 18 4 17 4 16:01 16 4 15:00 15 4 15:04 14 2 15:00 13 4 16:14 12 1 15:…" at bounding box center [451, 243] width 669 height 313
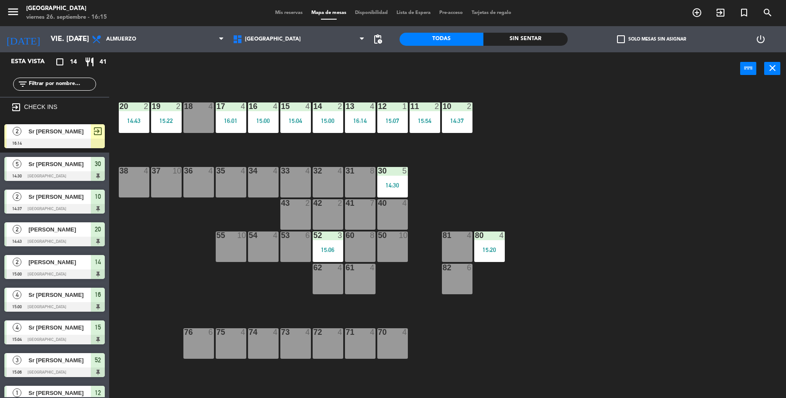
click at [37, 139] on div at bounding box center [54, 144] width 100 height 10
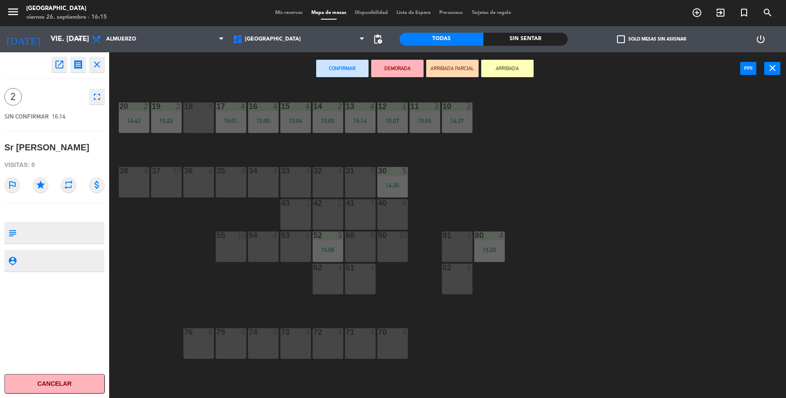
drag, startPoint x: 574, startPoint y: 110, endPoint x: 472, endPoint y: 131, distance: 104.3
click at [551, 112] on div "19 2 15:22 18 4 17 4 16:01 16 4 15:00 15 4 15:04 14 2 15:00 13 4 16:14 12 1 15:…" at bounding box center [451, 243] width 669 height 313
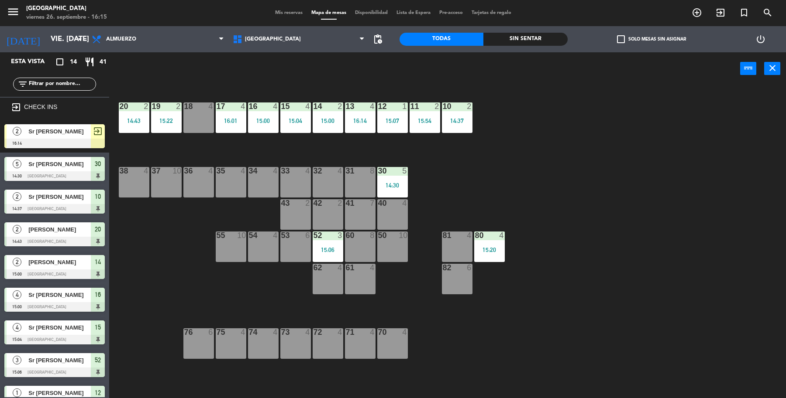
click at [465, 118] on div "14:37" at bounding box center [457, 121] width 31 height 6
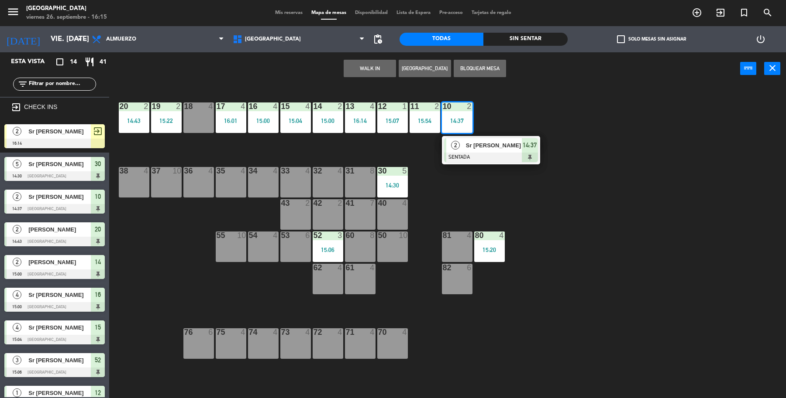
click at [470, 149] on span "Sr [PERSON_NAME]" at bounding box center [494, 145] width 56 height 9
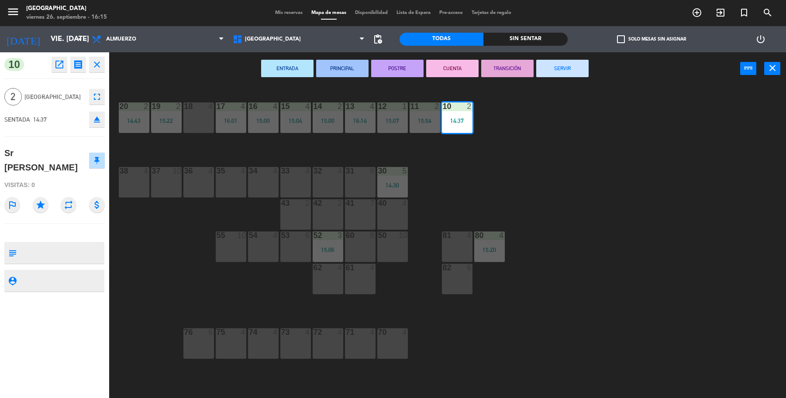
drag, startPoint x: 554, startPoint y: 62, endPoint x: 392, endPoint y: 90, distance: 164.7
click at [548, 64] on button "SERVIR" at bounding box center [562, 68] width 52 height 17
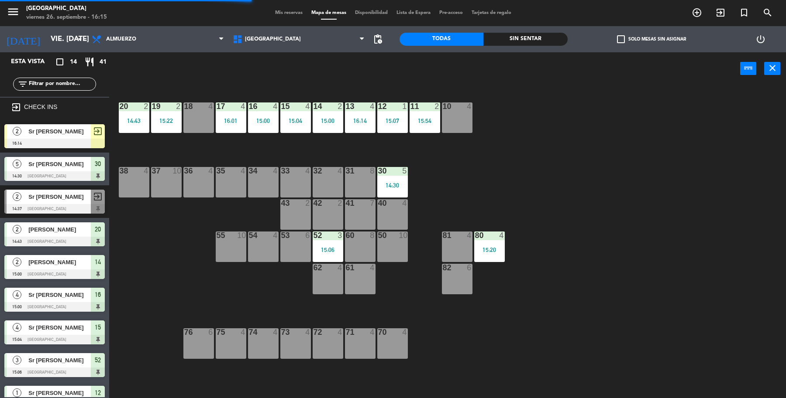
click at [63, 139] on div at bounding box center [54, 144] width 100 height 10
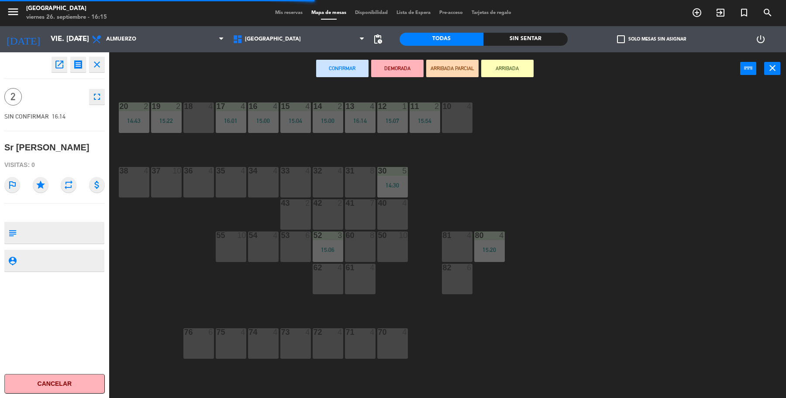
click at [450, 117] on div "10 4" at bounding box center [457, 118] width 31 height 31
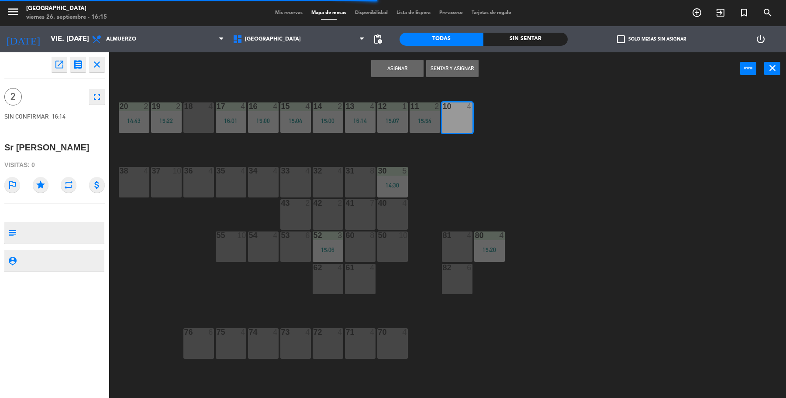
click at [463, 69] on button "Sentar y Asignar" at bounding box center [452, 68] width 52 height 17
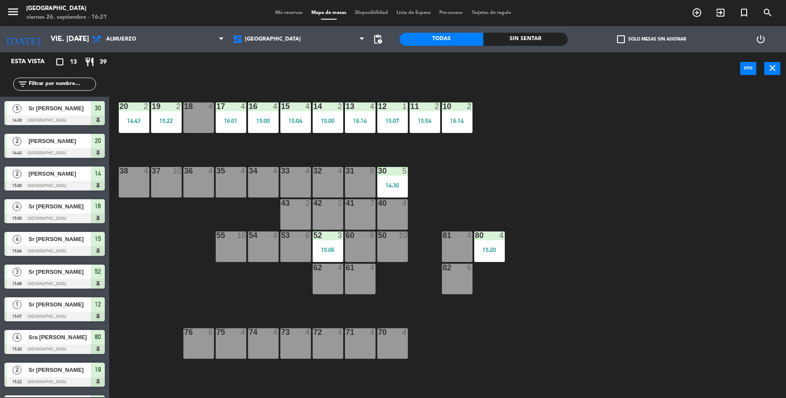
click at [192, 110] on div "18 4" at bounding box center [198, 107] width 31 height 9
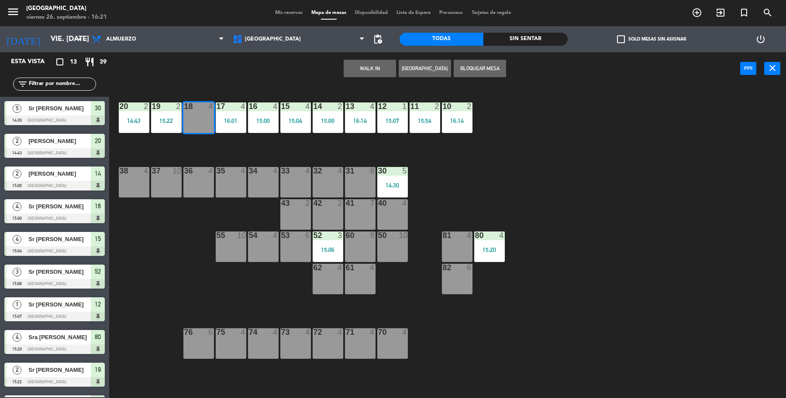
click at [374, 73] on button "WALK IN" at bounding box center [369, 68] width 52 height 17
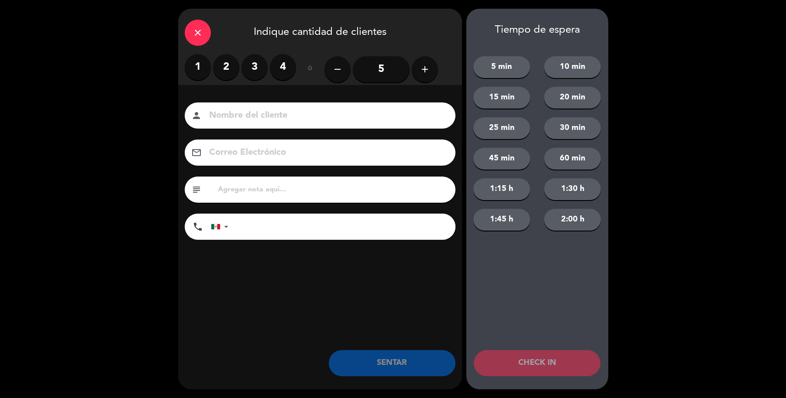
click at [232, 69] on label "2" at bounding box center [226, 67] width 26 height 26
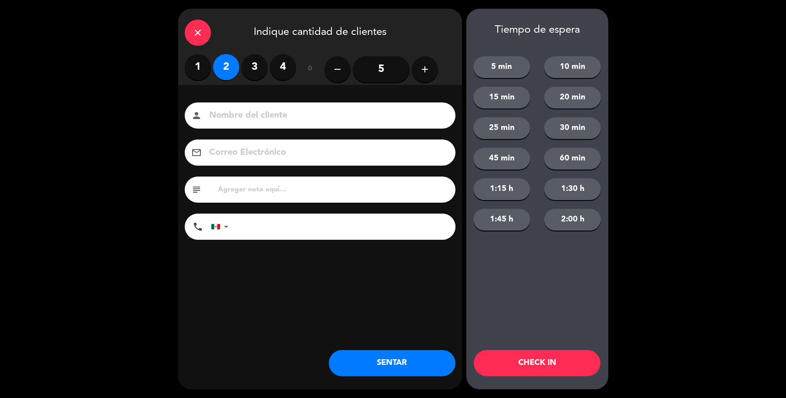
click at [240, 116] on input at bounding box center [326, 115] width 236 height 15
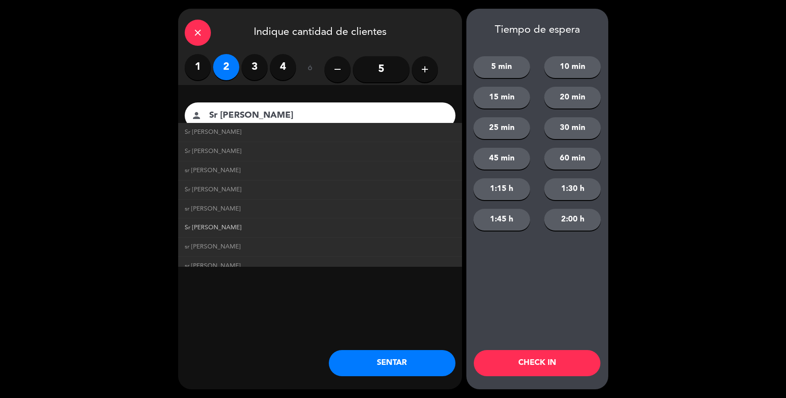
type input "Sr [PERSON_NAME]"
click at [209, 223] on span "Sr [PERSON_NAME]" at bounding box center [213, 228] width 57 height 10
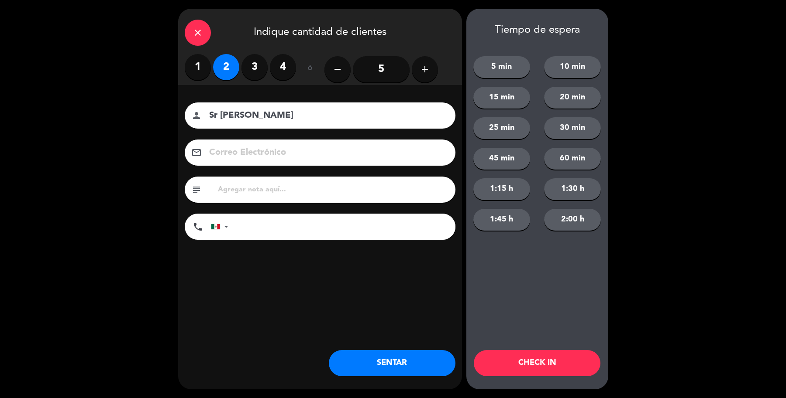
drag, startPoint x: 387, startPoint y: 366, endPoint x: 401, endPoint y: 342, distance: 27.8
click at [389, 361] on button "SENTAR" at bounding box center [392, 363] width 127 height 26
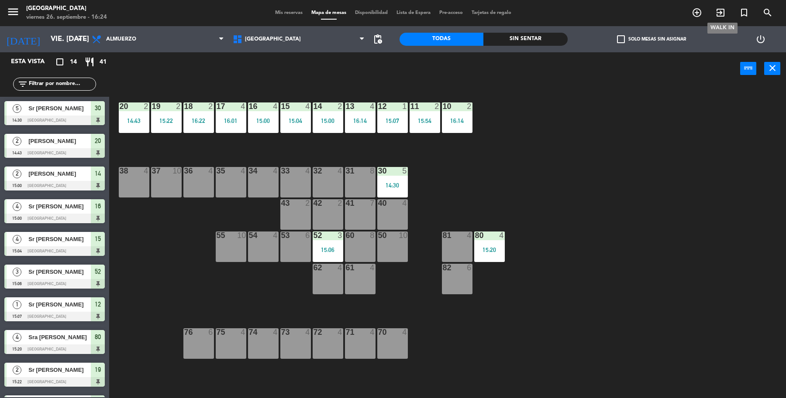
drag, startPoint x: 719, startPoint y: 12, endPoint x: 714, endPoint y: 9, distance: 6.7
click at [714, 9] on span "exit_to_app" at bounding box center [720, 12] width 24 height 15
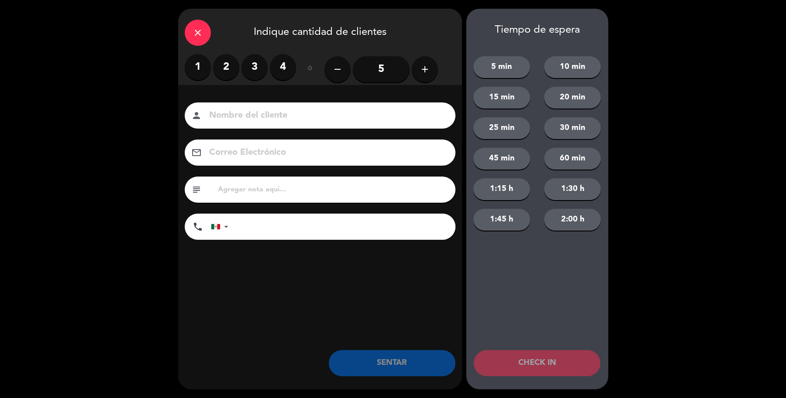
drag, startPoint x: 222, startPoint y: 65, endPoint x: 236, endPoint y: 130, distance: 67.0
click at [223, 70] on label "2" at bounding box center [226, 67] width 26 height 26
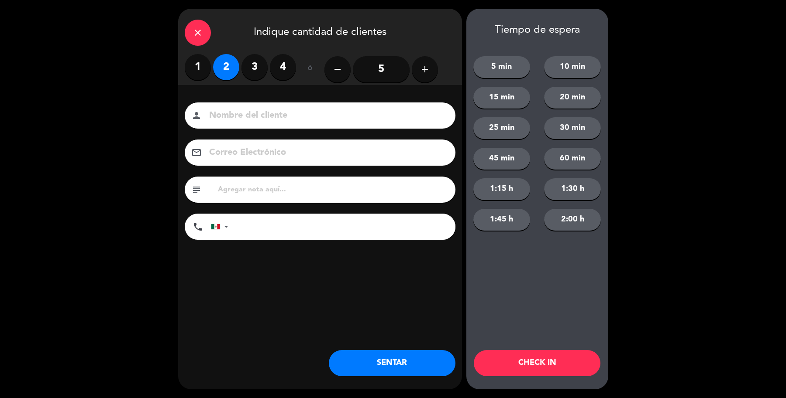
drag, startPoint x: 253, startPoint y: 112, endPoint x: 263, endPoint y: 103, distance: 13.9
click at [253, 112] on input at bounding box center [326, 115] width 236 height 15
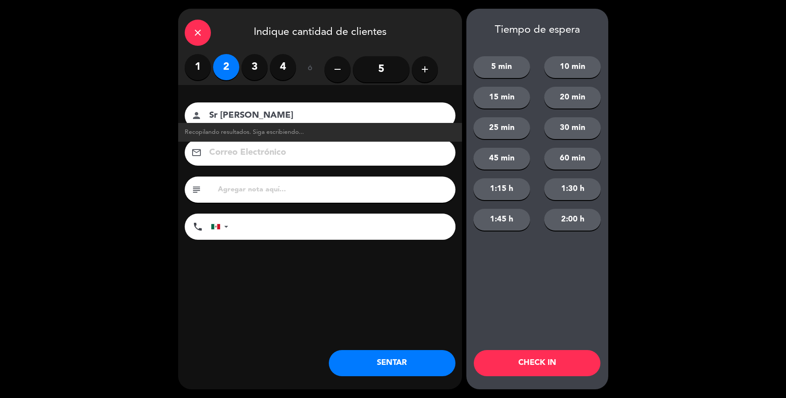
type input "Sr [PERSON_NAME]"
click at [396, 356] on button "SENTAR" at bounding box center [392, 363] width 127 height 26
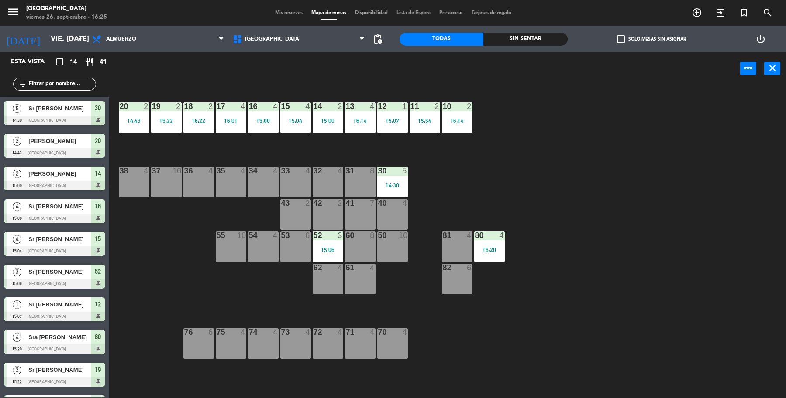
click at [260, 185] on div "34 4" at bounding box center [263, 182] width 31 height 31
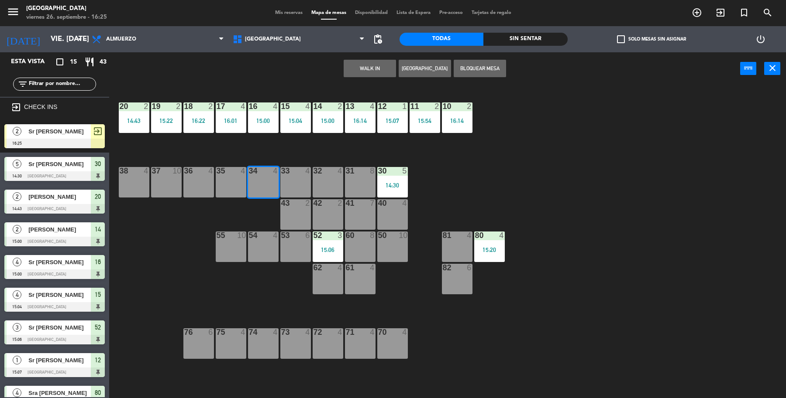
click at [64, 127] on span "Sr [PERSON_NAME]" at bounding box center [59, 131] width 62 height 9
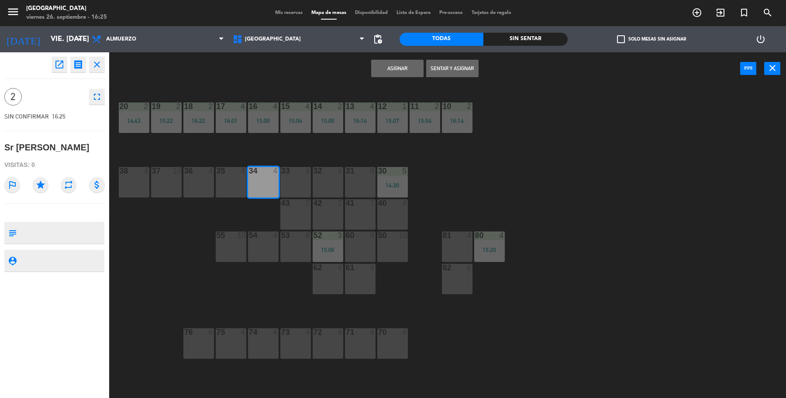
click at [442, 67] on button "Sentar y Asignar" at bounding box center [452, 68] width 52 height 17
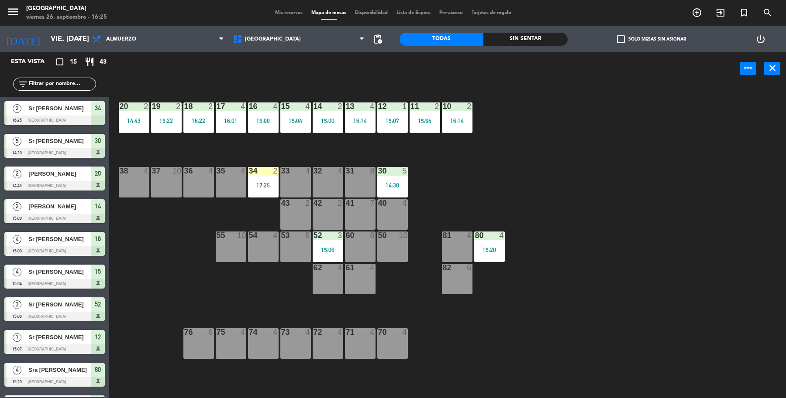
click at [716, 177] on div "19 2 15:22 18 2 16:22 17 4 16:01 16 4 15:00 15 4 15:04 14 2 15:00 13 4 16:14 12…" at bounding box center [451, 243] width 669 height 313
click at [298, 118] on div "15:04" at bounding box center [295, 121] width 31 height 6
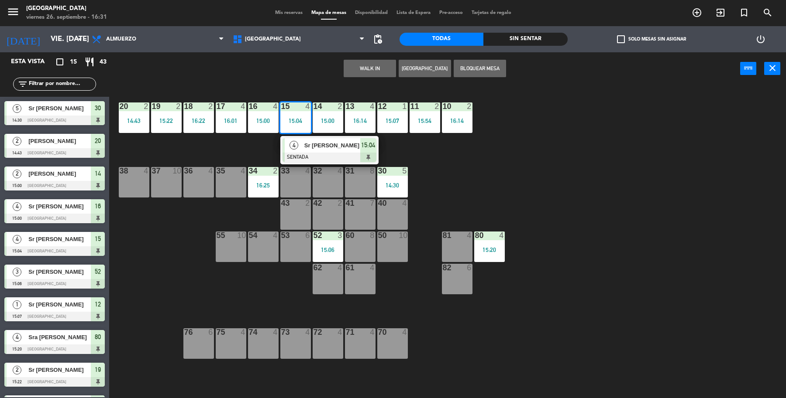
click at [304, 151] on div "Sr [PERSON_NAME]" at bounding box center [331, 145] width 57 height 14
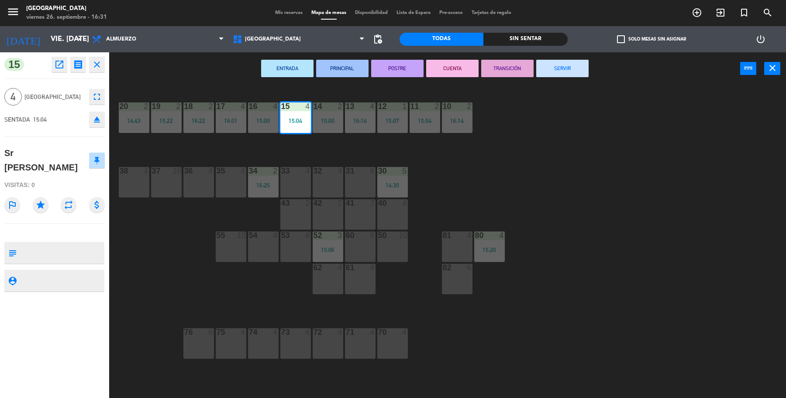
click at [553, 68] on button "SERVIR" at bounding box center [562, 68] width 52 height 17
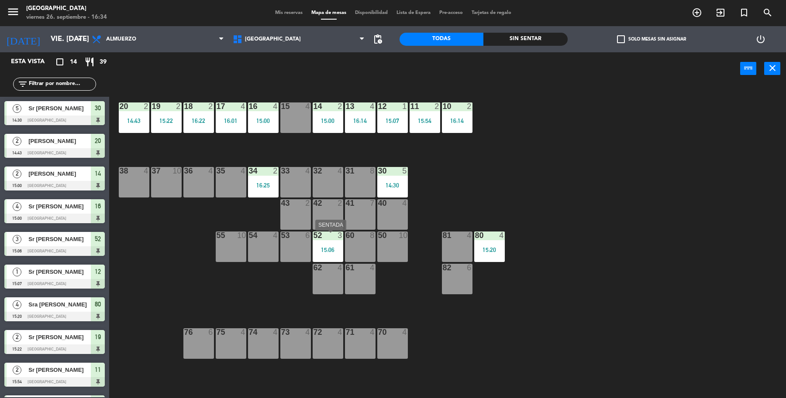
click at [332, 240] on div "52 3" at bounding box center [328, 236] width 31 height 9
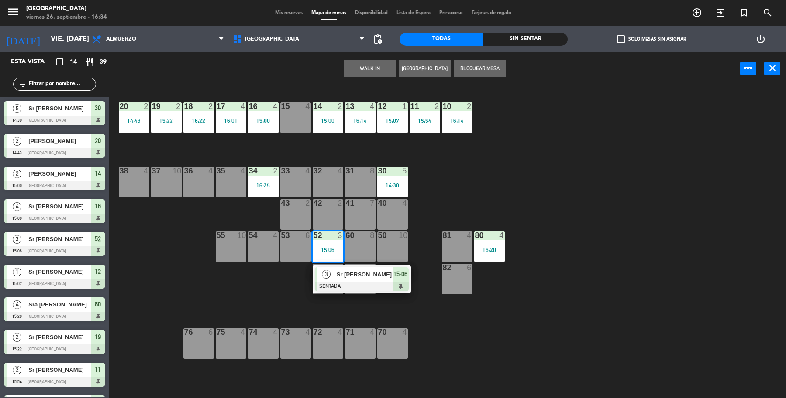
drag, startPoint x: 383, startPoint y: 278, endPoint x: 395, endPoint y: 262, distance: 19.6
click at [384, 269] on div "3 Sr [PERSON_NAME] 15:06" at bounding box center [361, 279] width 111 height 28
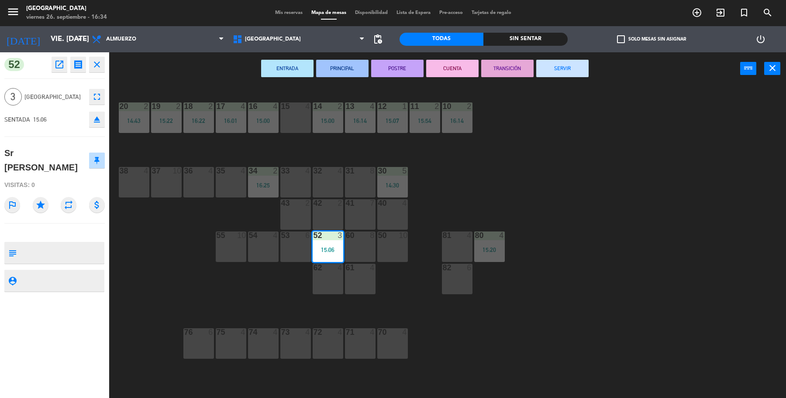
click at [553, 73] on button "SERVIR" at bounding box center [562, 68] width 52 height 17
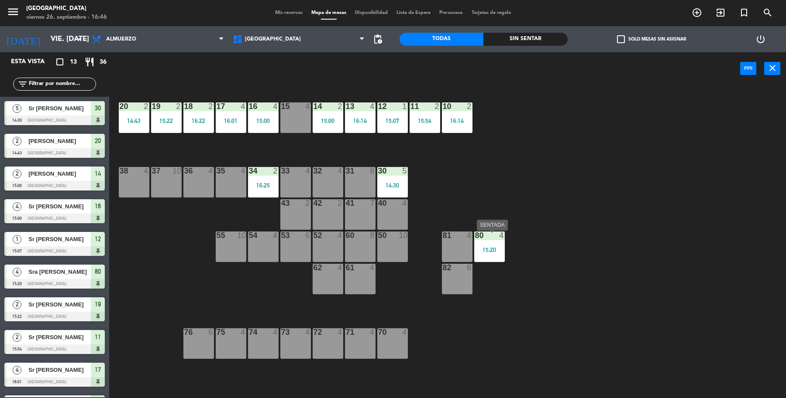
click at [496, 245] on div "80 4 15:20" at bounding box center [489, 247] width 31 height 31
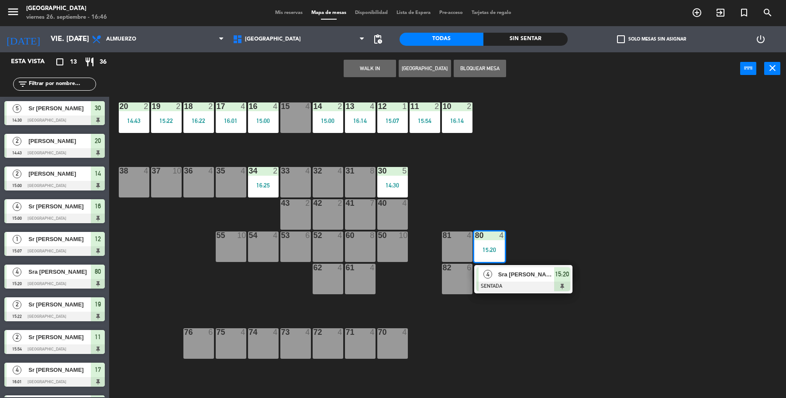
click at [512, 278] on span "Sra [PERSON_NAME]" at bounding box center [526, 274] width 56 height 9
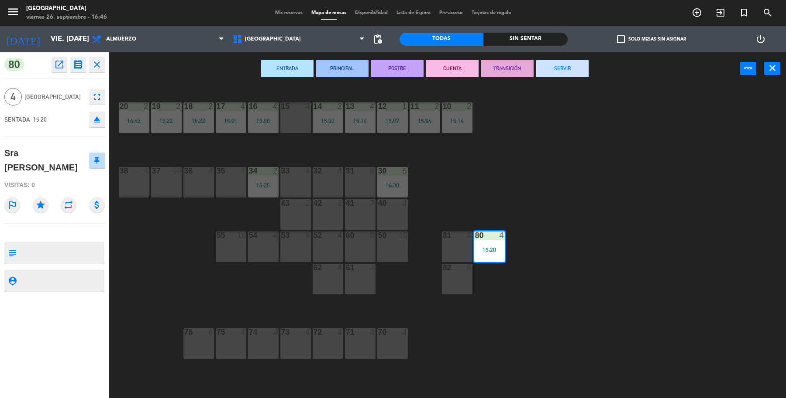
click at [557, 69] on button "SERVIR" at bounding box center [562, 68] width 52 height 17
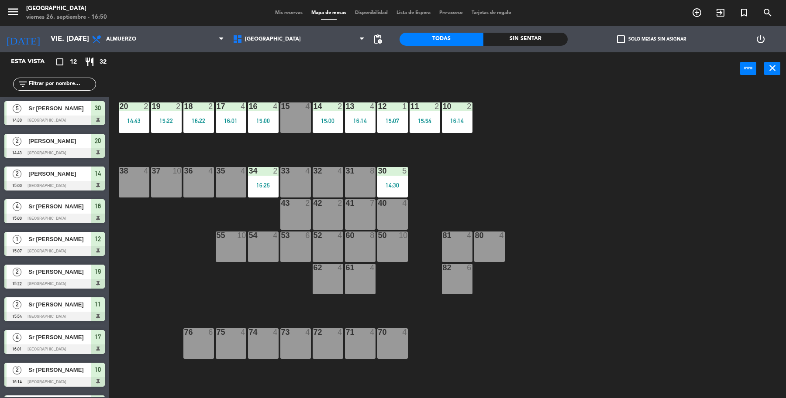
click at [293, 240] on div "53 6" at bounding box center [295, 247] width 31 height 31
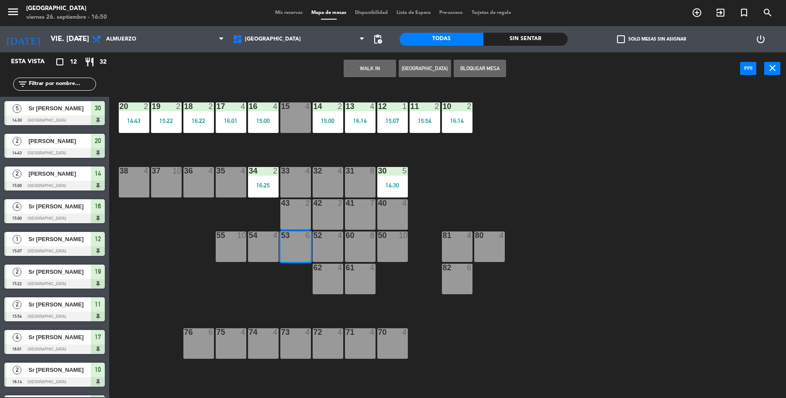
drag, startPoint x: 384, startPoint y: 72, endPoint x: 383, endPoint y: 68, distance: 4.5
click at [383, 68] on button "WALK IN" at bounding box center [369, 68] width 52 height 17
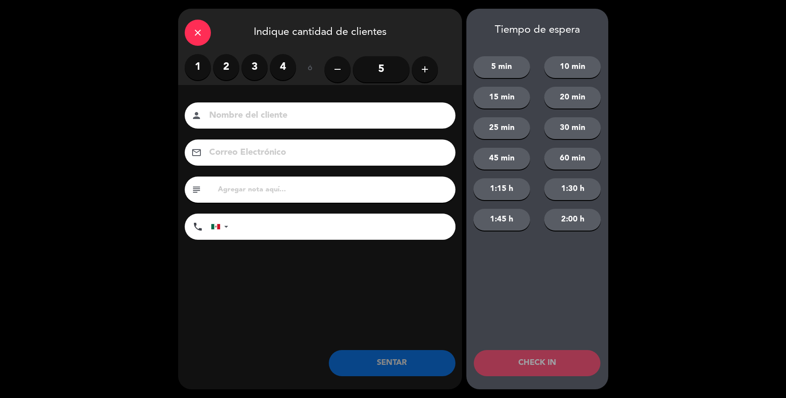
drag, startPoint x: 258, startPoint y: 68, endPoint x: 253, endPoint y: 100, distance: 32.7
click at [258, 69] on label "3" at bounding box center [254, 67] width 26 height 26
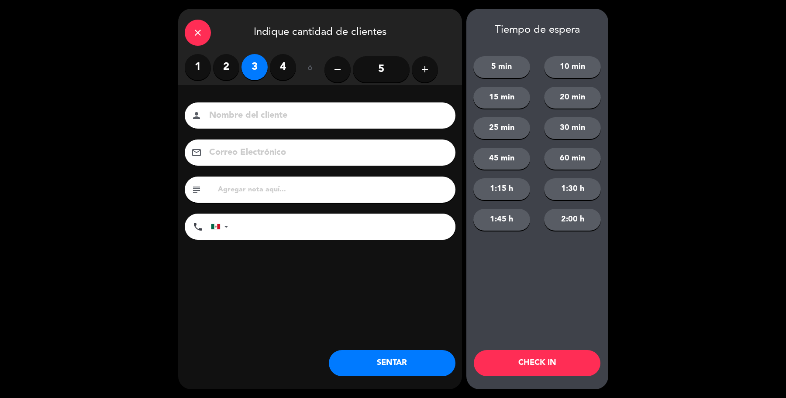
click at [251, 107] on div "person" at bounding box center [320, 116] width 271 height 26
click at [247, 118] on input at bounding box center [326, 115] width 236 height 15
drag, startPoint x: 246, startPoint y: 118, endPoint x: 245, endPoint y: 109, distance: 9.2
click at [245, 112] on input "Sr Francosco" at bounding box center [326, 115] width 236 height 15
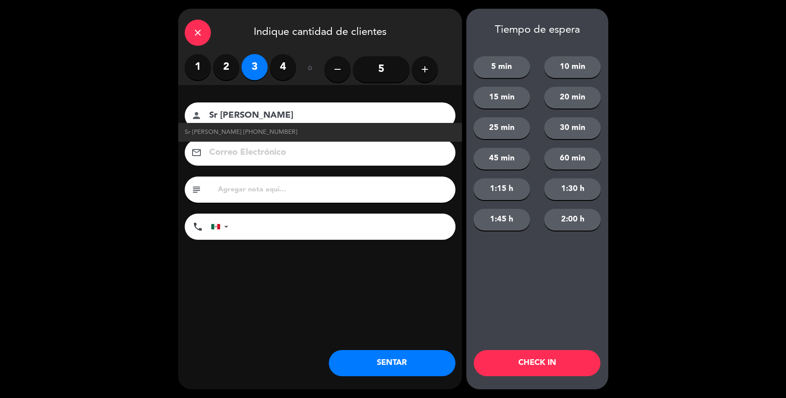
type input "Sr [PERSON_NAME]"
click at [395, 366] on button "SENTAR" at bounding box center [392, 363] width 127 height 26
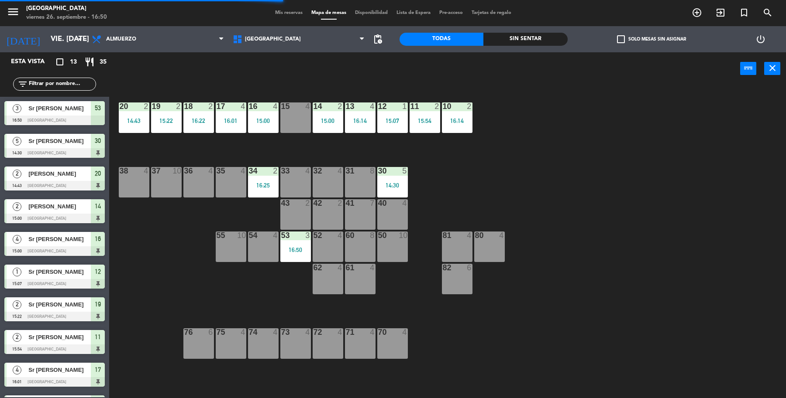
click at [635, 221] on div "19 2 15:22 18 2 16:22 17 4 16:01 16 4 15:00 15 4 14 2 15:00 13 4 16:14 12 1 15:…" at bounding box center [451, 243] width 669 height 313
drag, startPoint x: 389, startPoint y: 214, endPoint x: 389, endPoint y: 156, distance: 58.1
click at [388, 210] on div "40 4" at bounding box center [392, 214] width 31 height 31
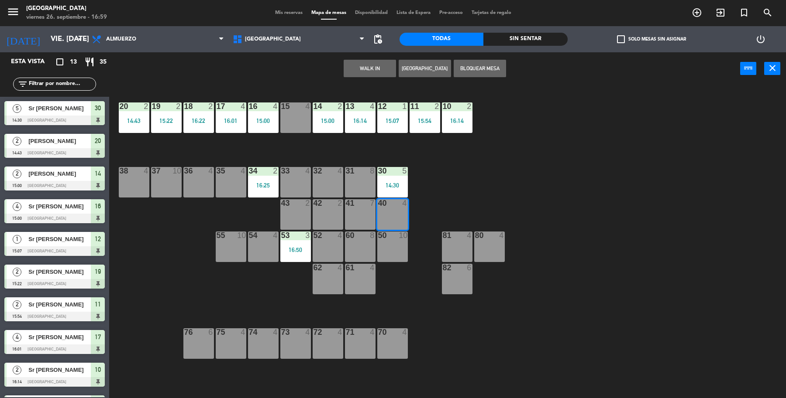
click at [369, 61] on button "WALK IN" at bounding box center [369, 68] width 52 height 17
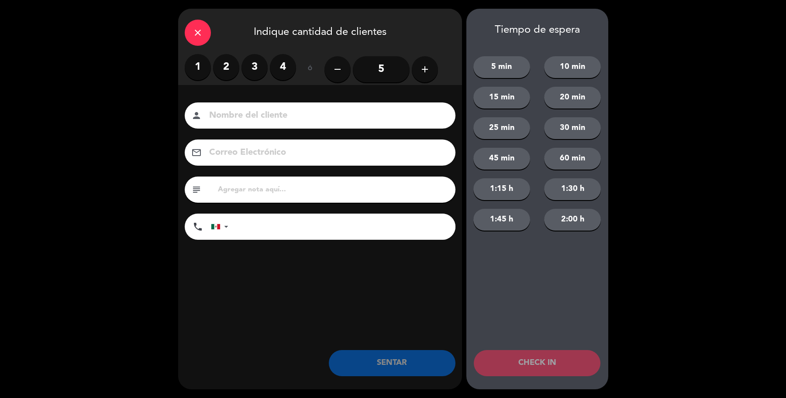
drag, startPoint x: 197, startPoint y: 61, endPoint x: 228, endPoint y: 116, distance: 63.3
click at [196, 65] on label "1" at bounding box center [198, 67] width 26 height 26
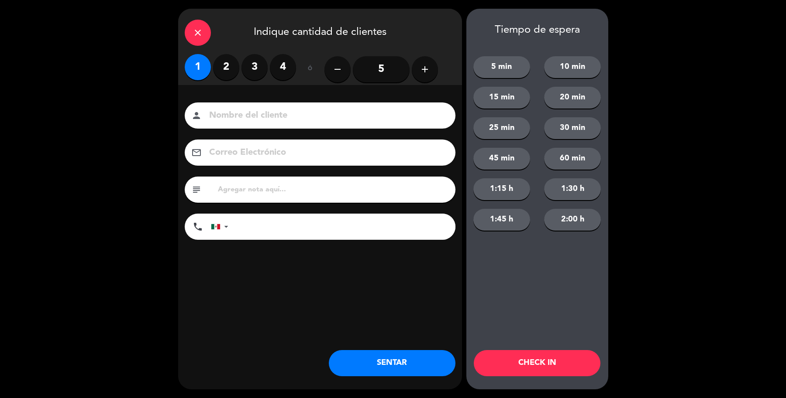
drag, startPoint x: 229, startPoint y: 117, endPoint x: 223, endPoint y: 108, distance: 10.4
click at [224, 108] on input at bounding box center [326, 115] width 236 height 15
type input "Sr"
click at [393, 369] on button "SENTAR" at bounding box center [392, 363] width 127 height 26
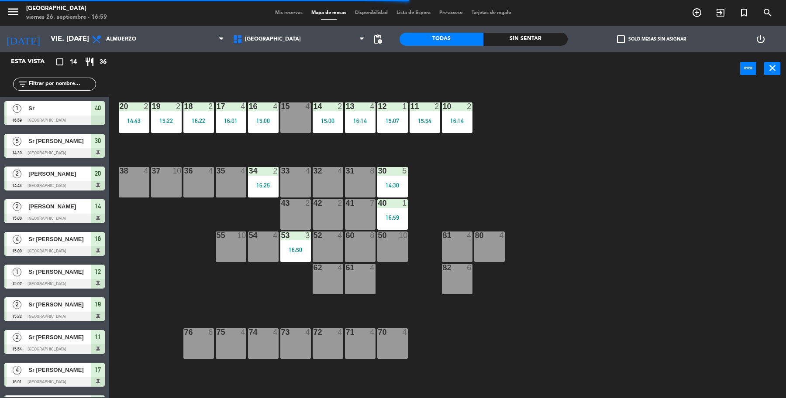
click at [694, 194] on div "19 2 15:22 18 2 16:22 17 4 16:01 16 4 15:00 15 4 14 2 15:00 13 4 16:14 12 1 15:…" at bounding box center [451, 243] width 669 height 313
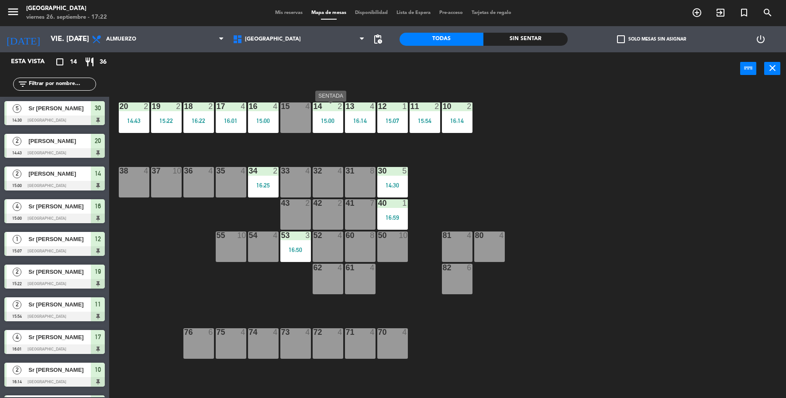
click at [328, 121] on div "15:00" at bounding box center [328, 121] width 31 height 6
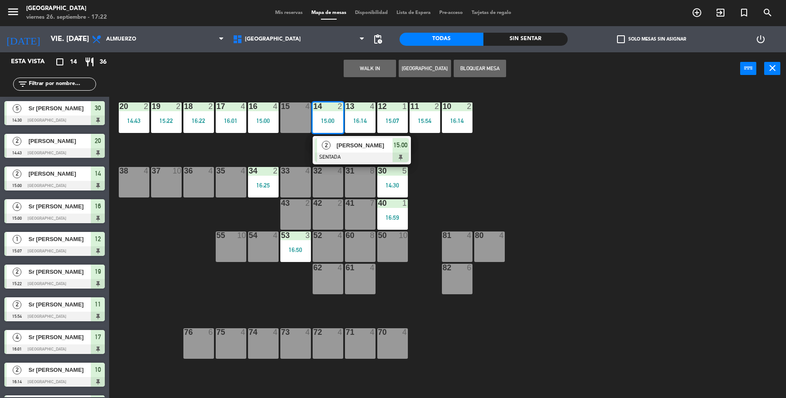
click at [336, 141] on div "[PERSON_NAME]" at bounding box center [364, 145] width 57 height 14
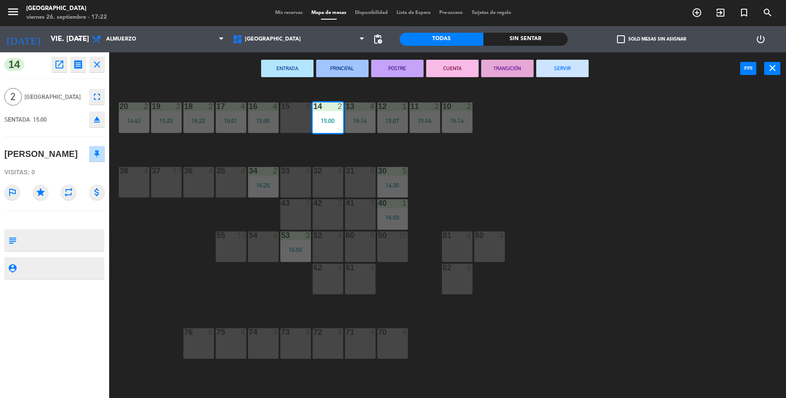
drag, startPoint x: 577, startPoint y: 68, endPoint x: 572, endPoint y: 68, distance: 4.8
click at [572, 68] on button "SERVIR" at bounding box center [562, 68] width 52 height 17
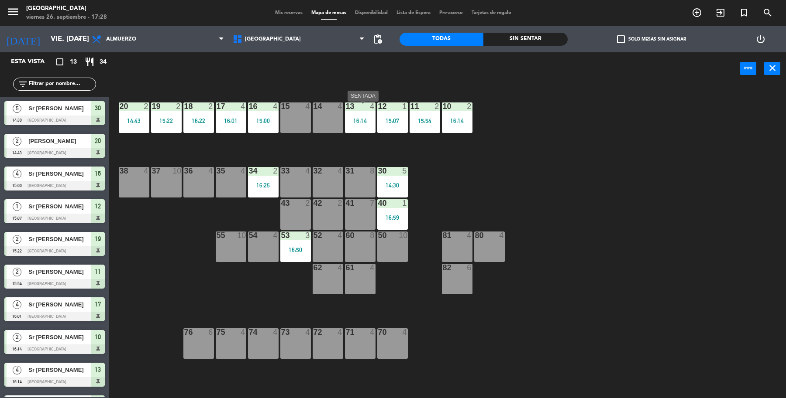
click at [353, 116] on div "13 4 16:14" at bounding box center [360, 118] width 31 height 31
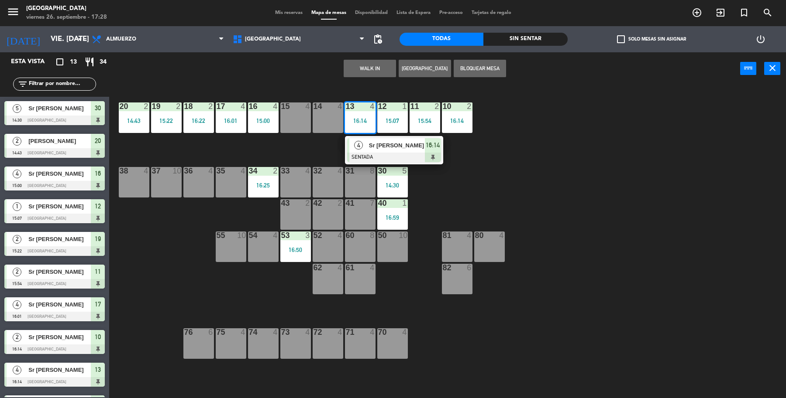
click at [380, 160] on div at bounding box center [394, 158] width 94 height 10
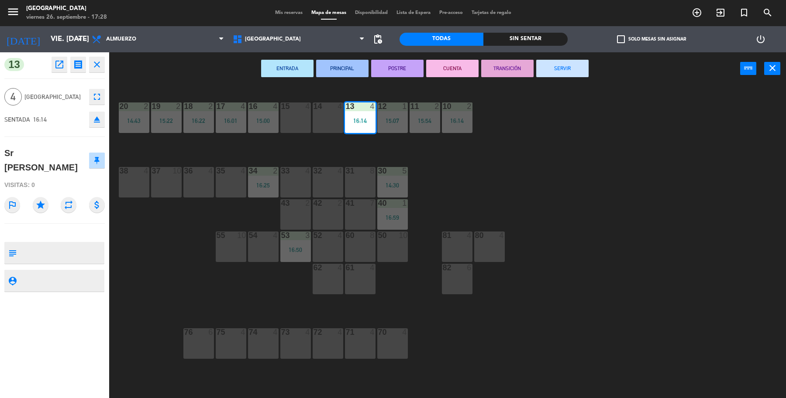
drag, startPoint x: 559, startPoint y: 68, endPoint x: 463, endPoint y: 145, distance: 123.2
click at [556, 68] on button "SERVIR" at bounding box center [562, 68] width 52 height 17
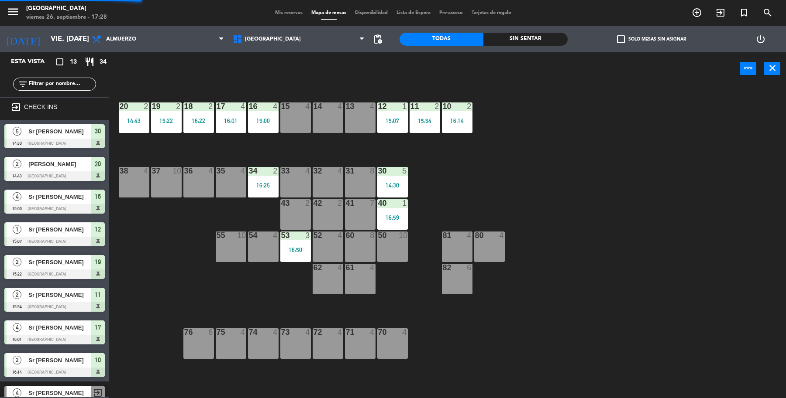
scroll to position [1, 0]
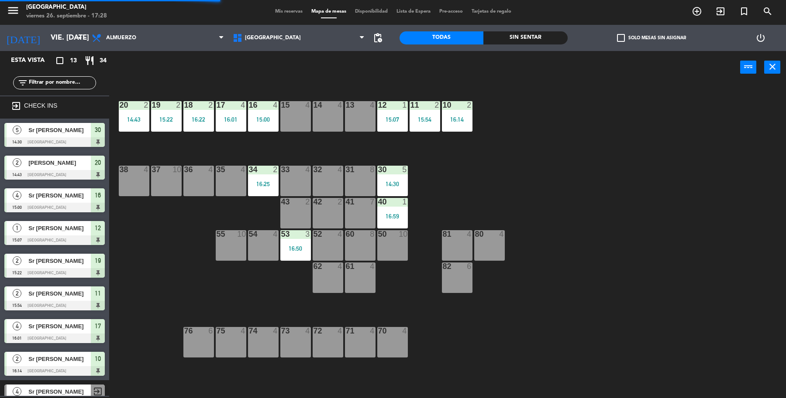
click at [391, 185] on div "14:30" at bounding box center [392, 184] width 31 height 6
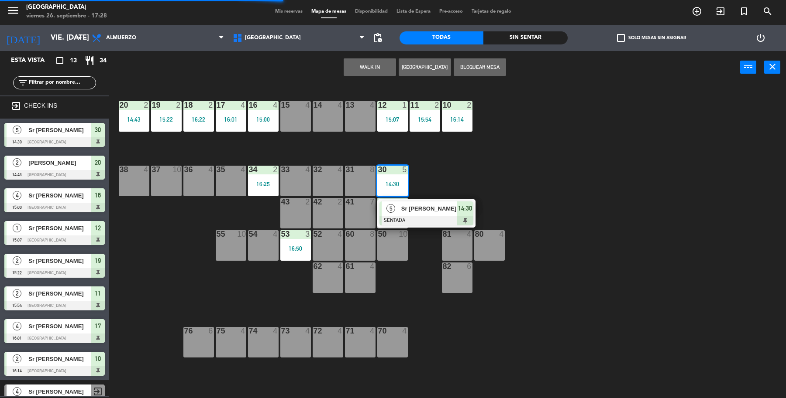
click at [413, 219] on div at bounding box center [426, 221] width 94 height 10
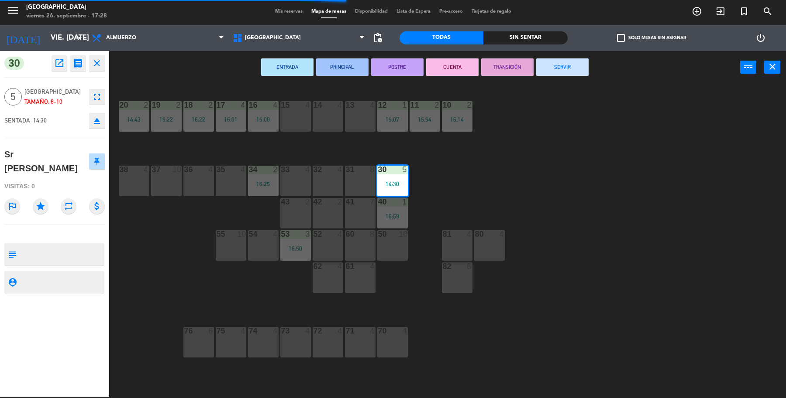
click at [559, 71] on button "SERVIR" at bounding box center [562, 66] width 52 height 17
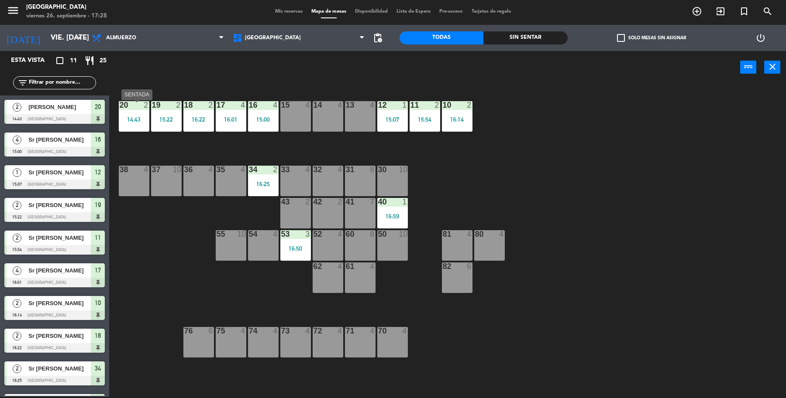
click at [137, 117] on div "14:43" at bounding box center [134, 120] width 31 height 6
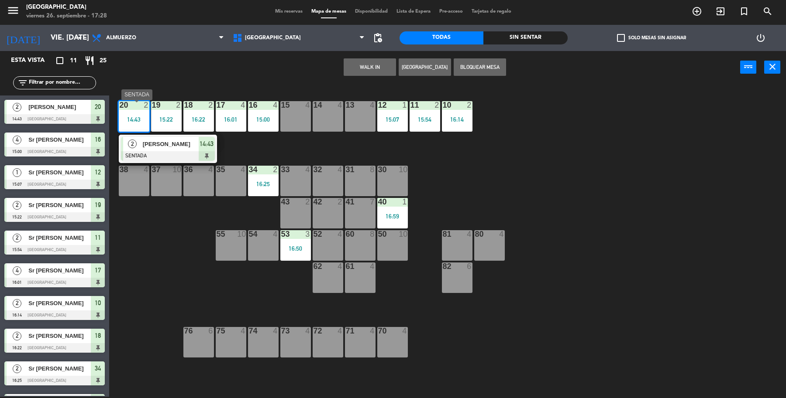
click at [171, 146] on span "[PERSON_NAME]" at bounding box center [171, 144] width 56 height 9
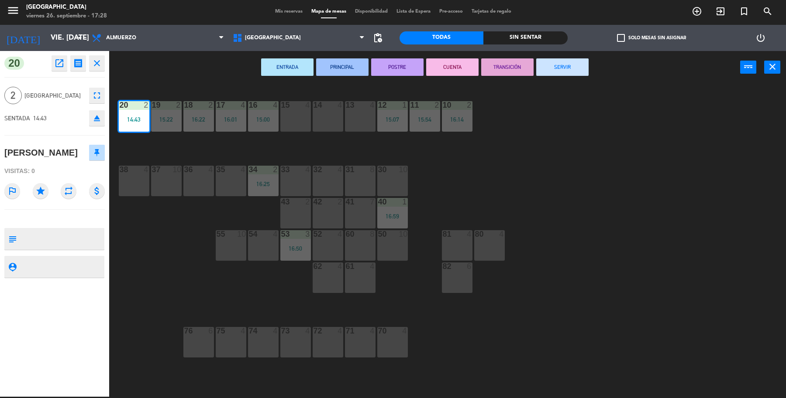
drag, startPoint x: 569, startPoint y: 68, endPoint x: 220, endPoint y: 104, distance: 351.0
click at [562, 69] on button "SERVIR" at bounding box center [562, 66] width 52 height 17
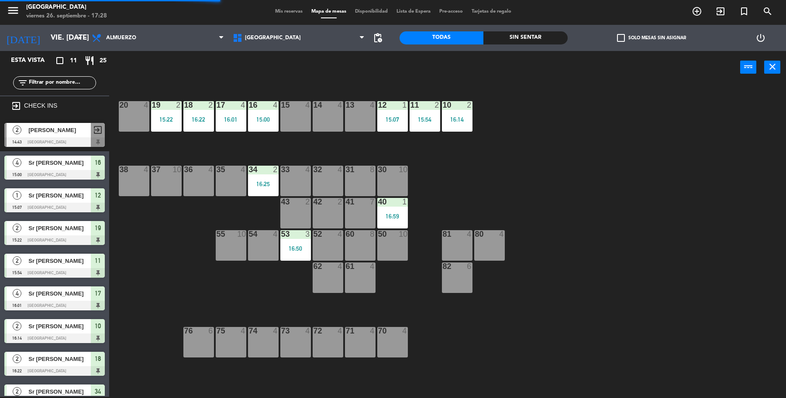
click at [140, 121] on div "20 4" at bounding box center [134, 116] width 31 height 31
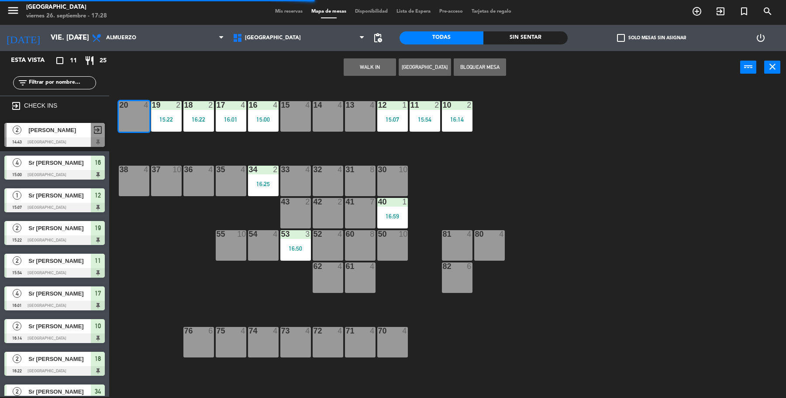
drag, startPoint x: 378, startPoint y: 62, endPoint x: 369, endPoint y: 62, distance: 8.7
click at [369, 62] on button "WALK IN" at bounding box center [369, 66] width 52 height 17
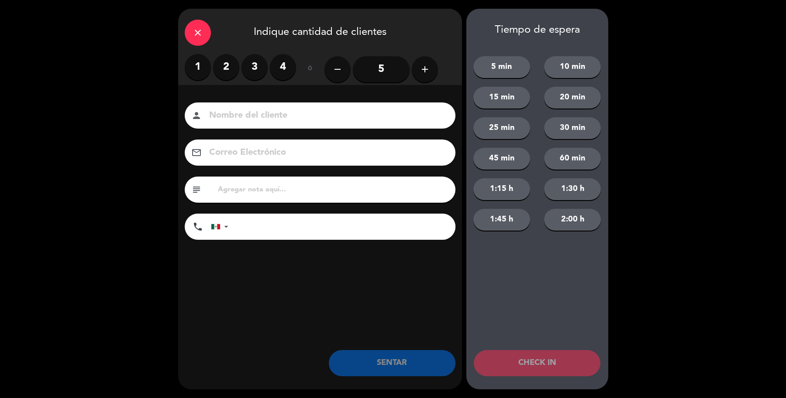
drag, startPoint x: 197, startPoint y: 64, endPoint x: 221, endPoint y: 110, distance: 52.1
click at [199, 68] on label "1" at bounding box center [198, 67] width 26 height 26
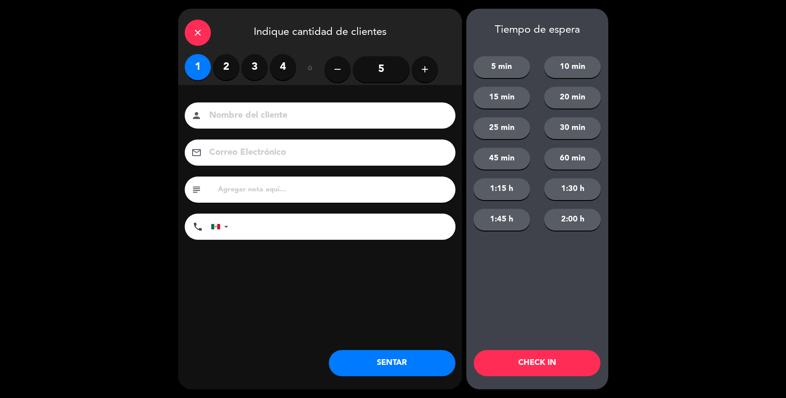
click at [206, 96] on div "Nombre del cliente person Correo Electrónico email subject phone [GEOGRAPHIC_DA…" at bounding box center [320, 185] width 284 height 201
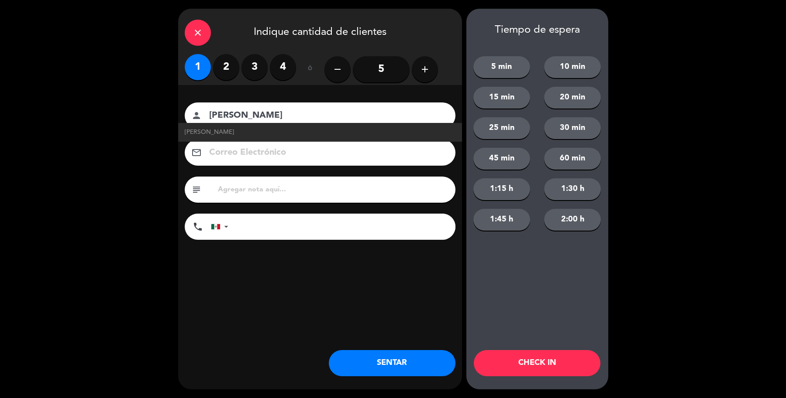
type input "[PERSON_NAME]"
click at [209, 127] on li "[PERSON_NAME]" at bounding box center [320, 132] width 284 height 19
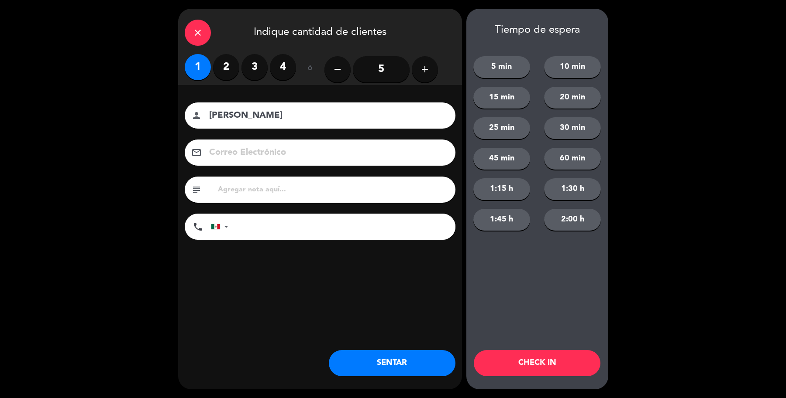
click at [392, 357] on button "SENTAR" at bounding box center [392, 363] width 127 height 26
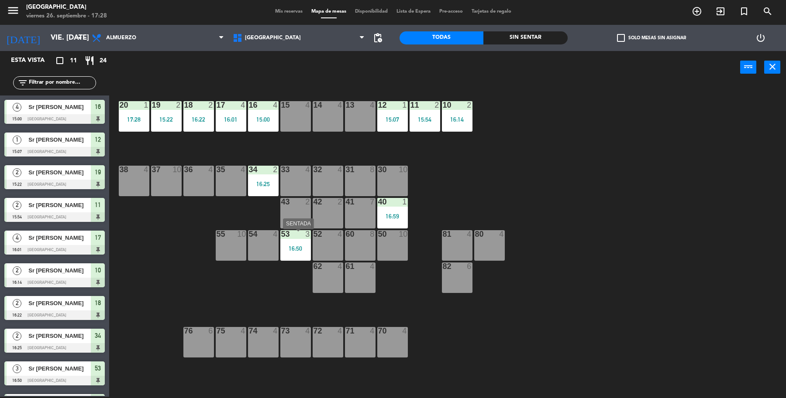
click at [292, 257] on div "53 3 16:50" at bounding box center [295, 245] width 31 height 31
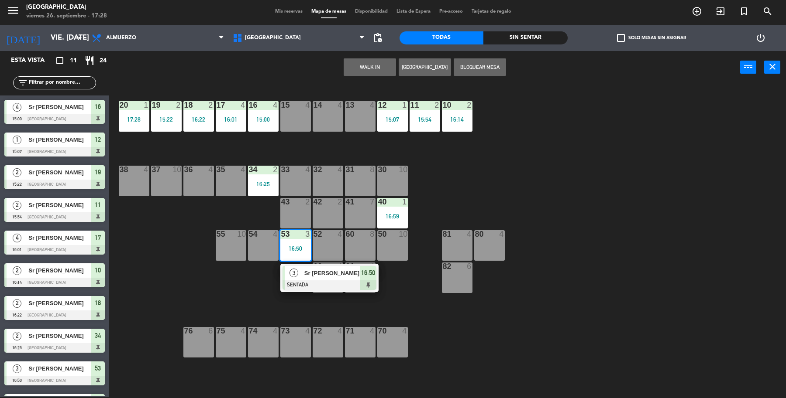
click at [230, 256] on div "55 10" at bounding box center [231, 245] width 31 height 31
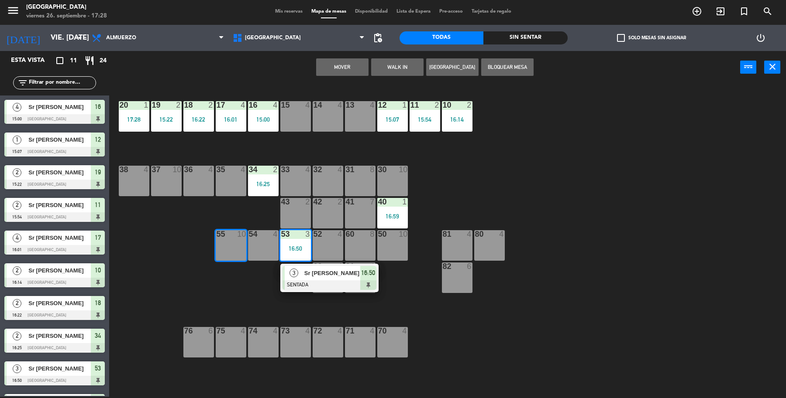
click at [341, 69] on button "Mover" at bounding box center [342, 66] width 52 height 17
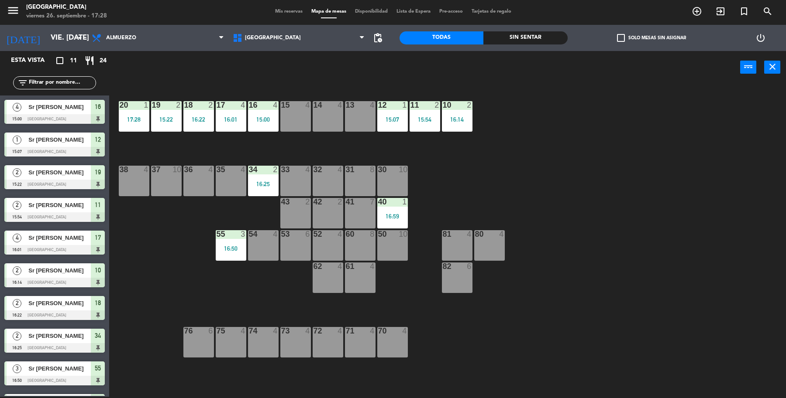
click at [704, 161] on div "19 2 15:22 18 2 16:22 17 4 16:01 16 4 15:00 15 4 14 4 13 4 12 1 15:07 11 2 15:5…" at bounding box center [451, 242] width 669 height 313
click at [188, 122] on div "16:22" at bounding box center [198, 120] width 31 height 6
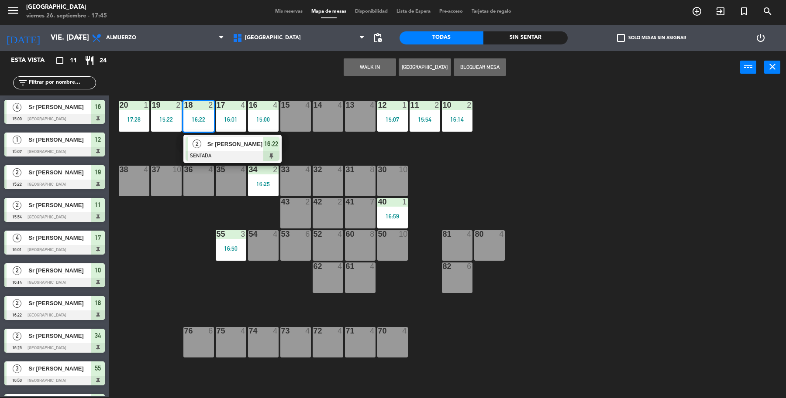
click at [206, 146] on div "Sr [PERSON_NAME]" at bounding box center [234, 144] width 57 height 14
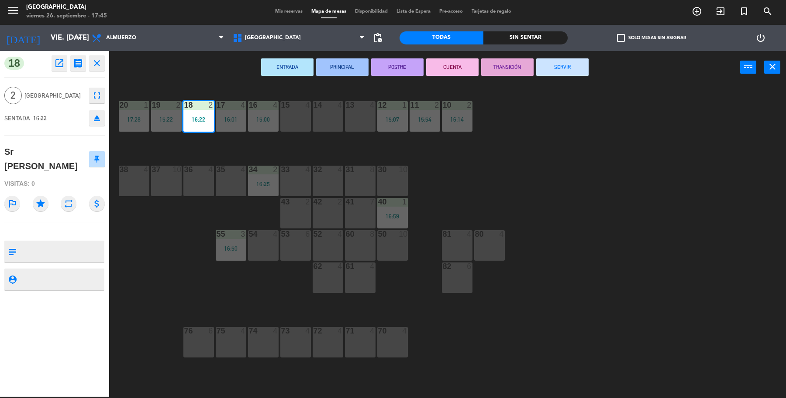
drag, startPoint x: 553, startPoint y: 70, endPoint x: 549, endPoint y: 71, distance: 4.6
click at [549, 71] on button "SERVIR" at bounding box center [562, 66] width 52 height 17
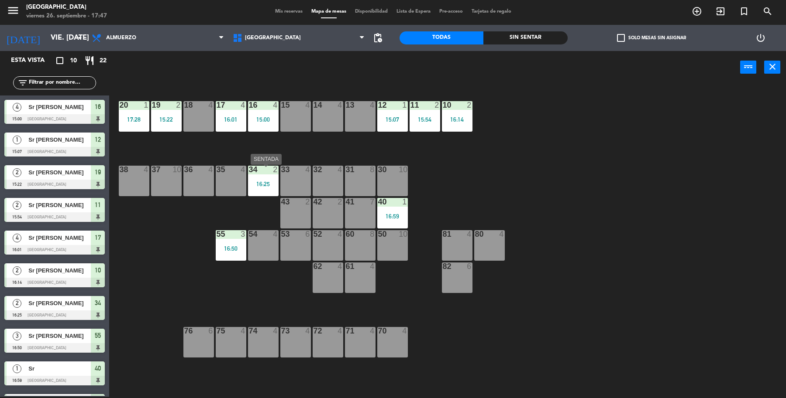
click at [256, 178] on div "34 2 16:25" at bounding box center [263, 181] width 31 height 31
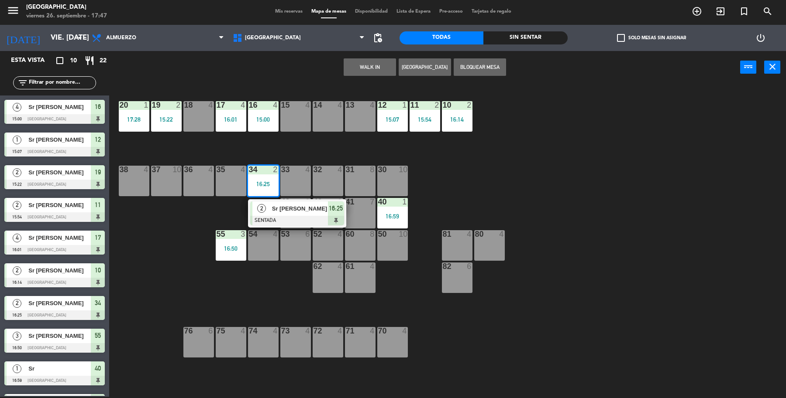
click at [291, 212] on span "Sr [PERSON_NAME]" at bounding box center [300, 208] width 56 height 9
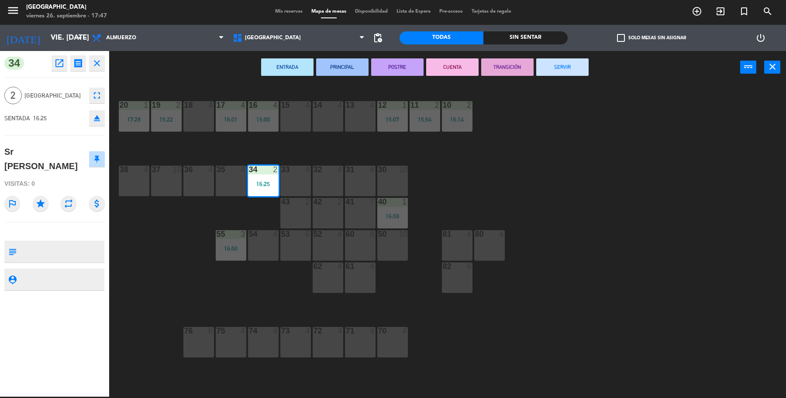
click at [562, 61] on button "SERVIR" at bounding box center [562, 66] width 52 height 17
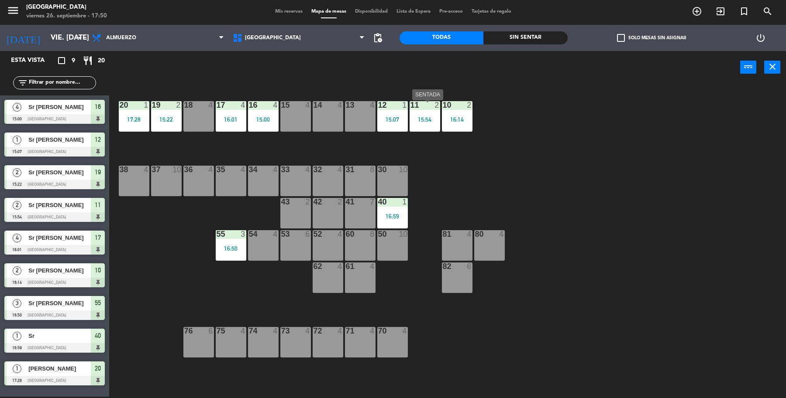
click at [430, 118] on div "15:54" at bounding box center [424, 120] width 31 height 6
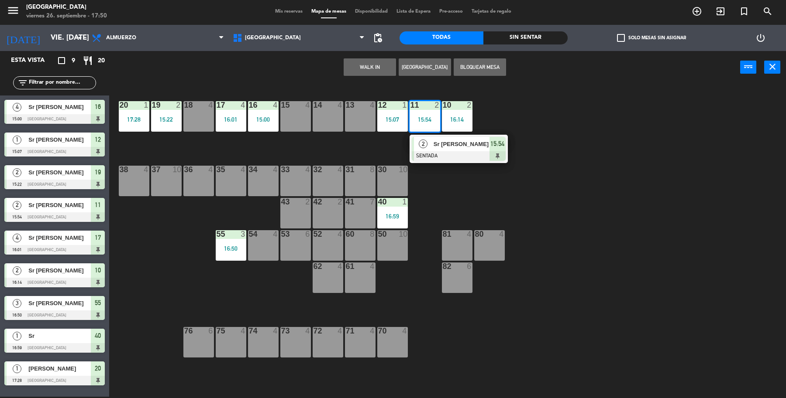
click at [470, 147] on span "Sr [PERSON_NAME]" at bounding box center [461, 144] width 56 height 9
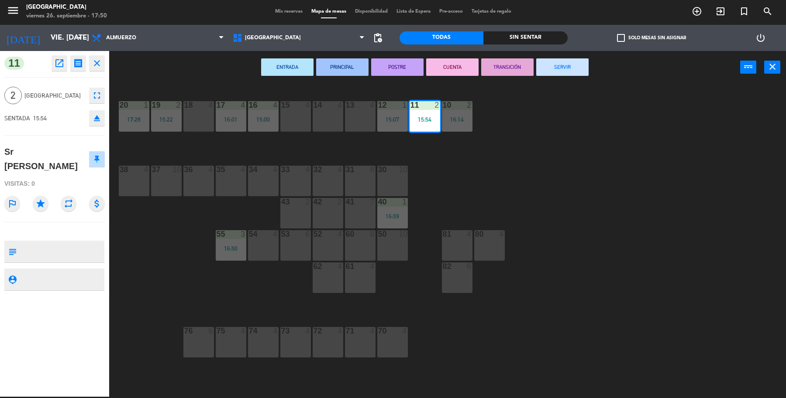
click at [577, 62] on button "SERVIR" at bounding box center [562, 66] width 52 height 17
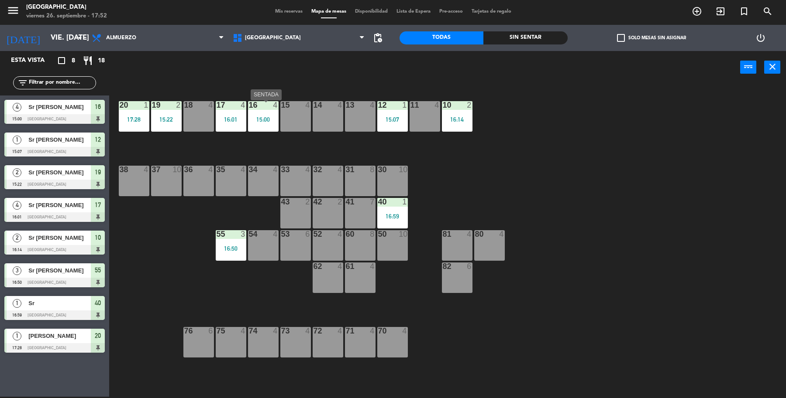
click at [262, 125] on div "16 4 15:00" at bounding box center [263, 116] width 31 height 31
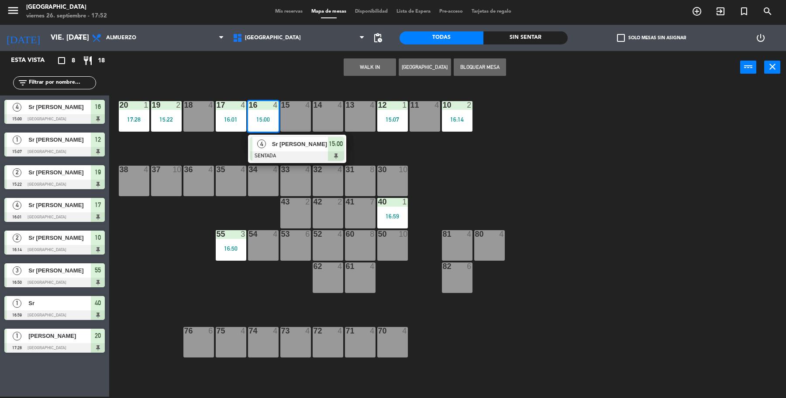
click at [303, 149] on div "Sr [PERSON_NAME]" at bounding box center [299, 144] width 57 height 14
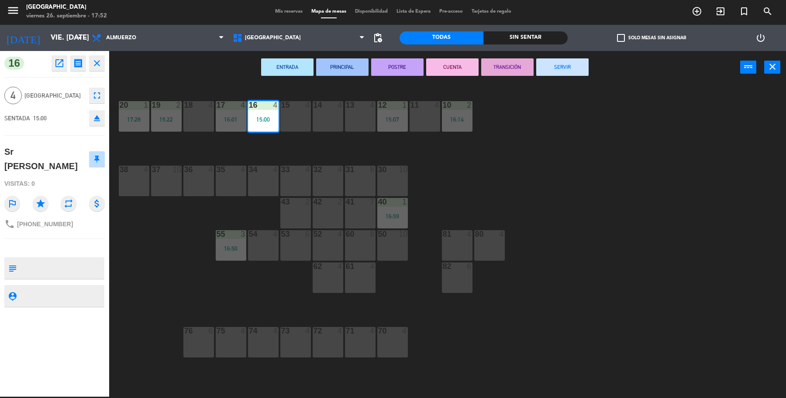
click at [562, 73] on button "SERVIR" at bounding box center [562, 66] width 52 height 17
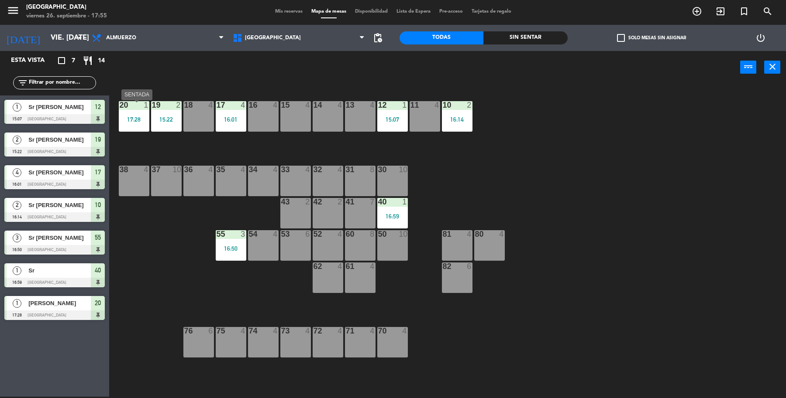
drag, startPoint x: 141, startPoint y: 128, endPoint x: 142, endPoint y: 132, distance: 4.7
click at [140, 128] on div "20 1 17:28" at bounding box center [134, 116] width 31 height 31
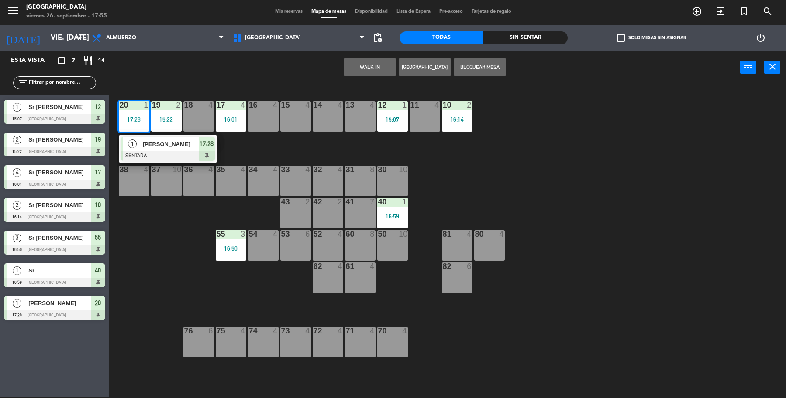
click at [184, 150] on div "[PERSON_NAME]" at bounding box center [170, 144] width 57 height 14
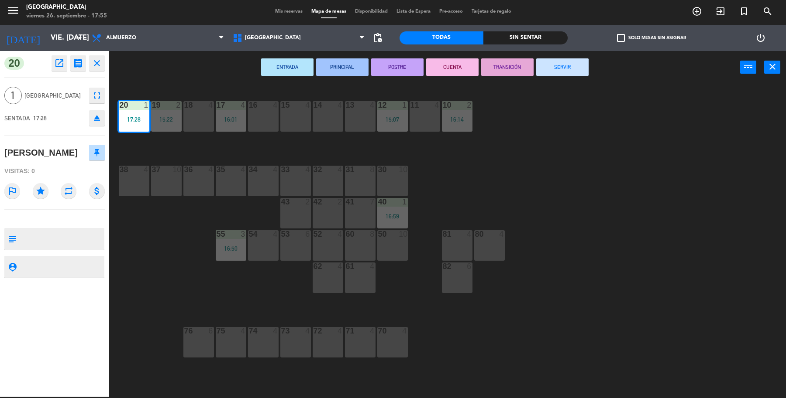
click at [560, 69] on button "SERVIR" at bounding box center [562, 66] width 52 height 17
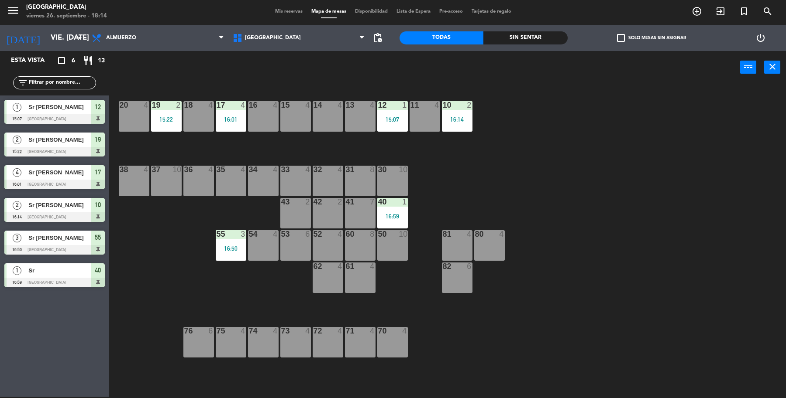
click at [245, 108] on div "16" at bounding box center [248, 105] width 14 height 8
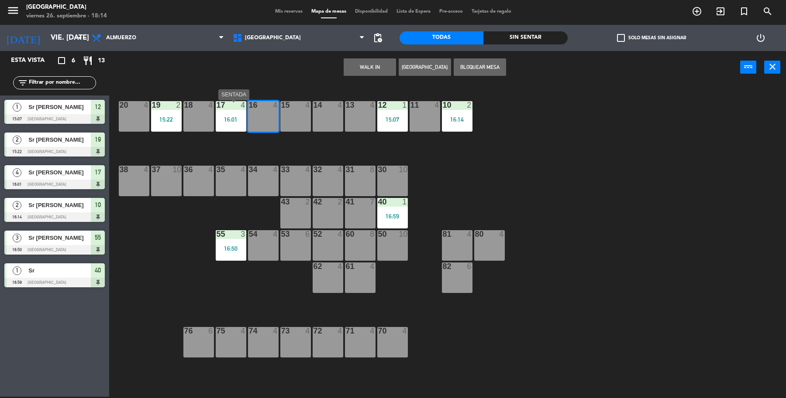
click at [227, 121] on div "16:01" at bounding box center [231, 120] width 31 height 6
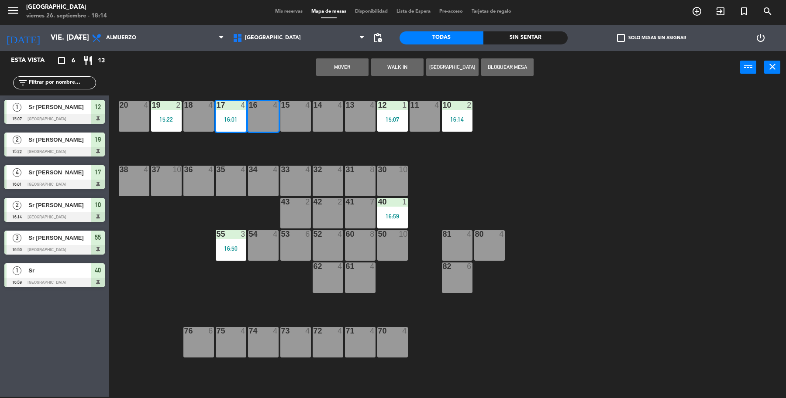
click at [258, 124] on div "16 4" at bounding box center [263, 116] width 31 height 31
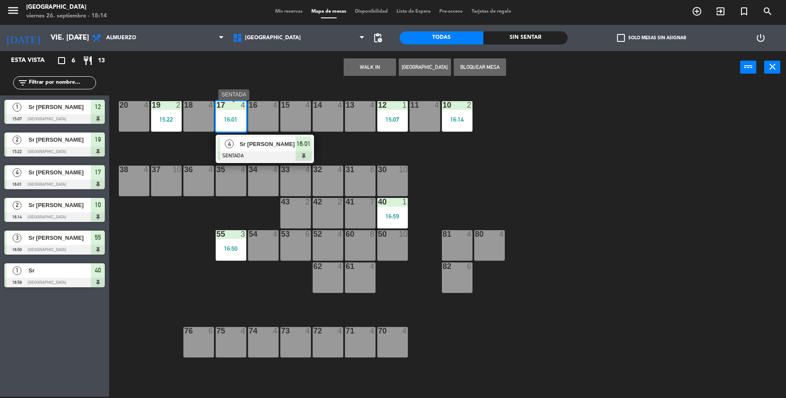
click at [230, 153] on div "4 Sr [PERSON_NAME] SENTADA 16:01" at bounding box center [264, 149] width 111 height 28
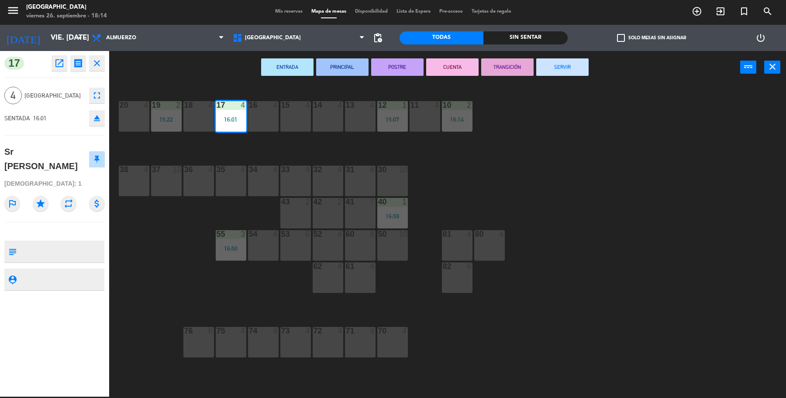
click at [562, 62] on button "SERVIR" at bounding box center [562, 66] width 52 height 17
